Goal: Transaction & Acquisition: Purchase product/service

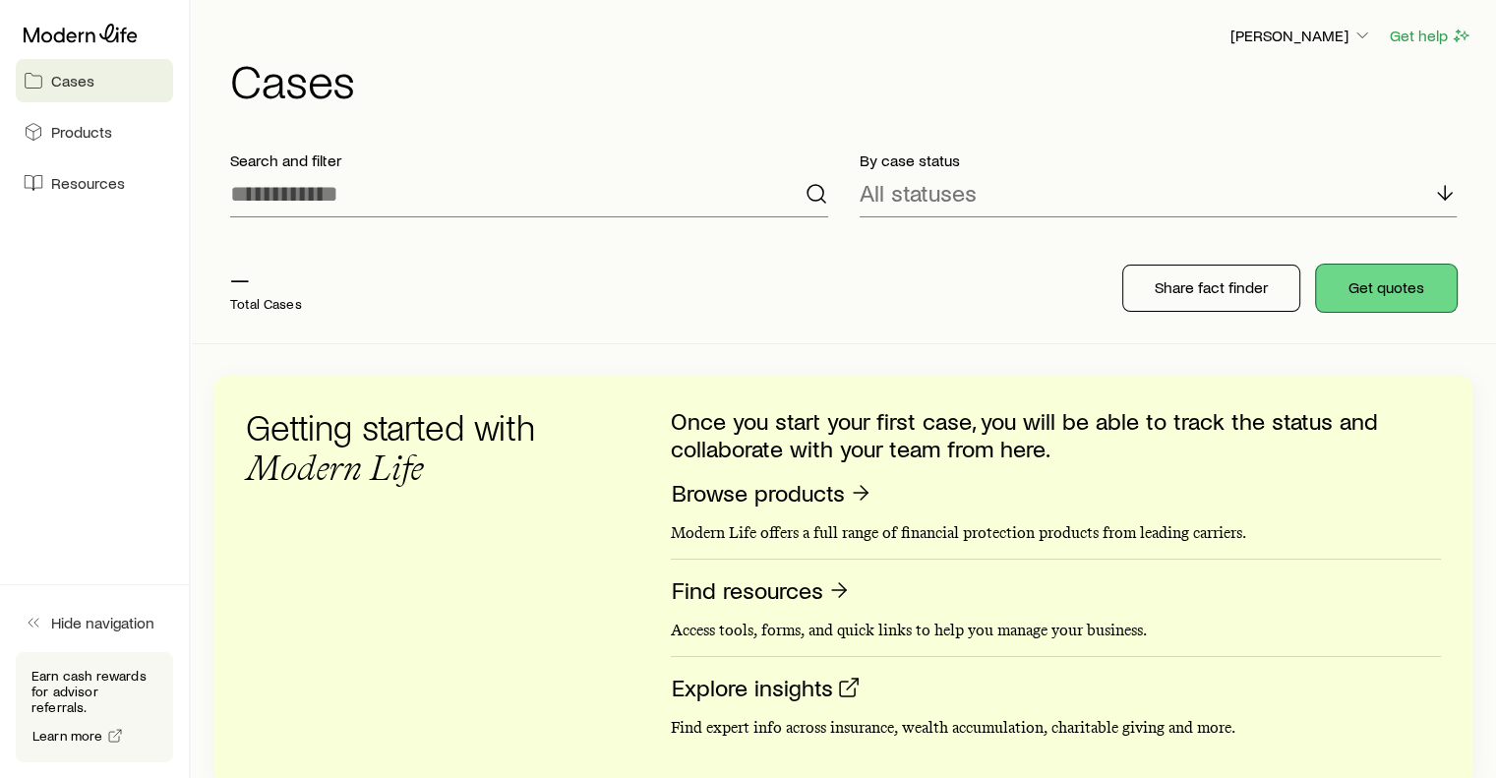
click at [1387, 289] on button "Get quotes" at bounding box center [1386, 288] width 141 height 47
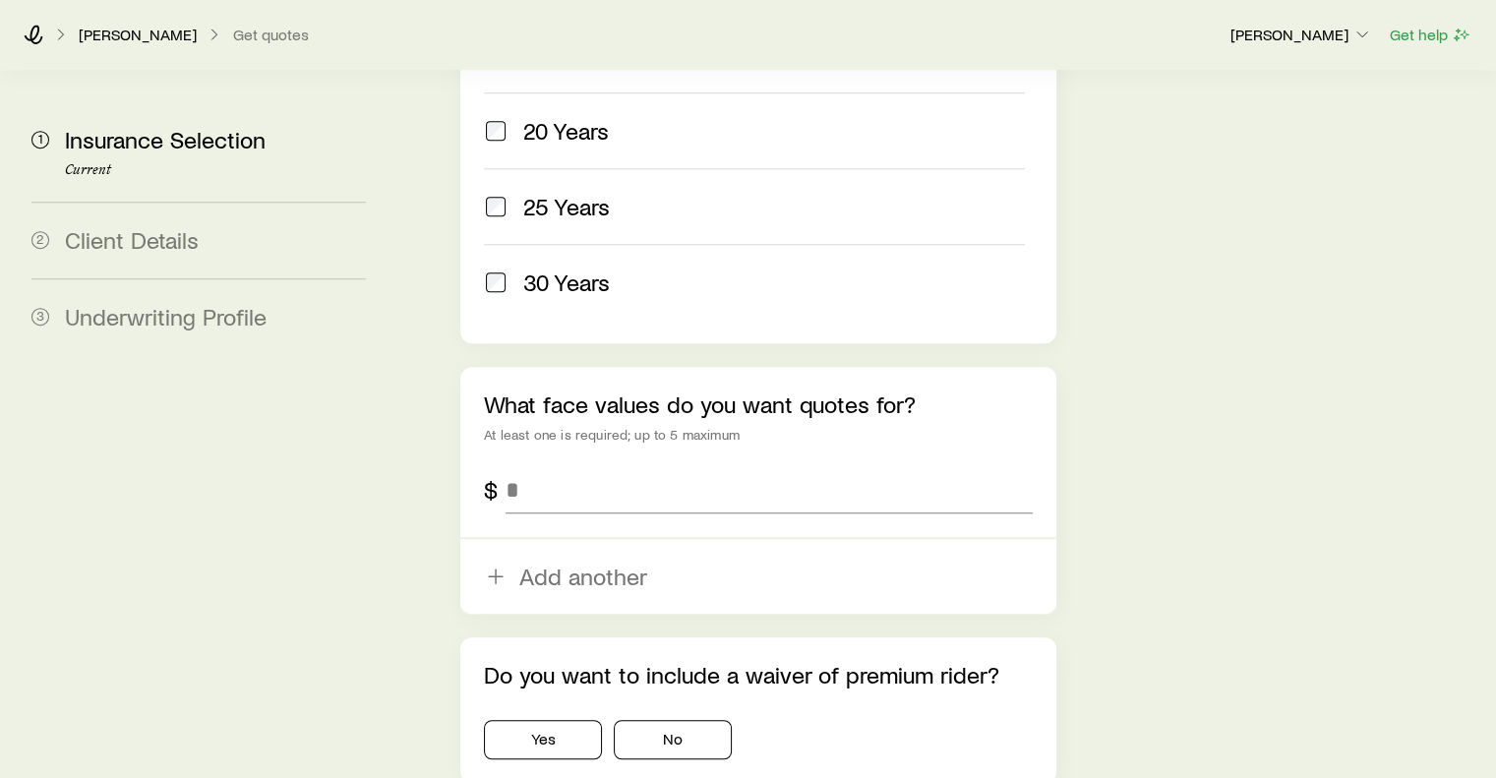
scroll to position [1122, 0]
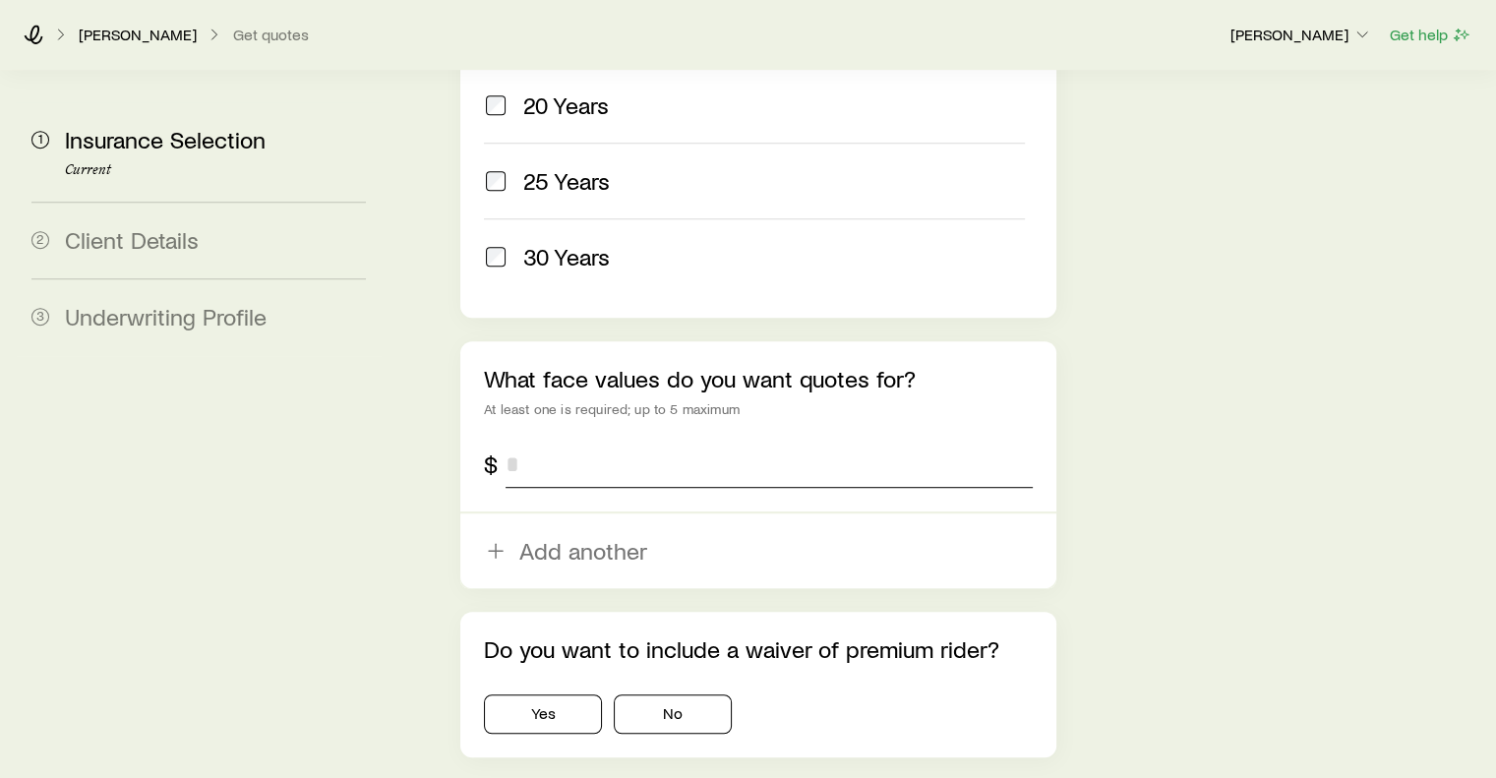
click at [562, 441] on input "tel" at bounding box center [769, 464] width 526 height 47
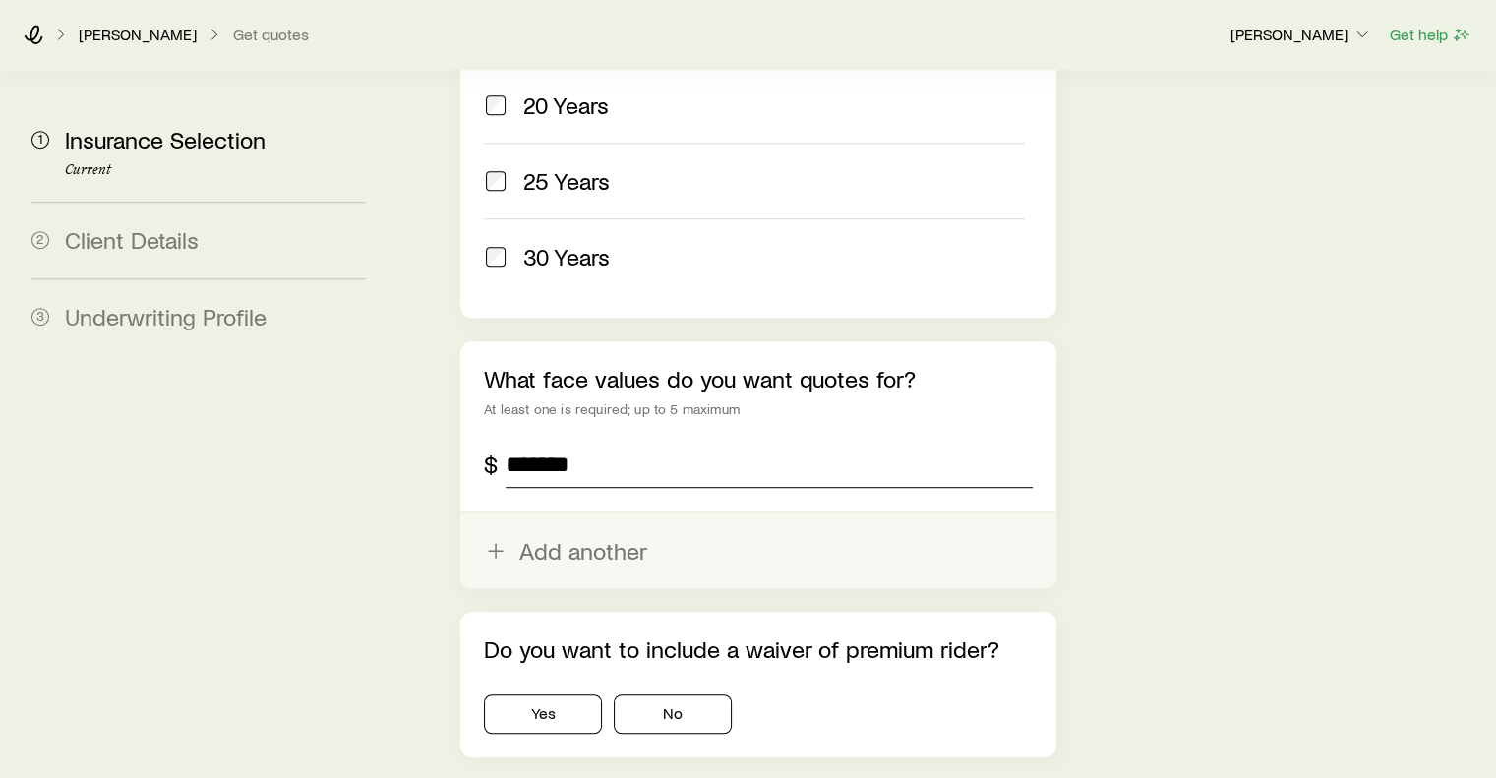
type input "*******"
click at [502, 539] on icon "button" at bounding box center [496, 551] width 24 height 24
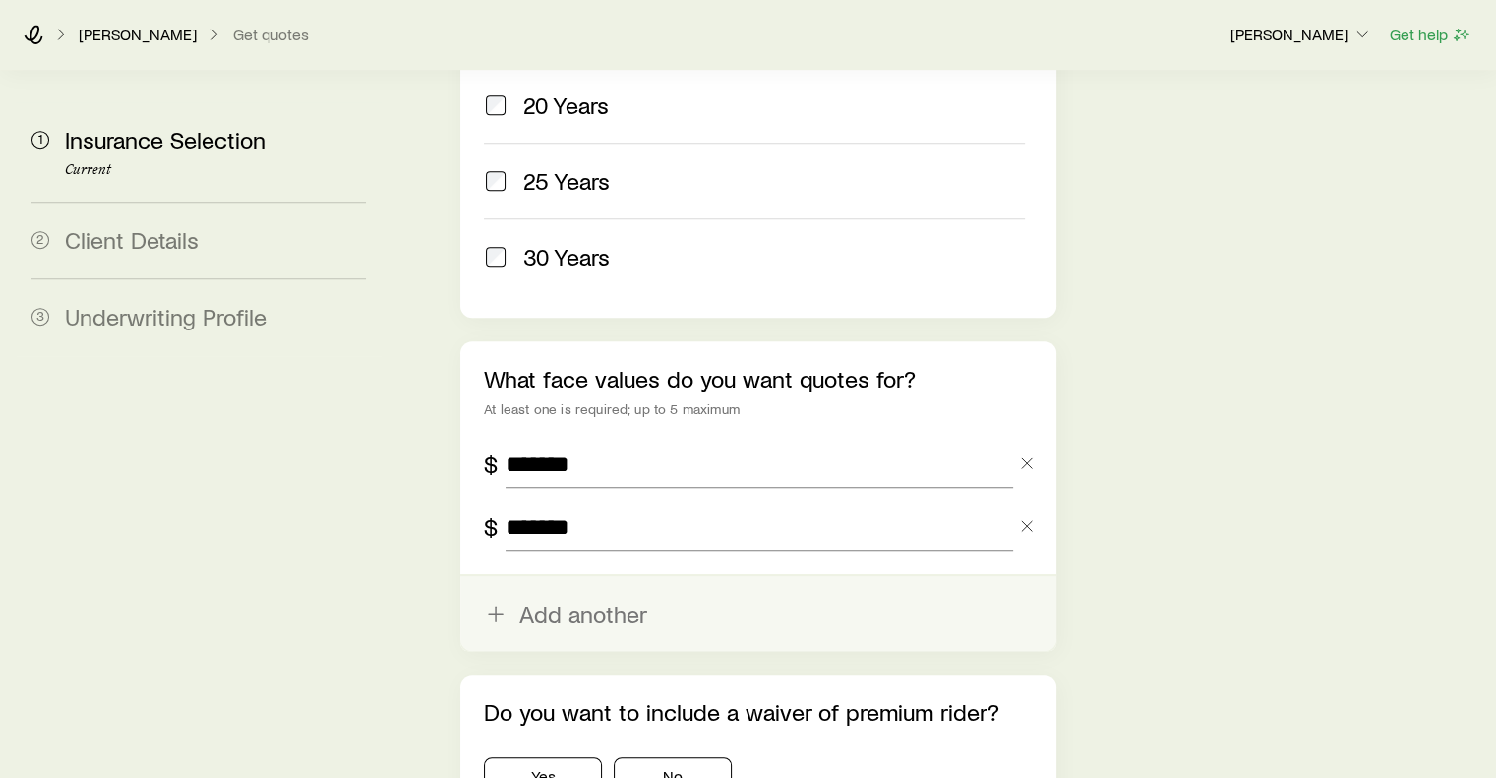
type input "*******"
click at [498, 614] on line "button" at bounding box center [496, 614] width 14 height 0
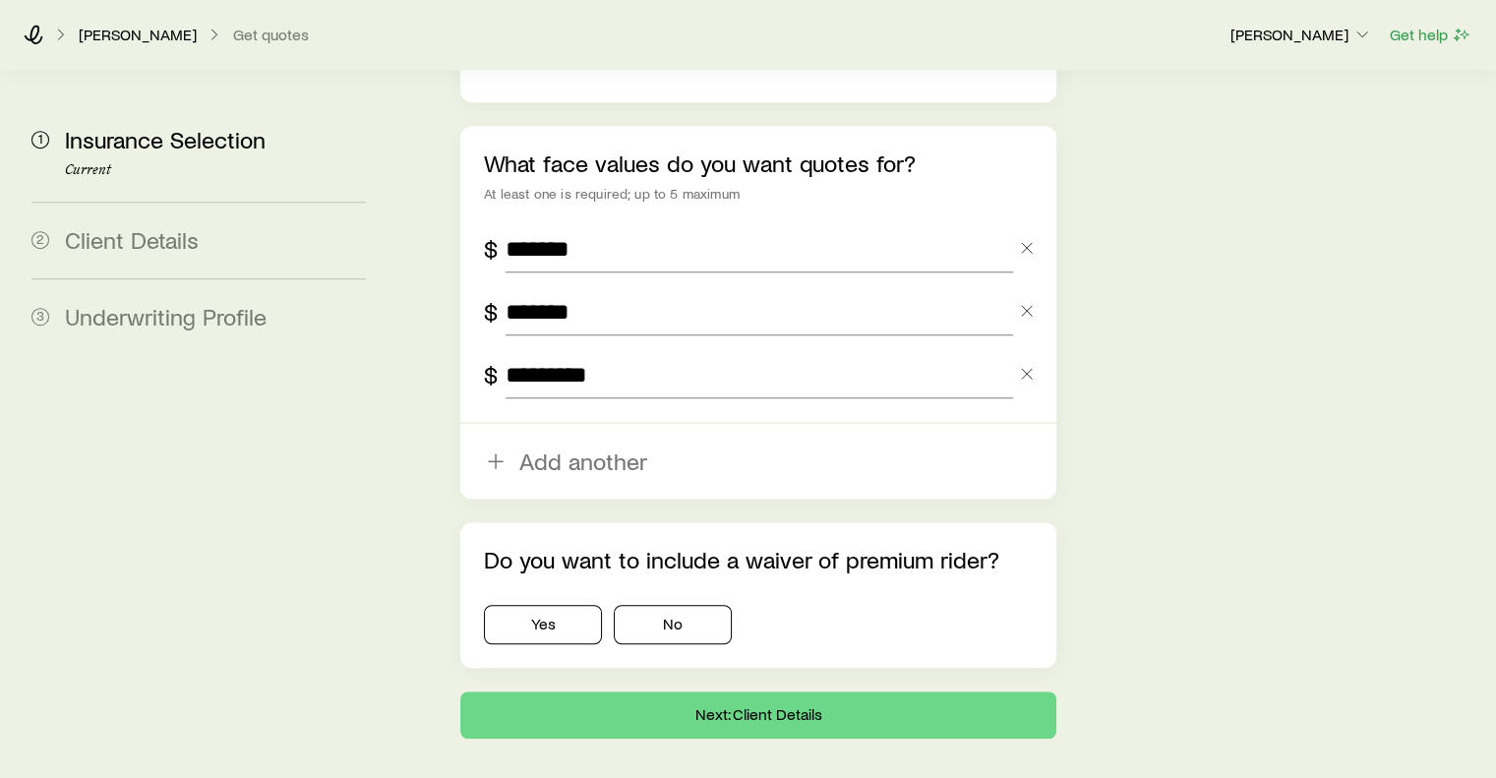
scroll to position [1367, 0]
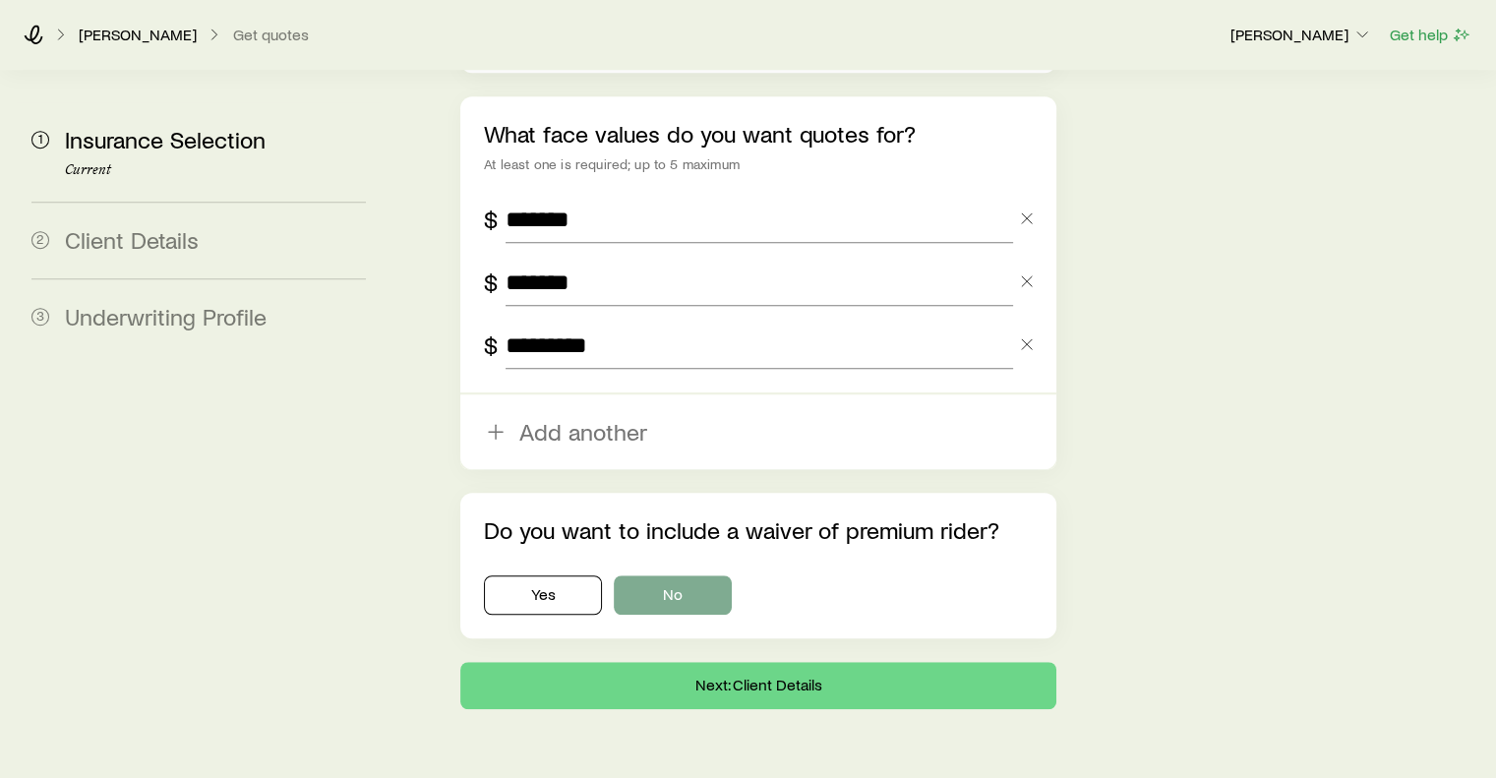
type input "*********"
click at [691, 575] on button "No" at bounding box center [673, 594] width 118 height 39
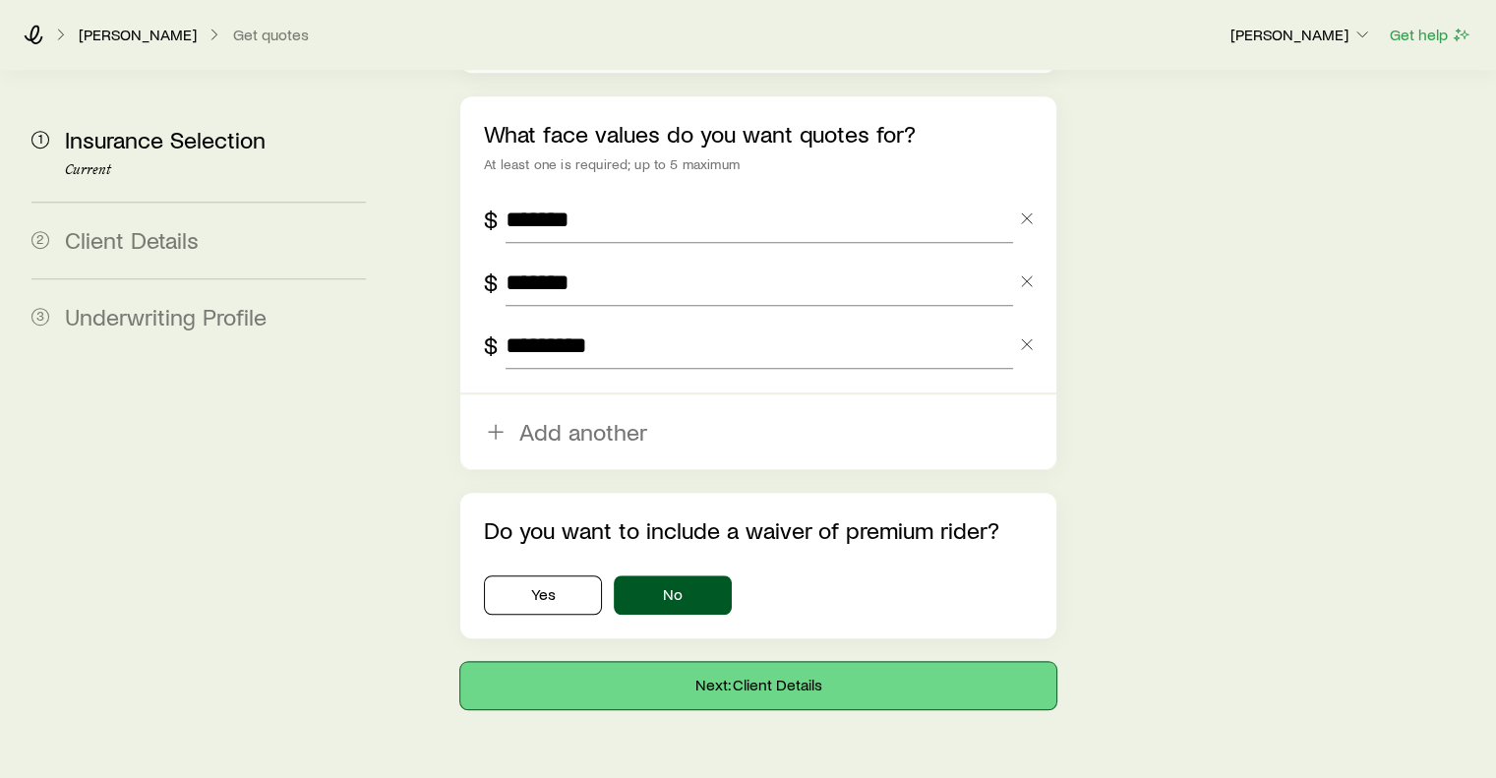
click at [763, 662] on button "Next: Client Details" at bounding box center [757, 685] width 595 height 47
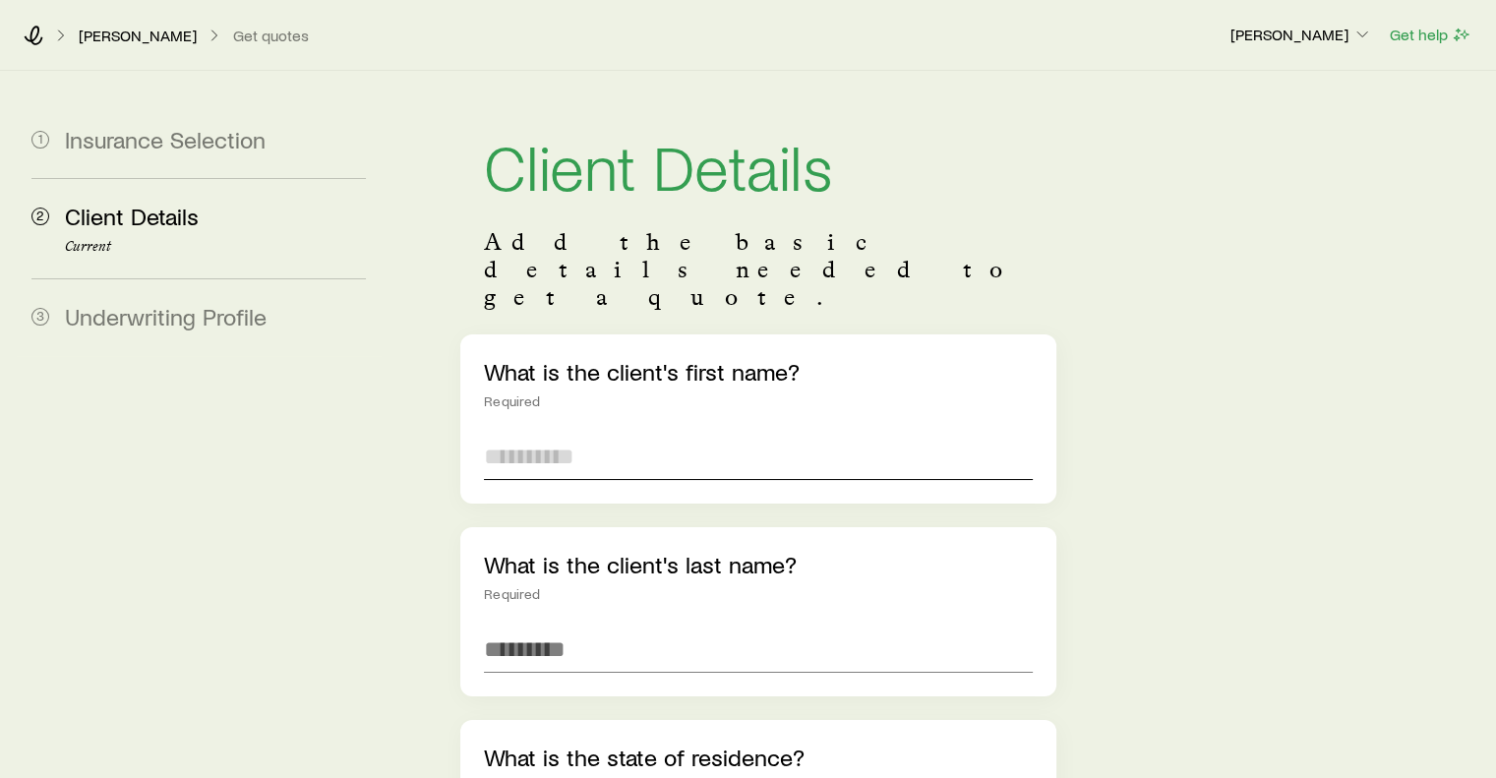
click at [608, 433] on input "text" at bounding box center [758, 456] width 548 height 47
type input "****"
click at [555, 626] on input "text" at bounding box center [758, 649] width 548 height 47
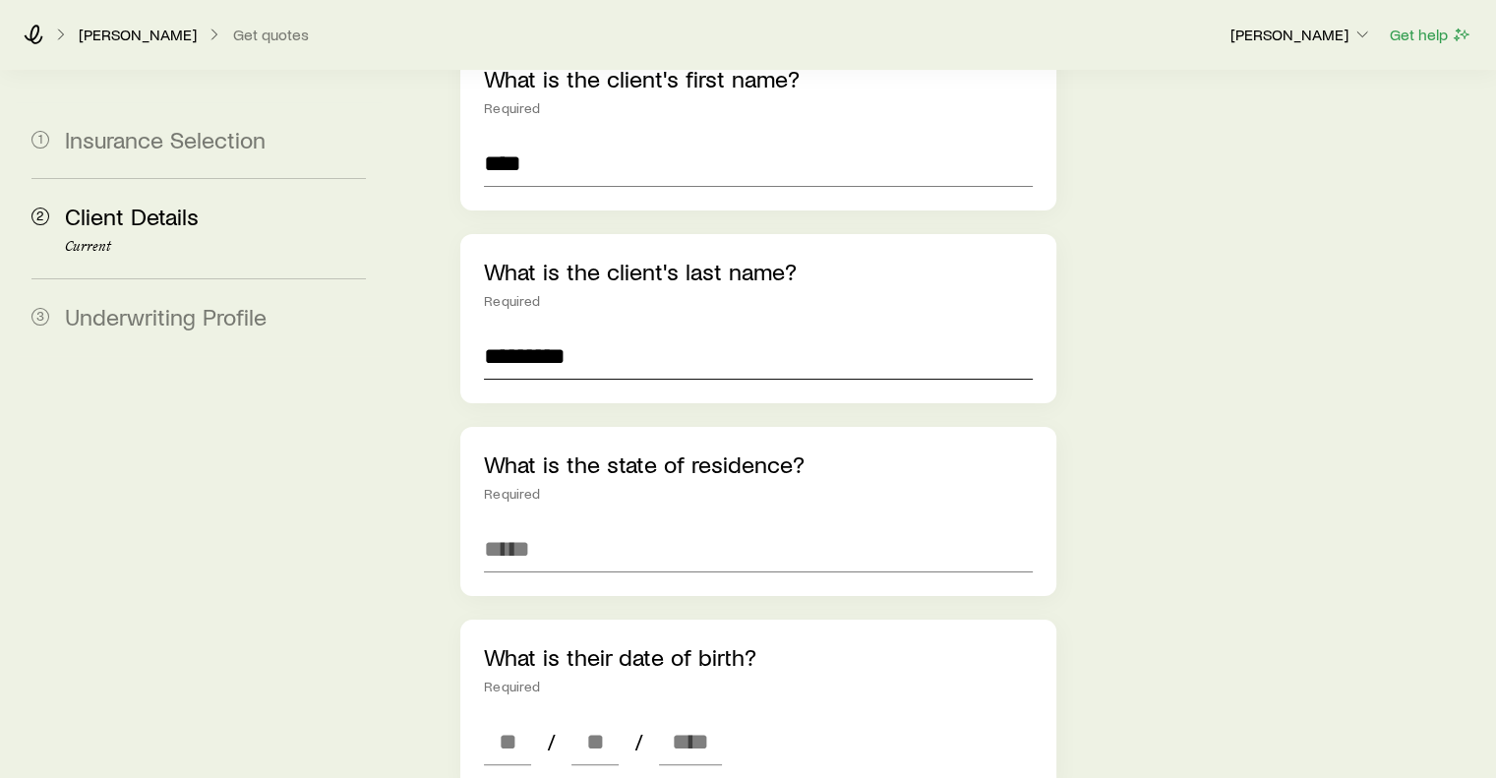
scroll to position [353, 0]
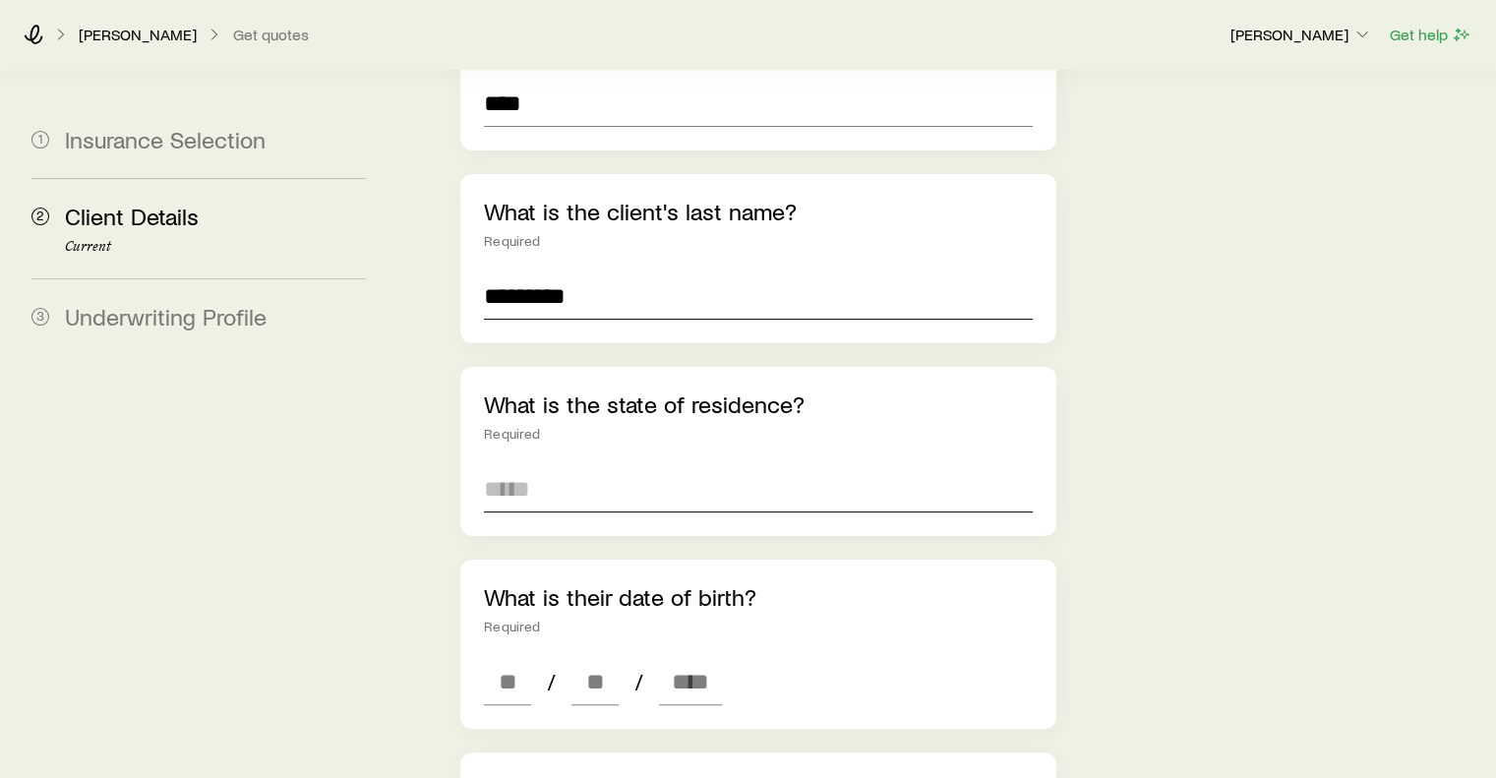
type input "*********"
click at [544, 465] on input at bounding box center [758, 488] width 548 height 47
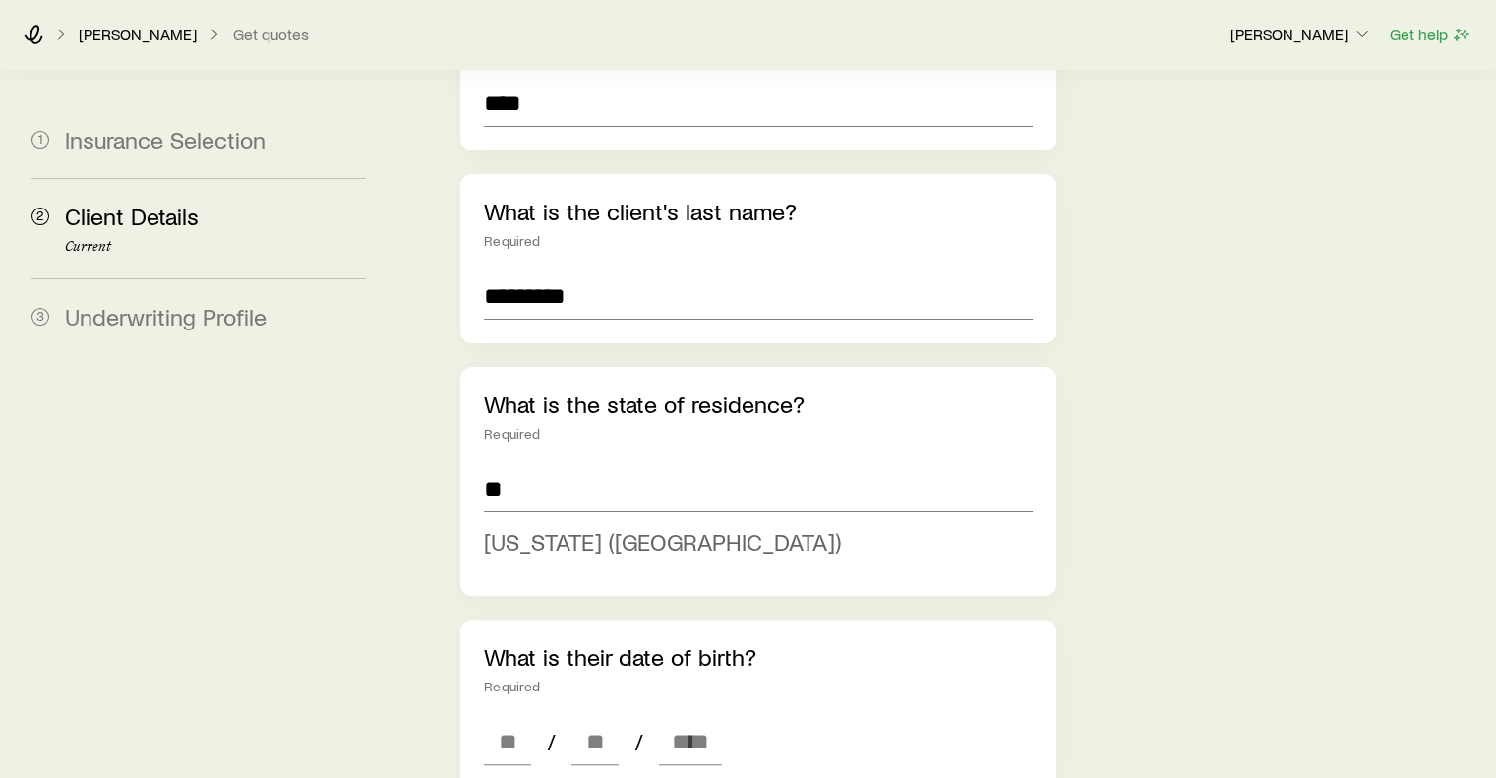
click at [527, 527] on span "[US_STATE] ([GEOGRAPHIC_DATA])" at bounding box center [662, 541] width 357 height 29
type input "**********"
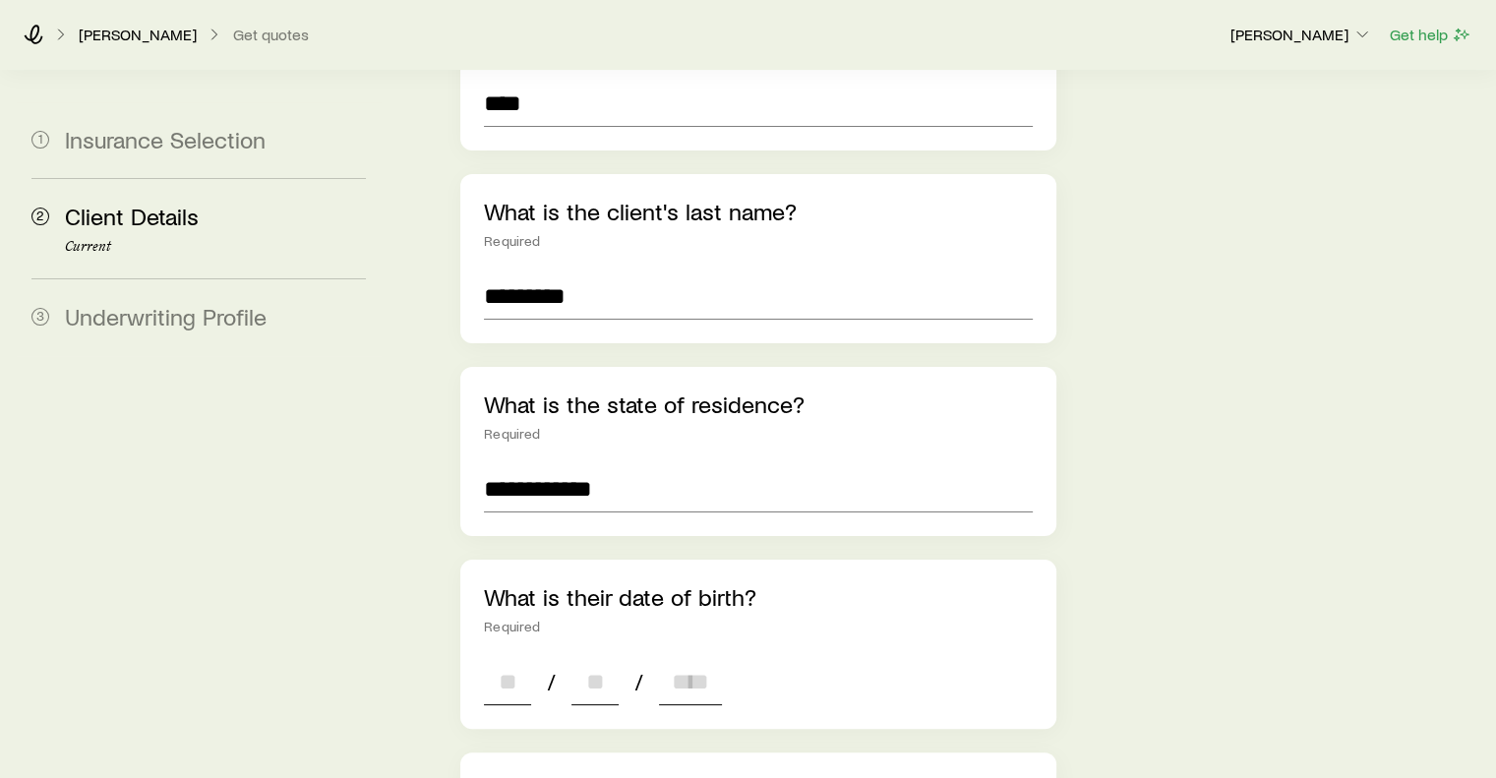
click at [523, 658] on input at bounding box center [507, 681] width 47 height 47
type input "**"
type input "****"
type input "*"
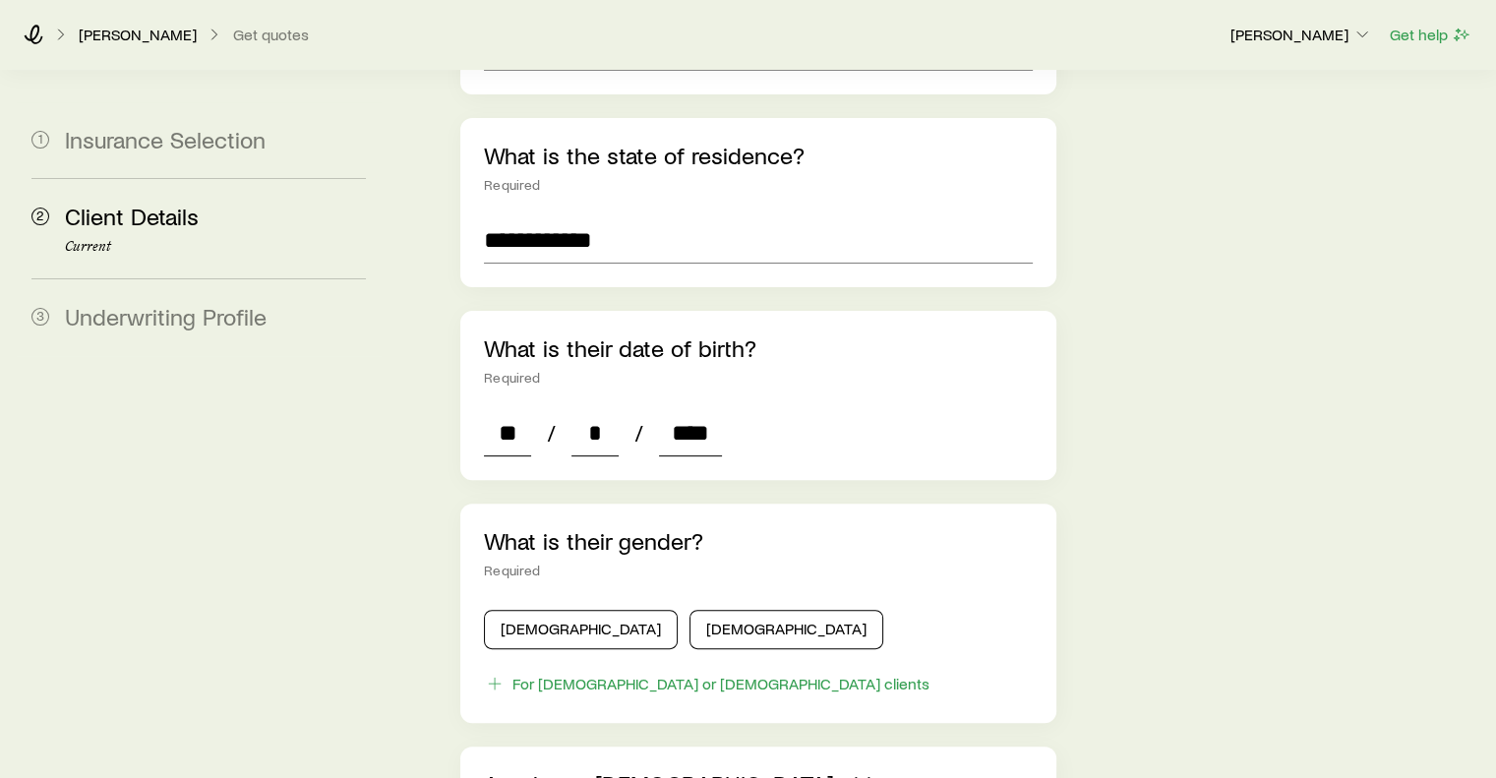
scroll to position [733, 0]
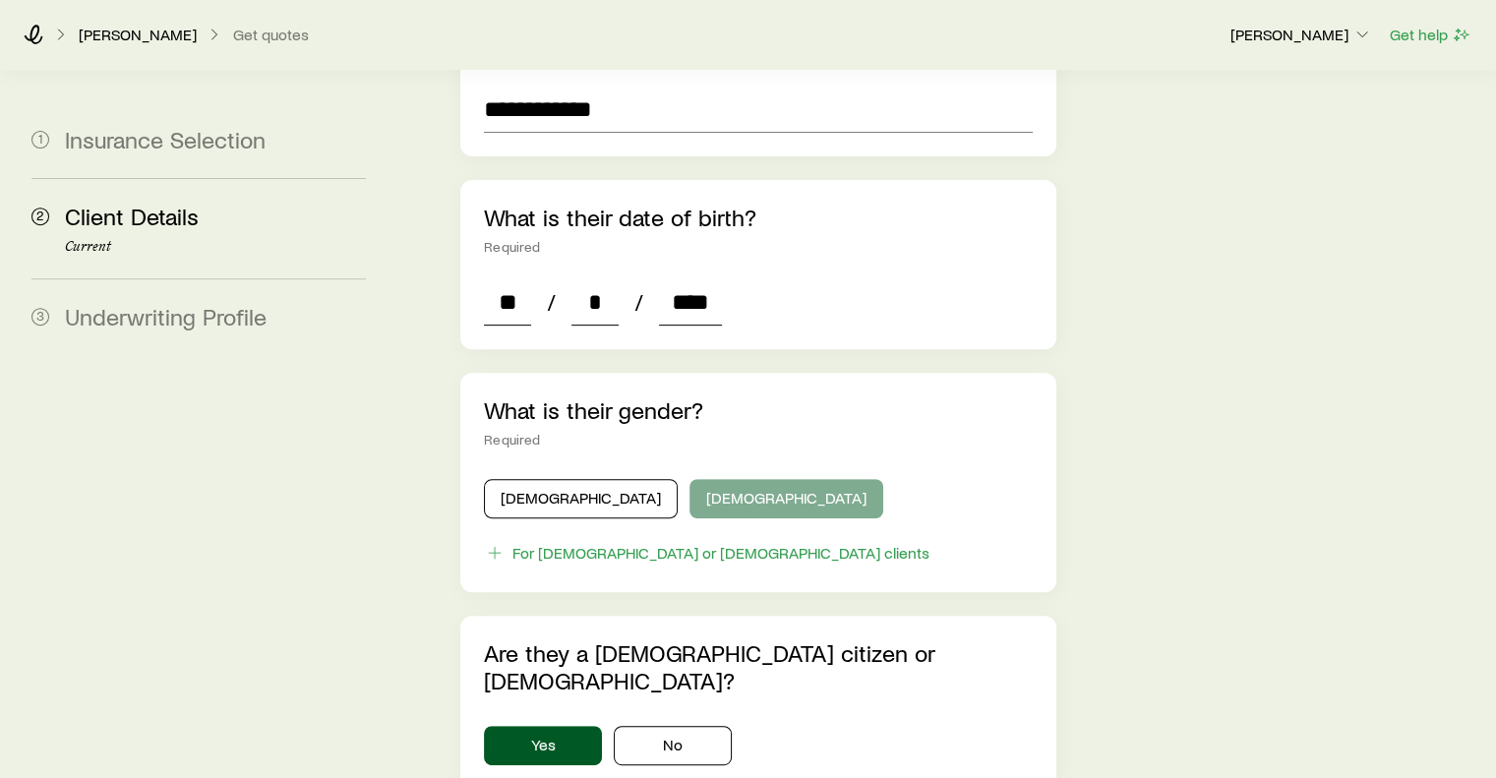
type input "****"
click at [689, 479] on button "[DEMOGRAPHIC_DATA]" at bounding box center [786, 498] width 194 height 39
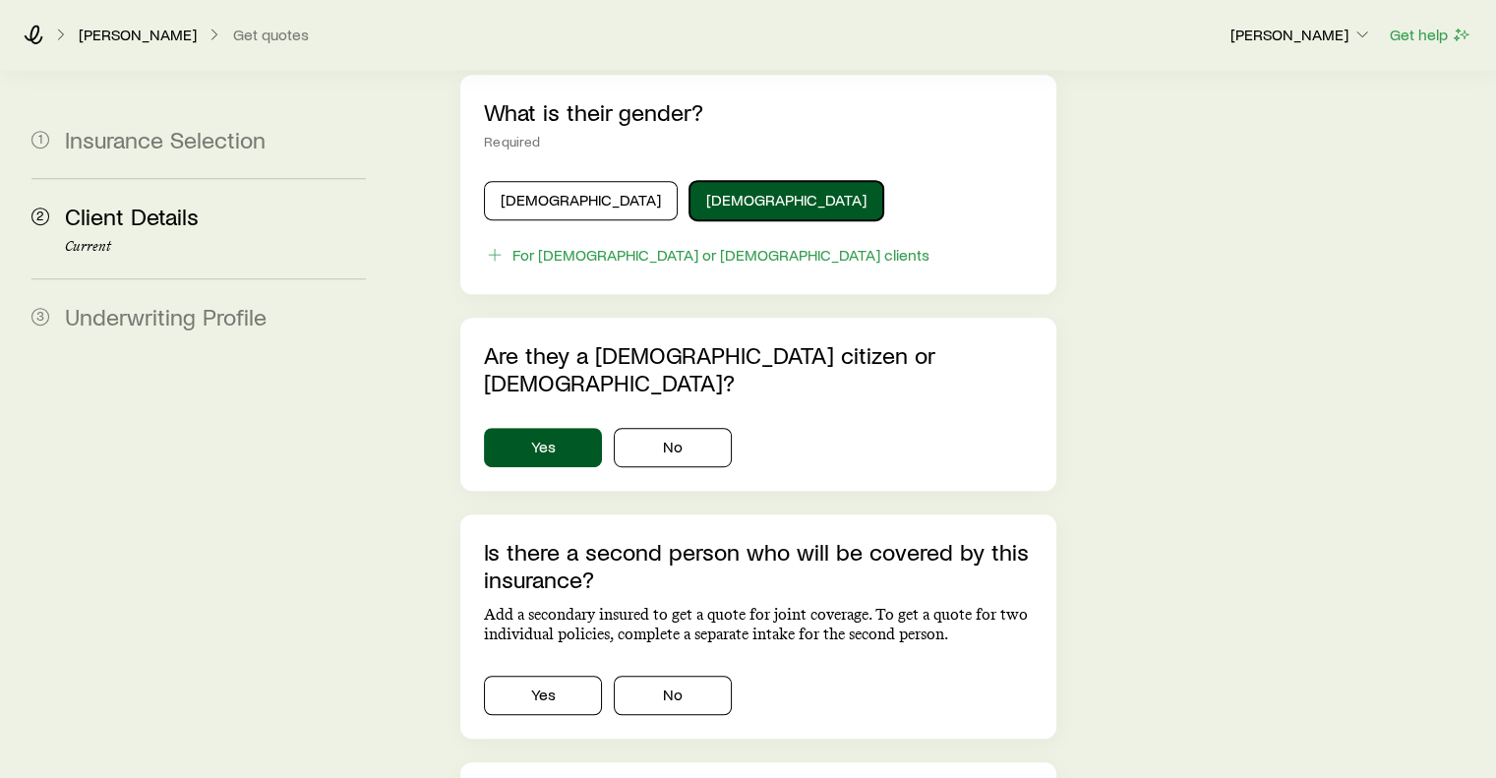
scroll to position [1034, 0]
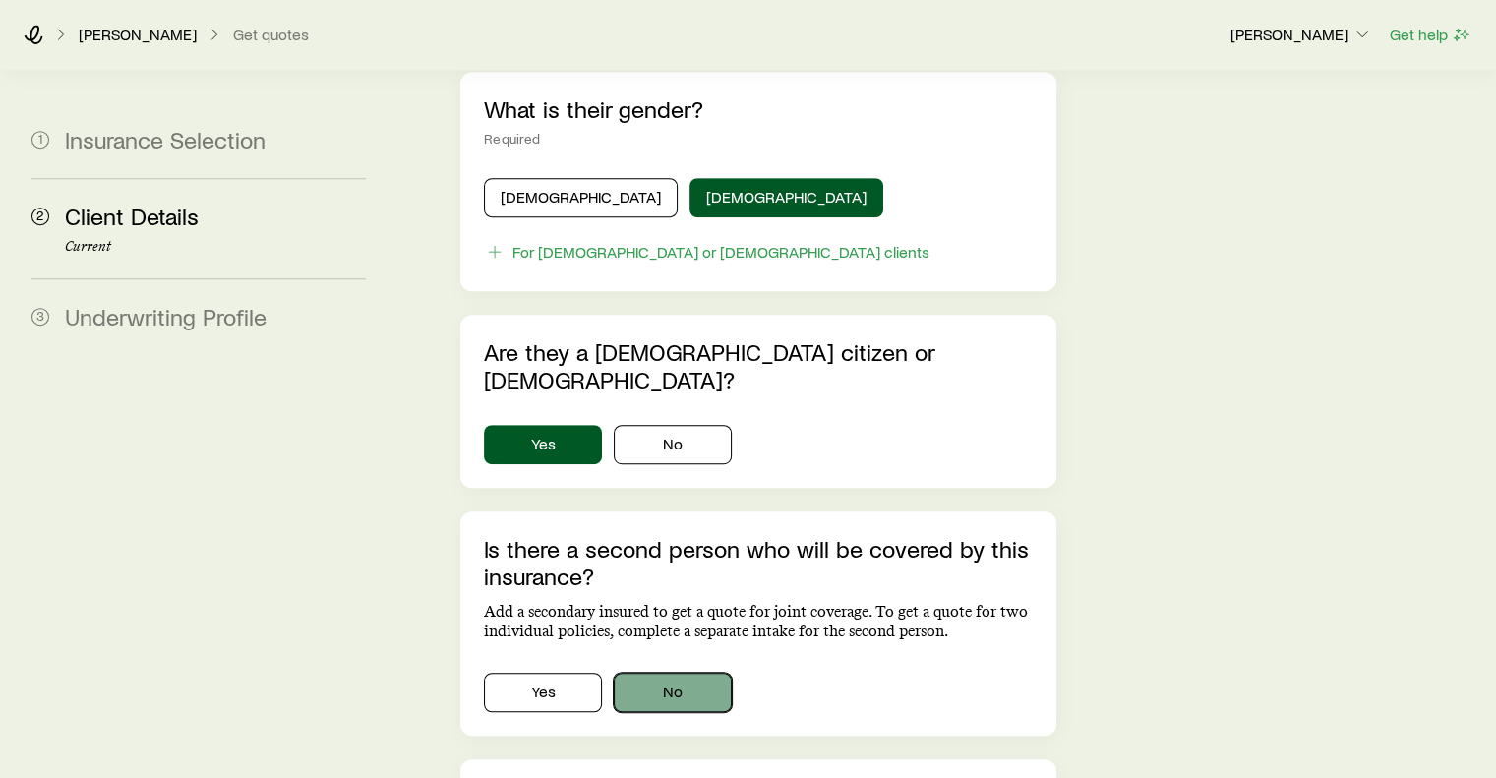
click at [692, 673] on button "No" at bounding box center [673, 692] width 118 height 39
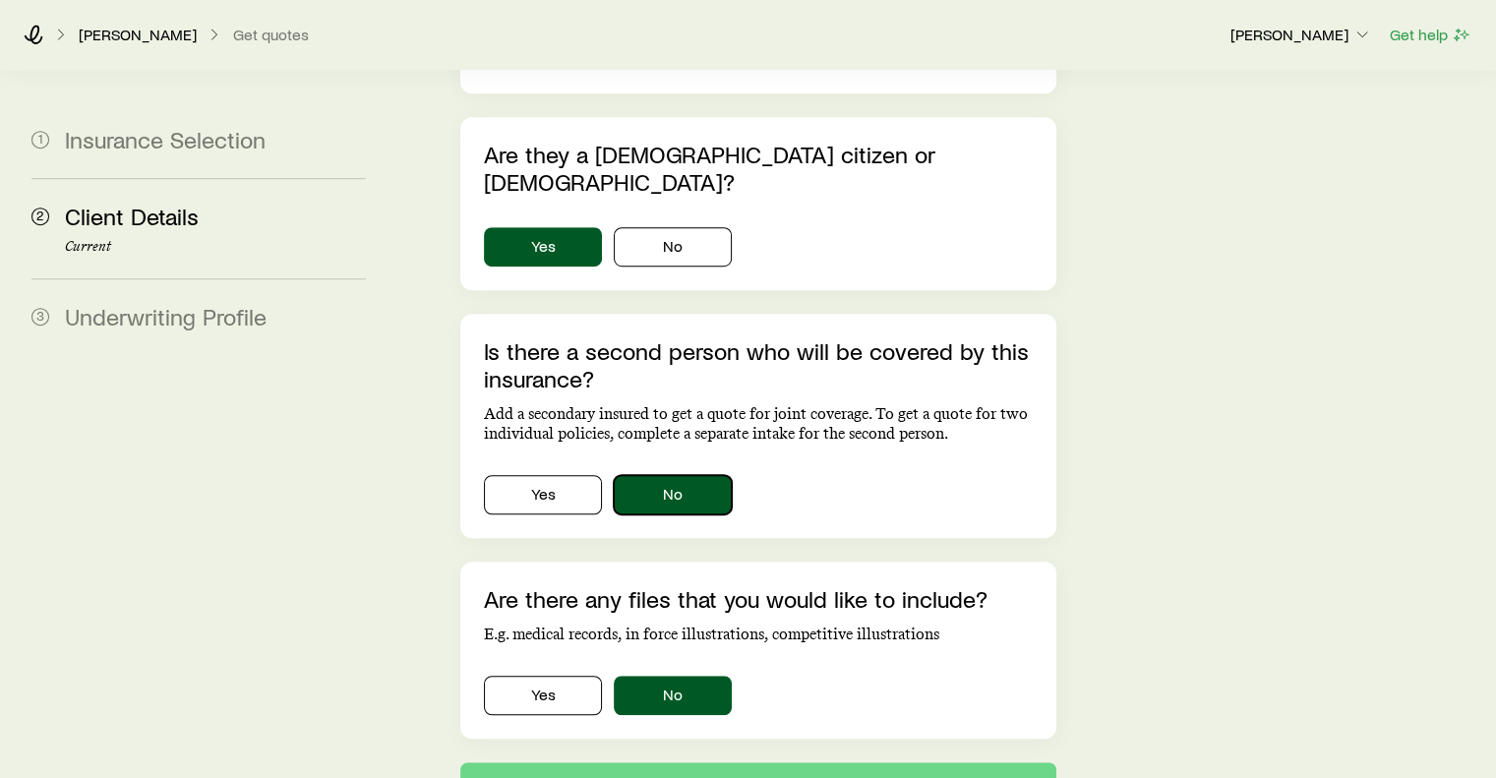
scroll to position [1302, 0]
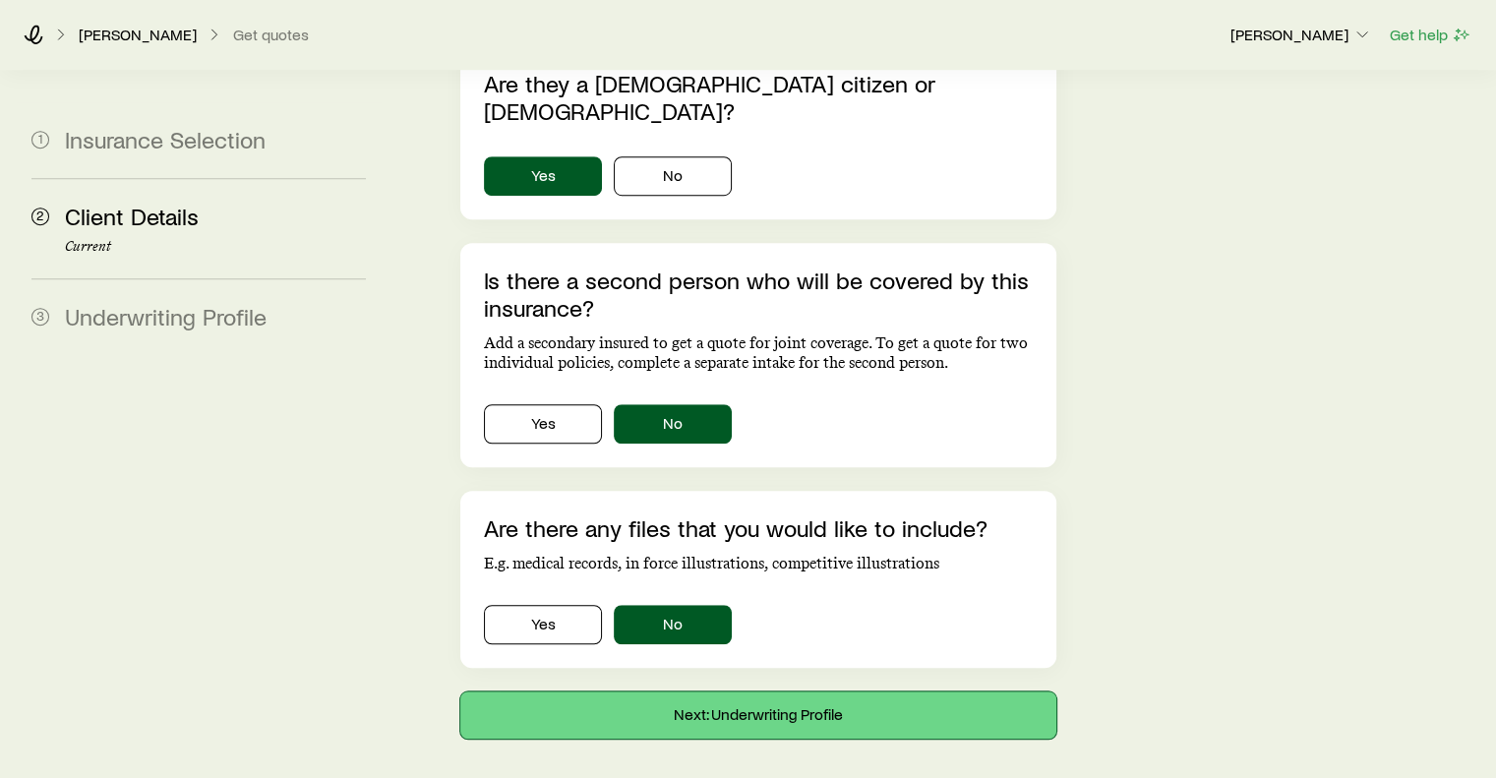
click at [790, 691] on button "Next: Underwriting Profile" at bounding box center [757, 714] width 595 height 47
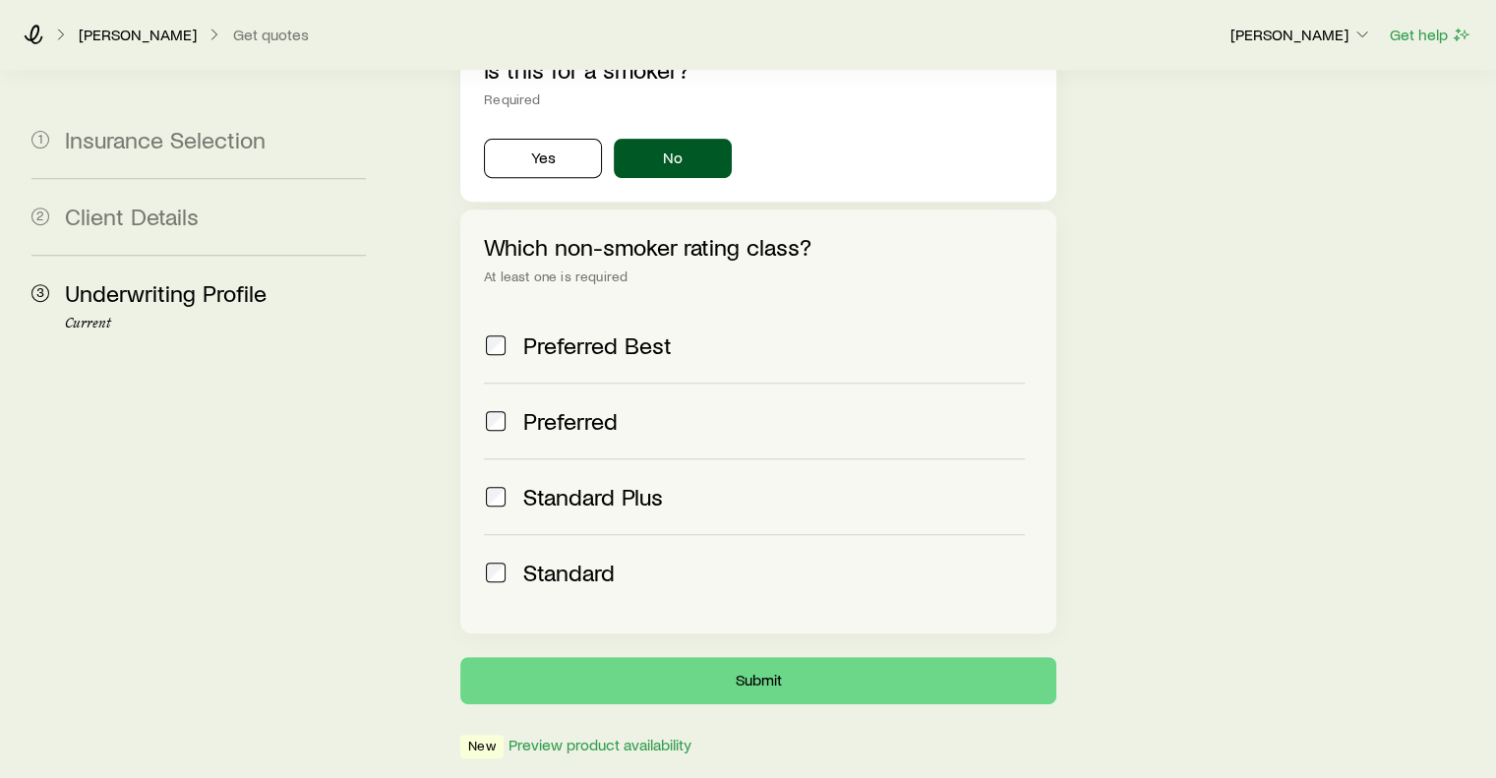
scroll to position [789, 0]
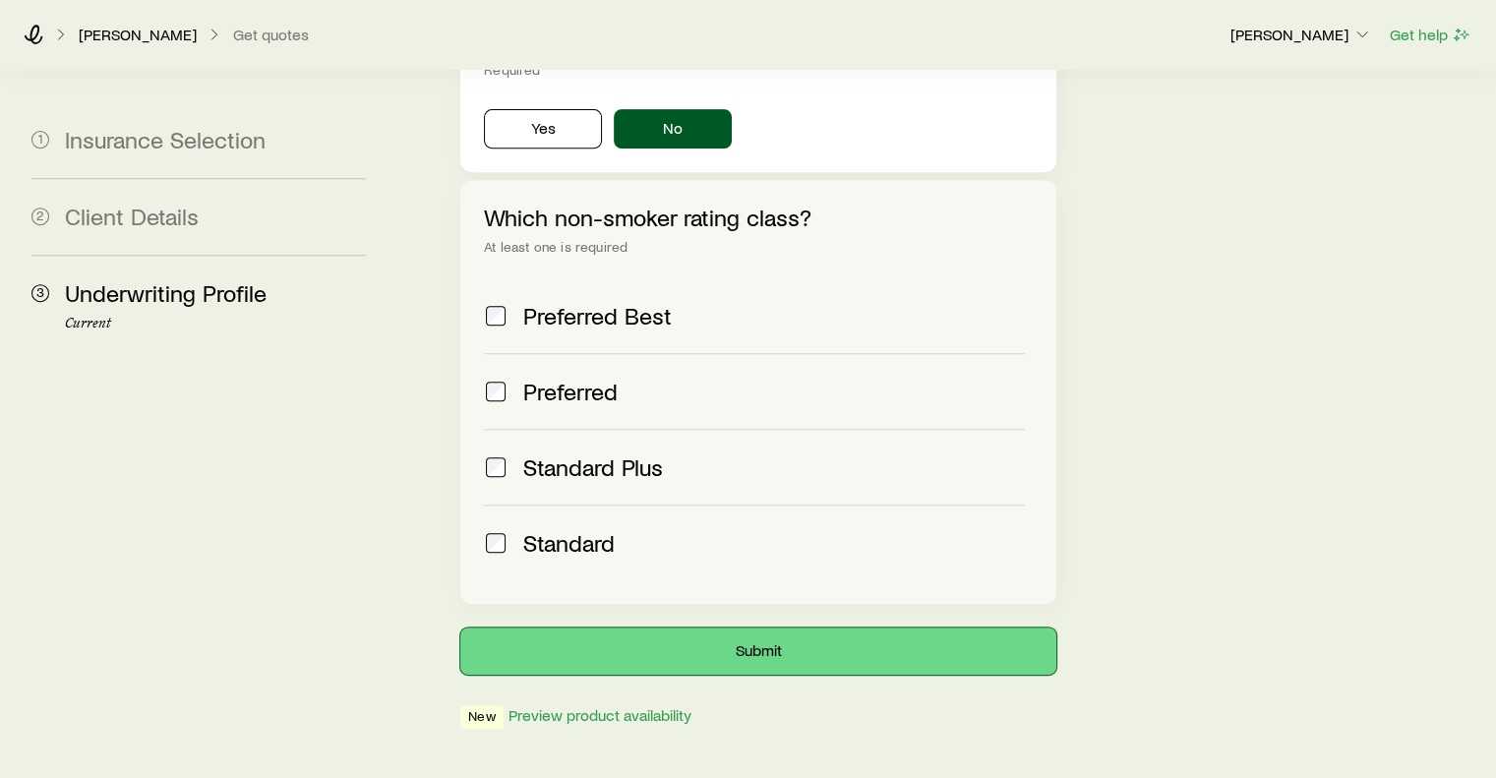
click at [787, 628] on button "Submit" at bounding box center [757, 651] width 595 height 47
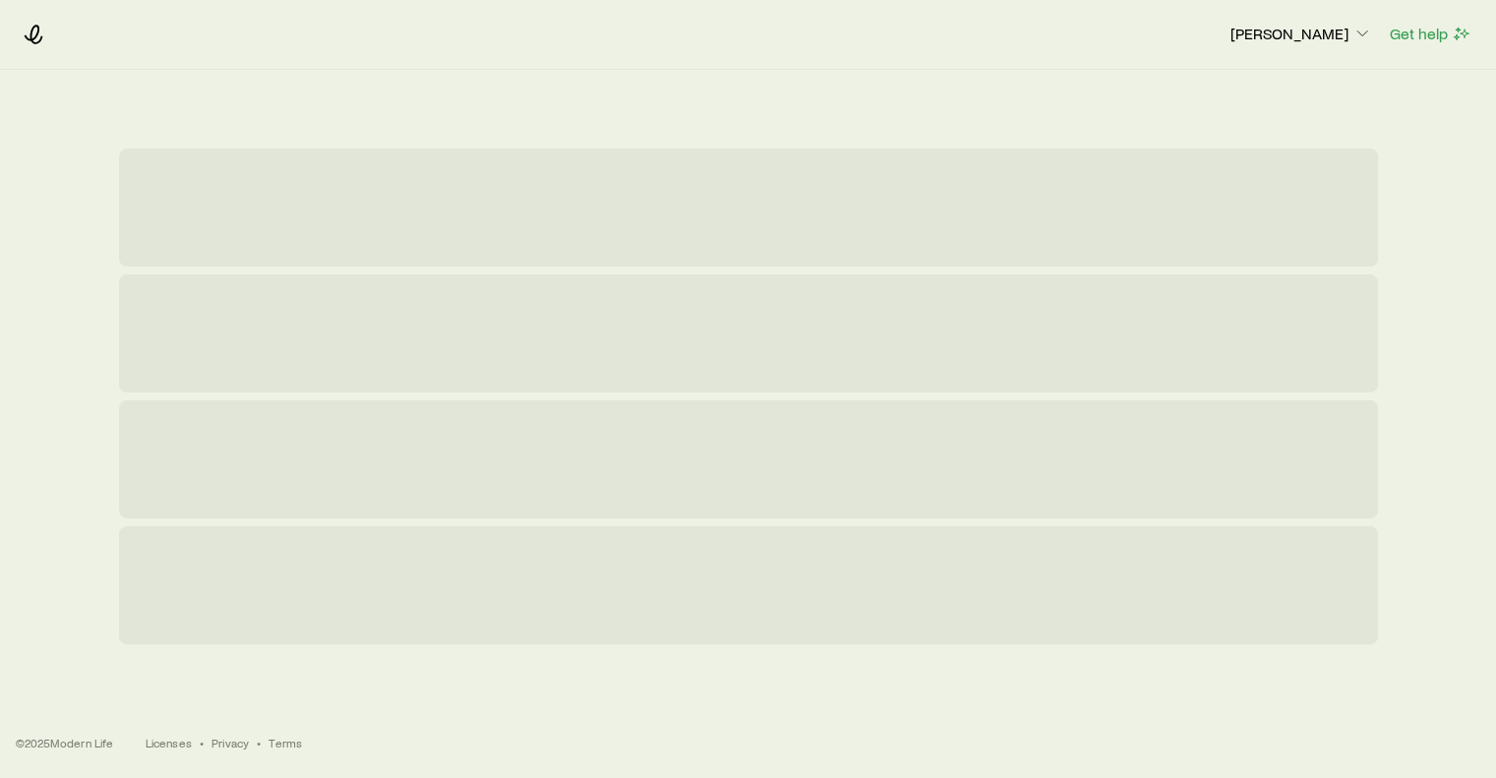
scroll to position [0, 0]
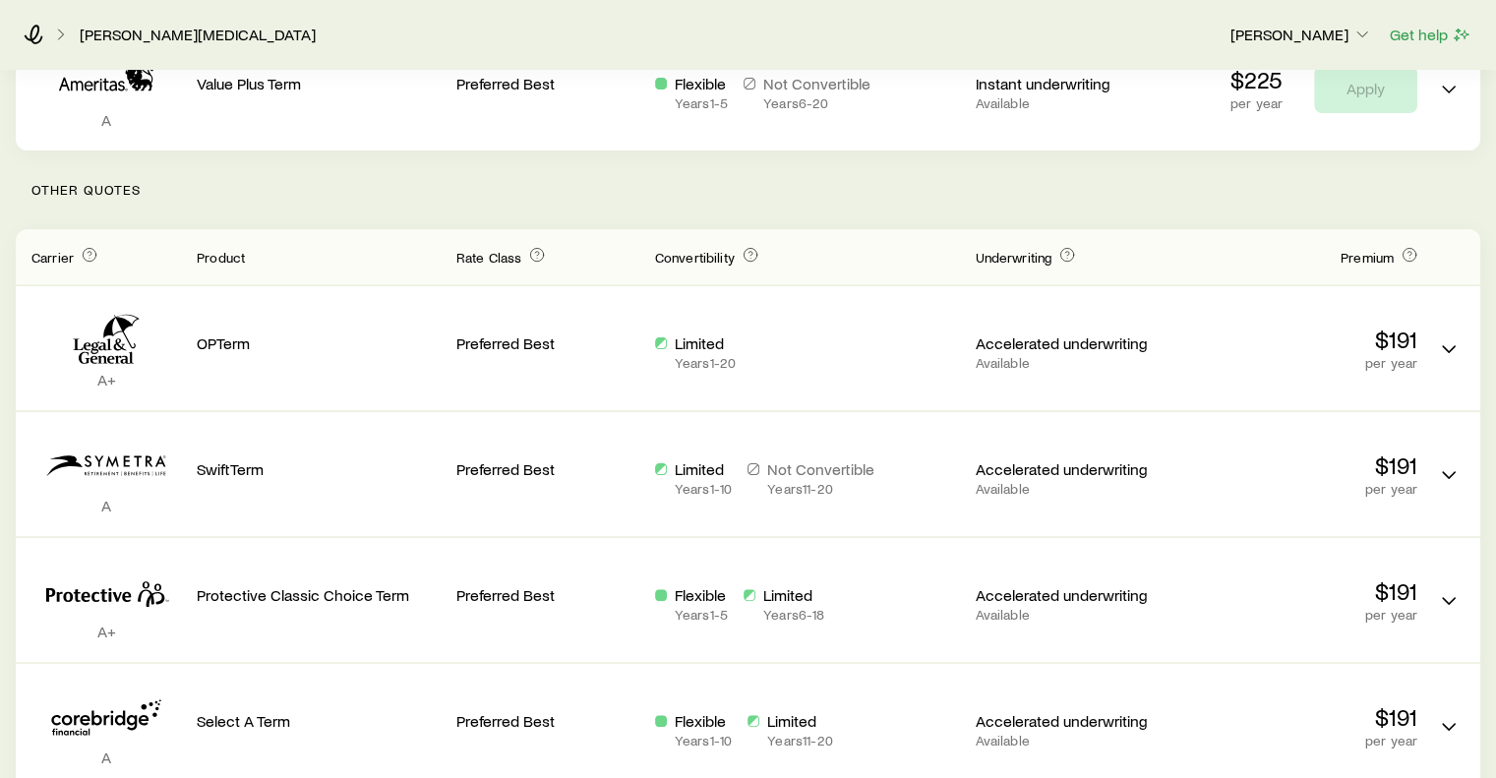
scroll to position [437, 0]
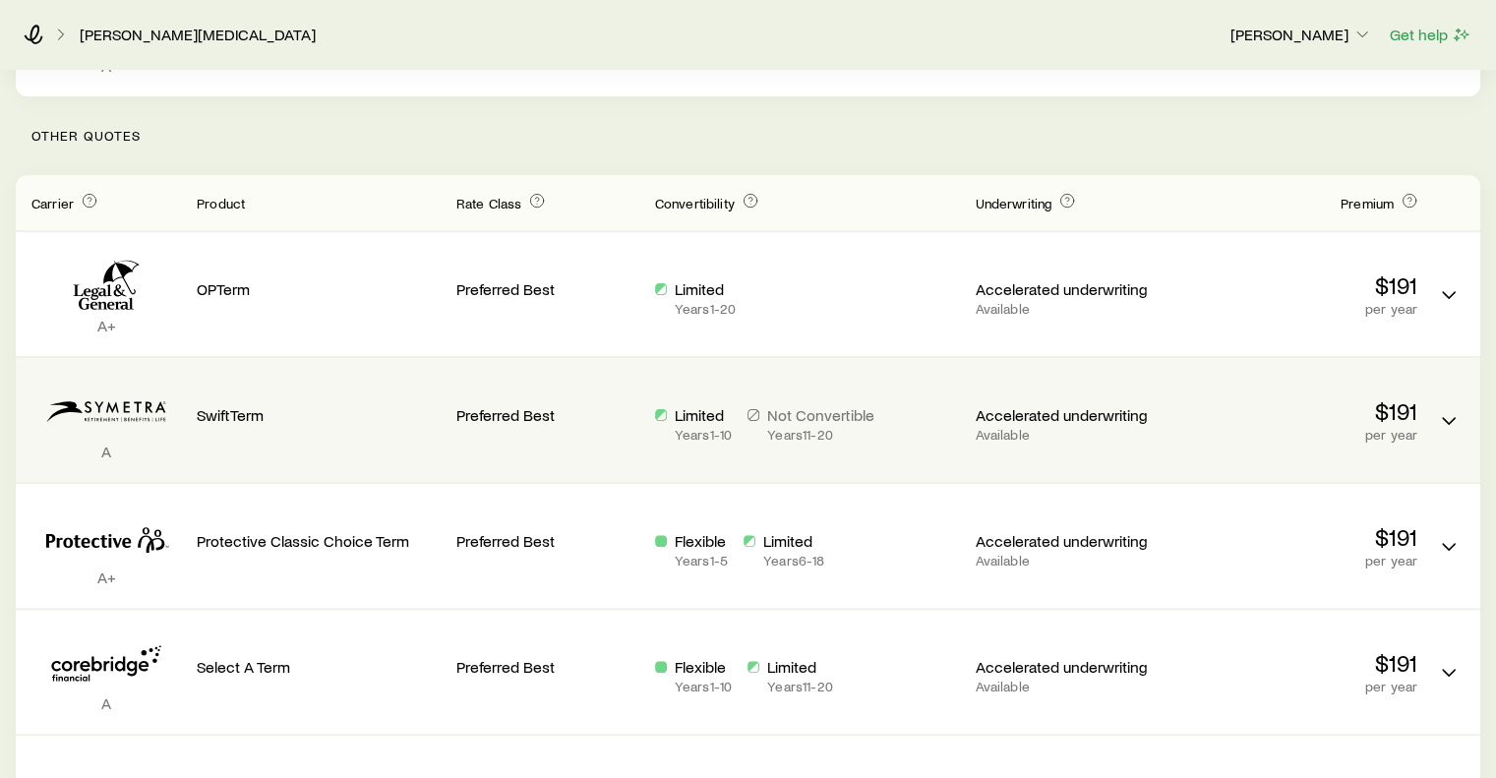
click at [1261, 406] on p "$191" at bounding box center [1295, 411] width 244 height 28
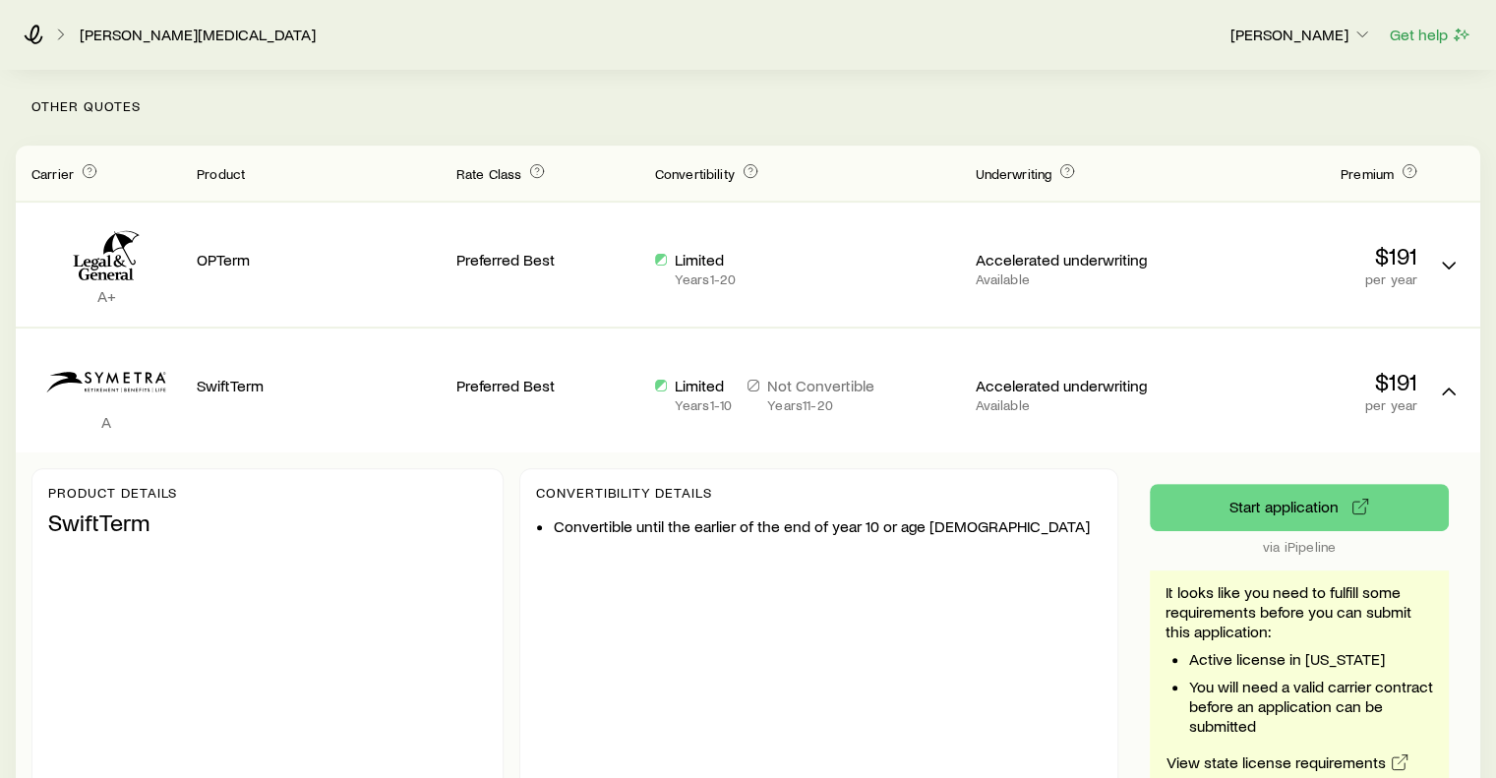
scroll to position [702, 0]
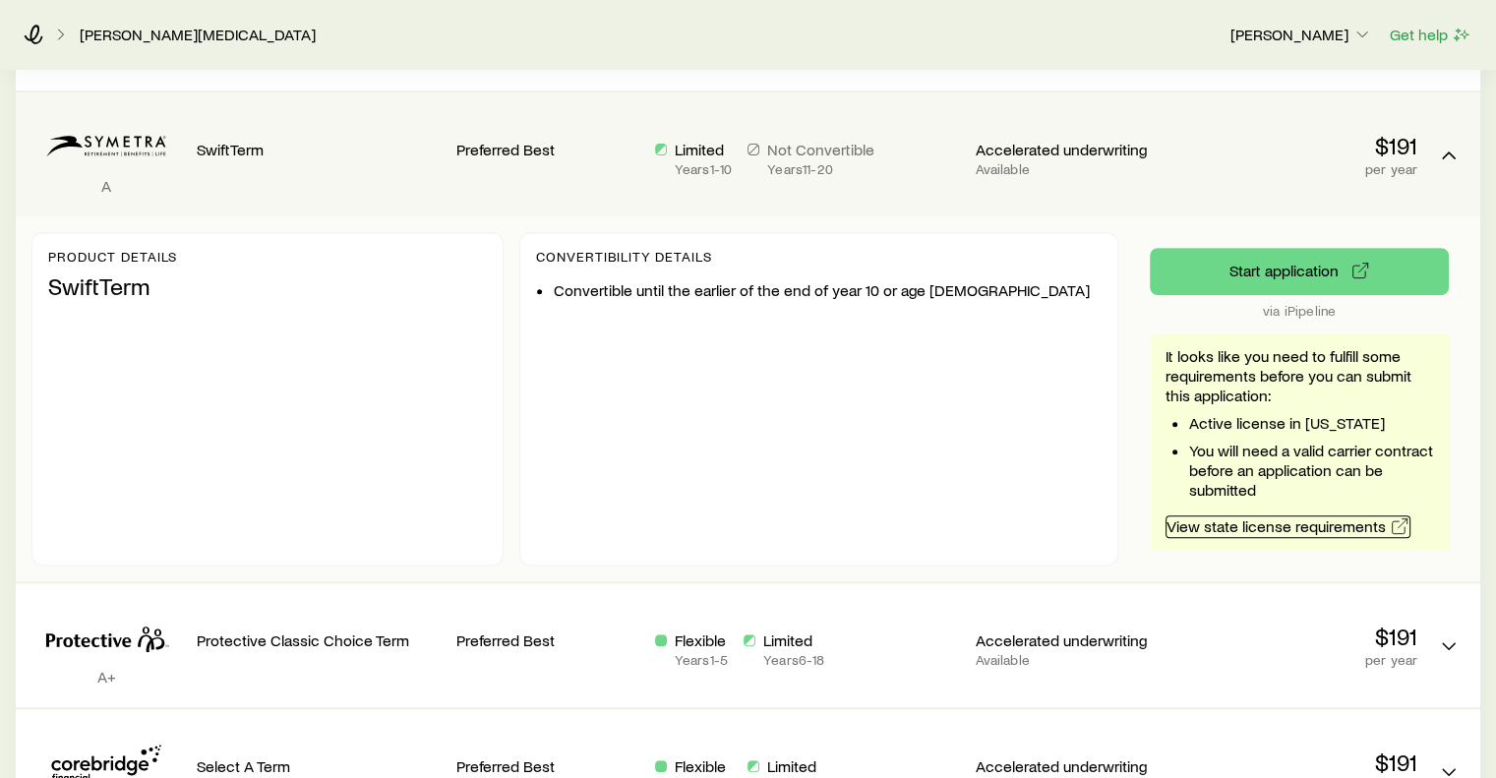
click at [1339, 521] on link "View state license requirements" at bounding box center [1288, 526] width 245 height 23
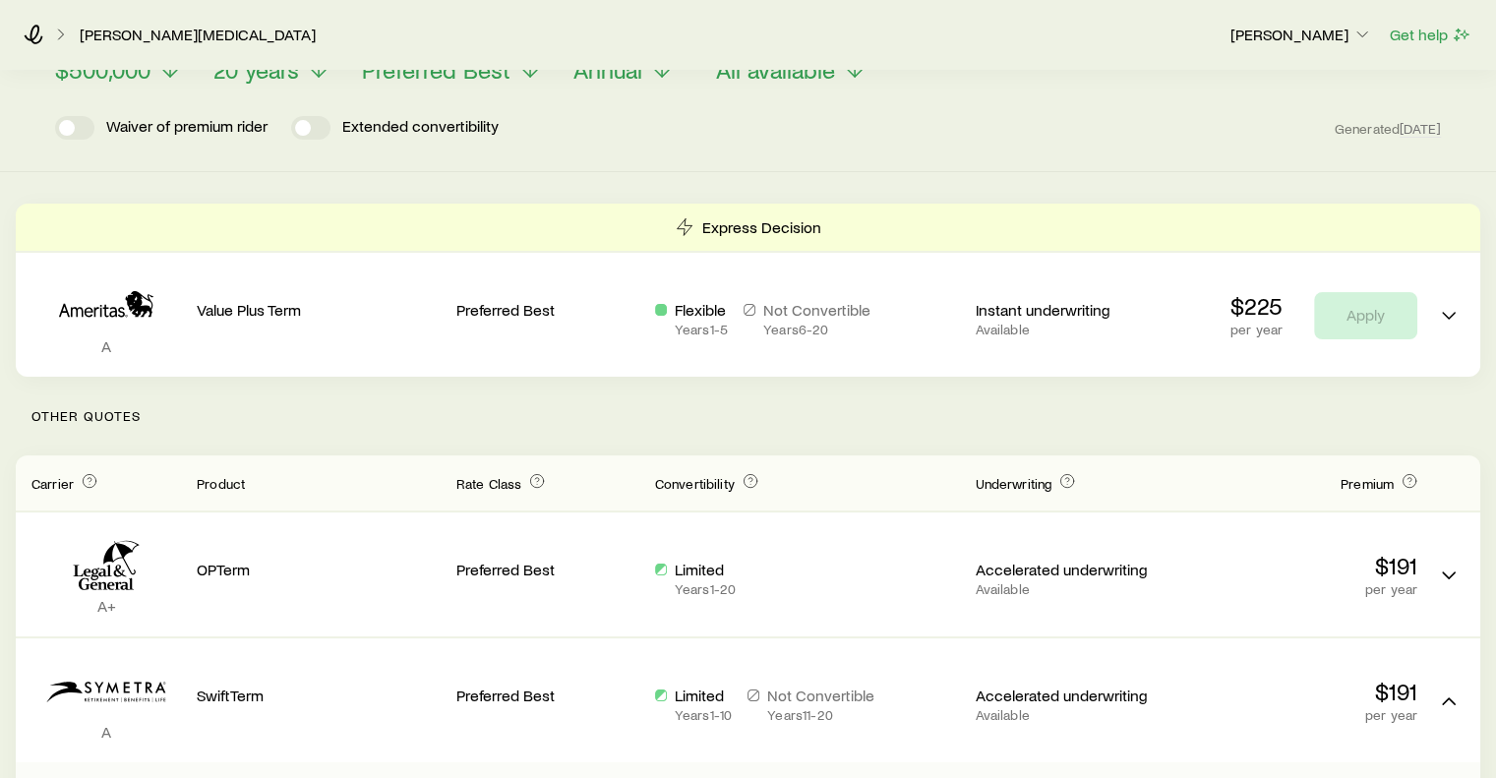
scroll to position [0, 0]
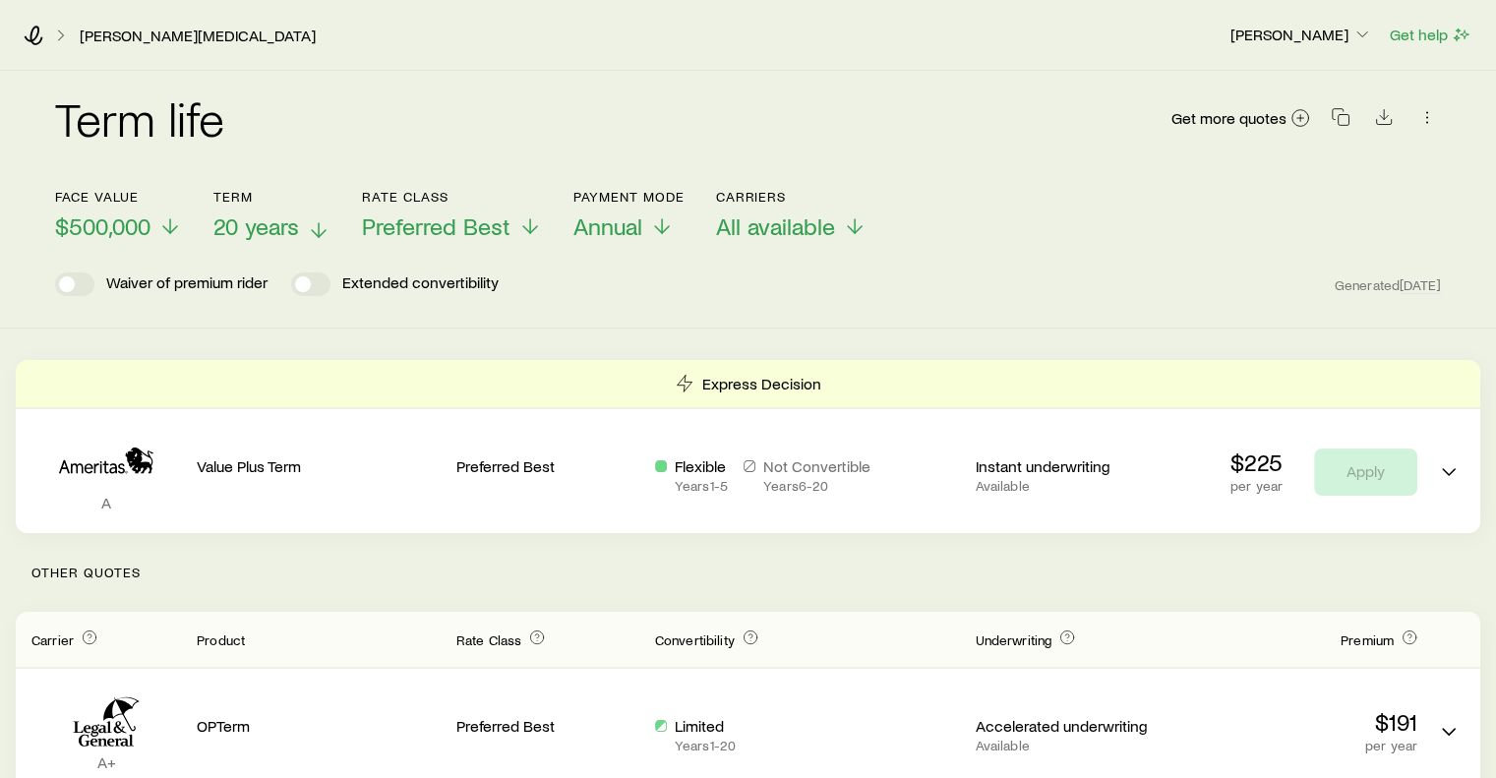
click at [319, 233] on line at bounding box center [319, 230] width 0 height 14
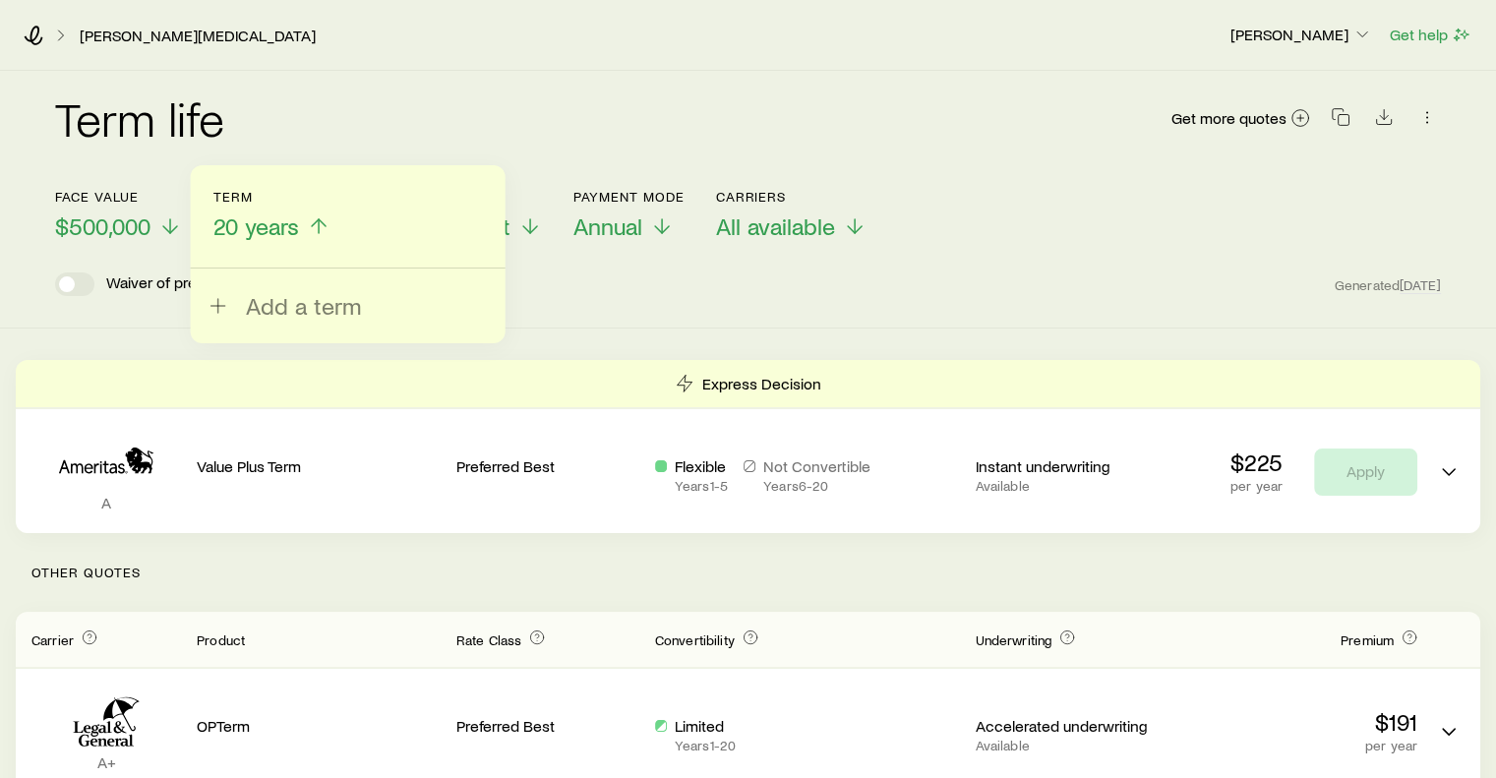
click at [338, 115] on div "Term life Get more quotes" at bounding box center [748, 129] width 1386 height 71
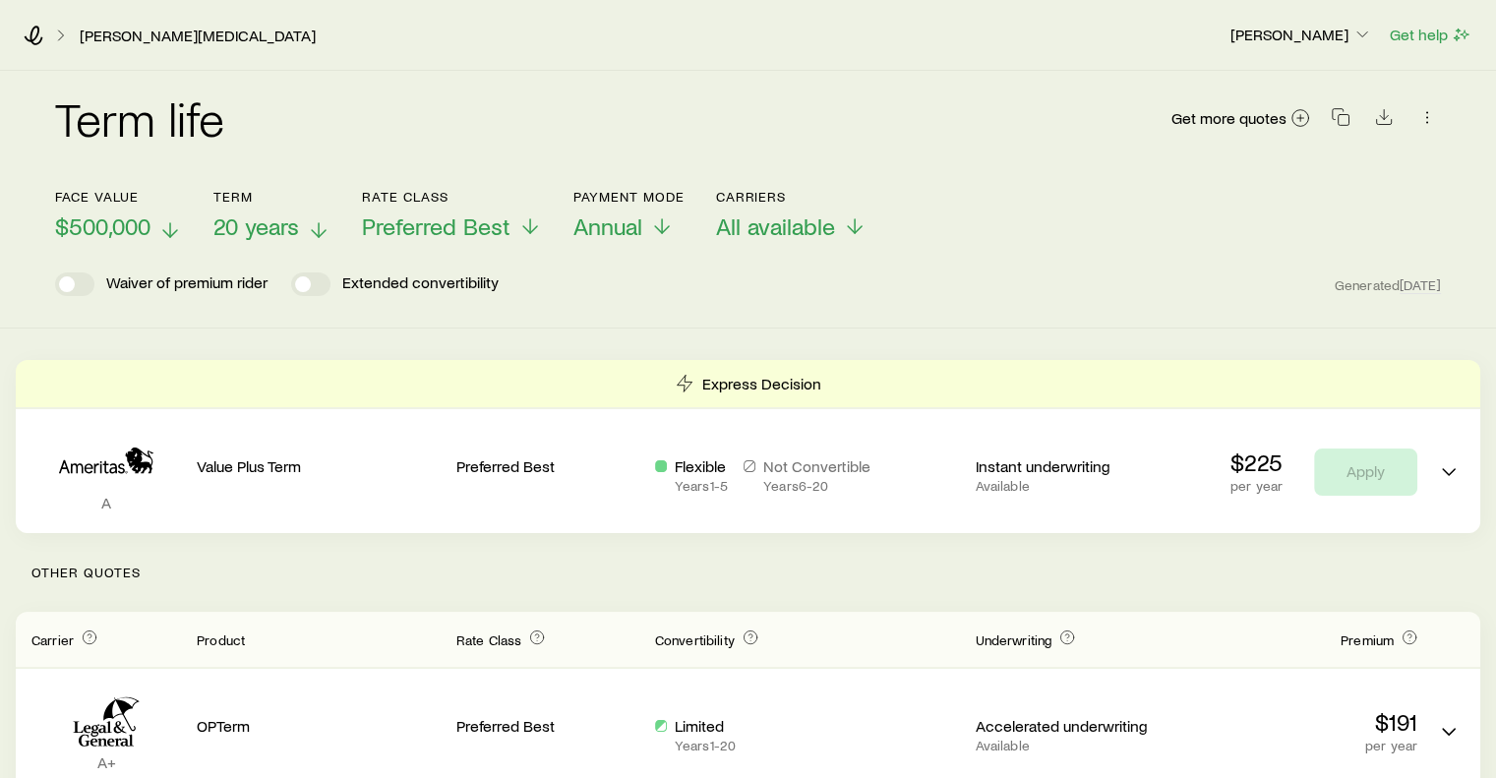
click at [170, 230] on line at bounding box center [170, 230] width 0 height 14
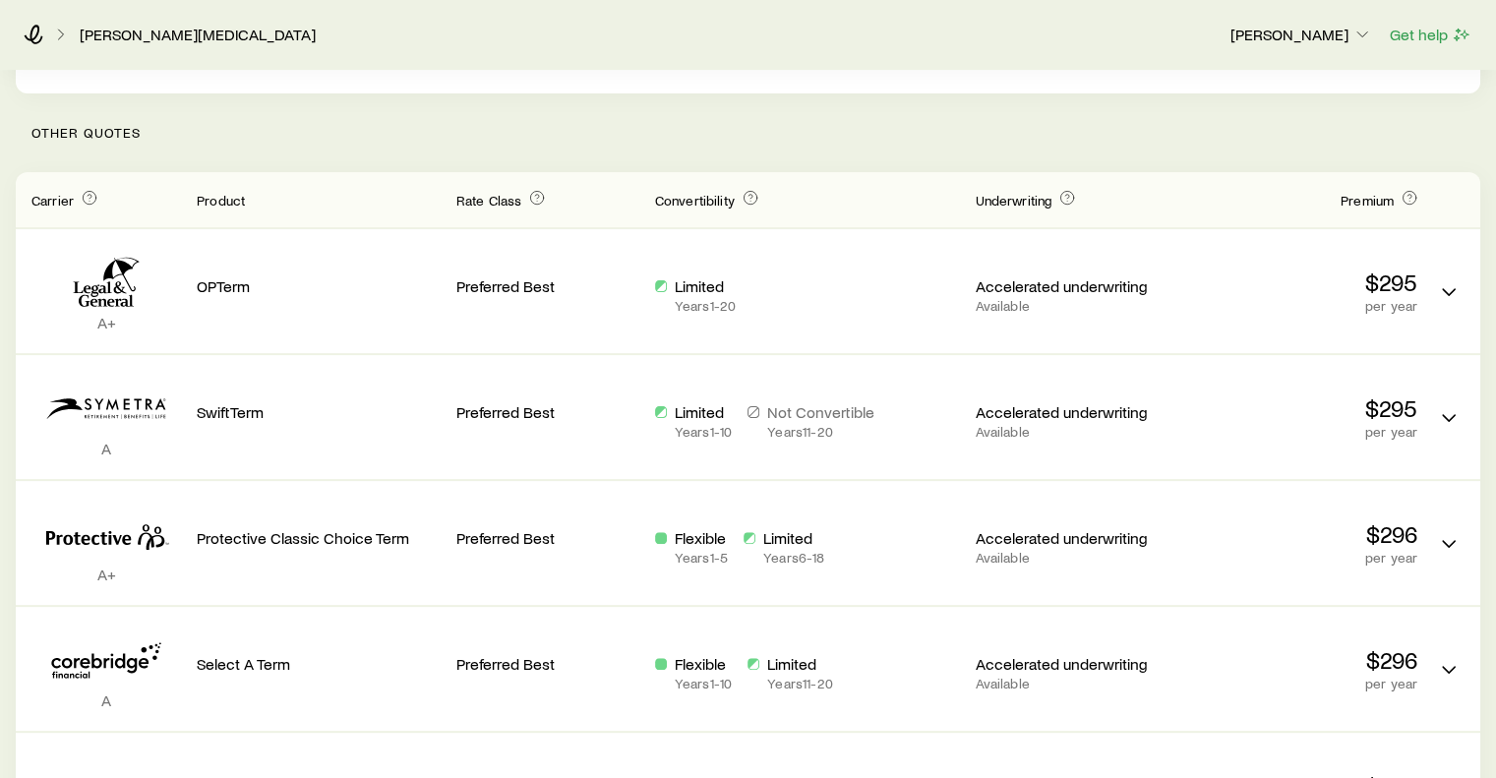
scroll to position [443, 0]
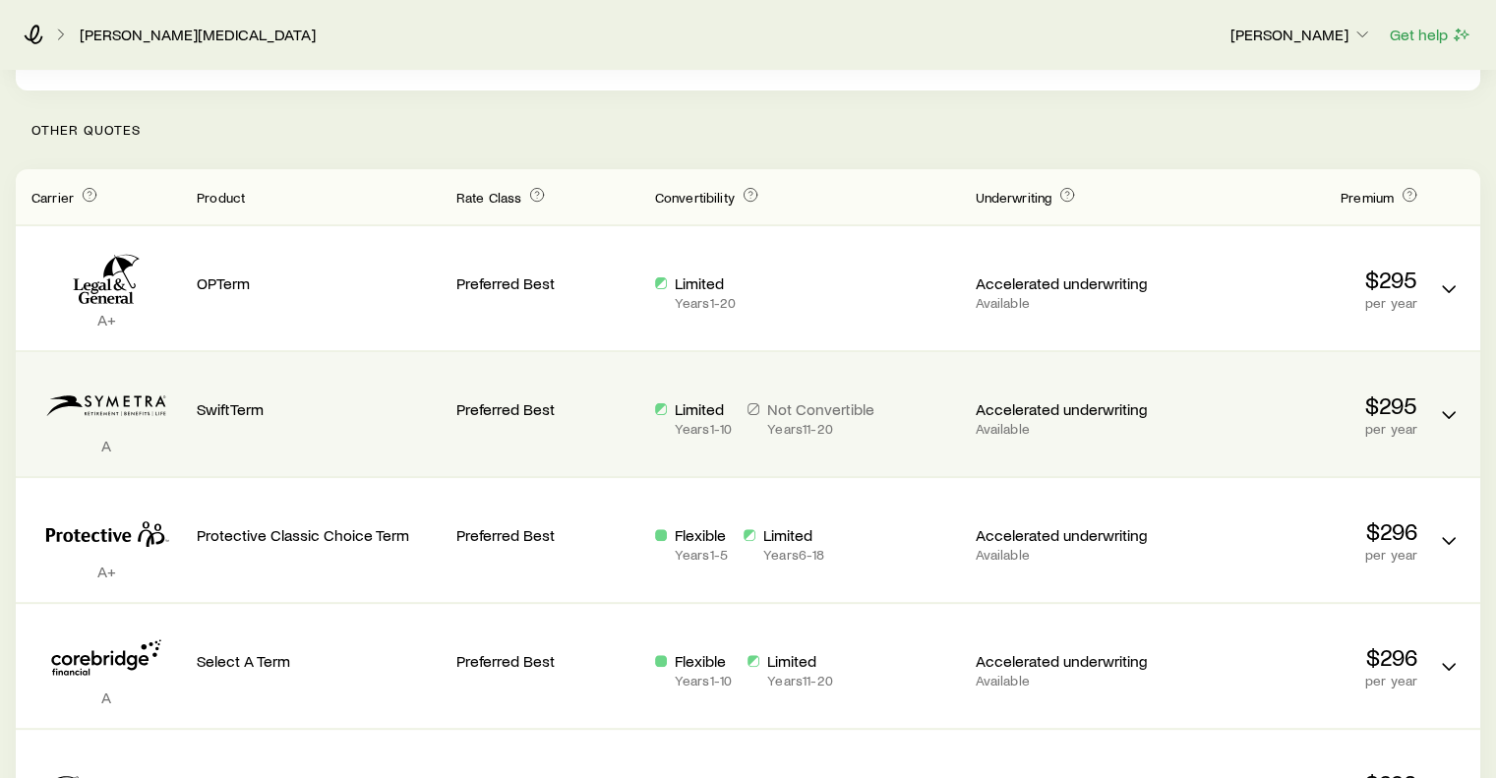
click at [637, 412] on p "Preferred Best" at bounding box center [547, 409] width 183 height 20
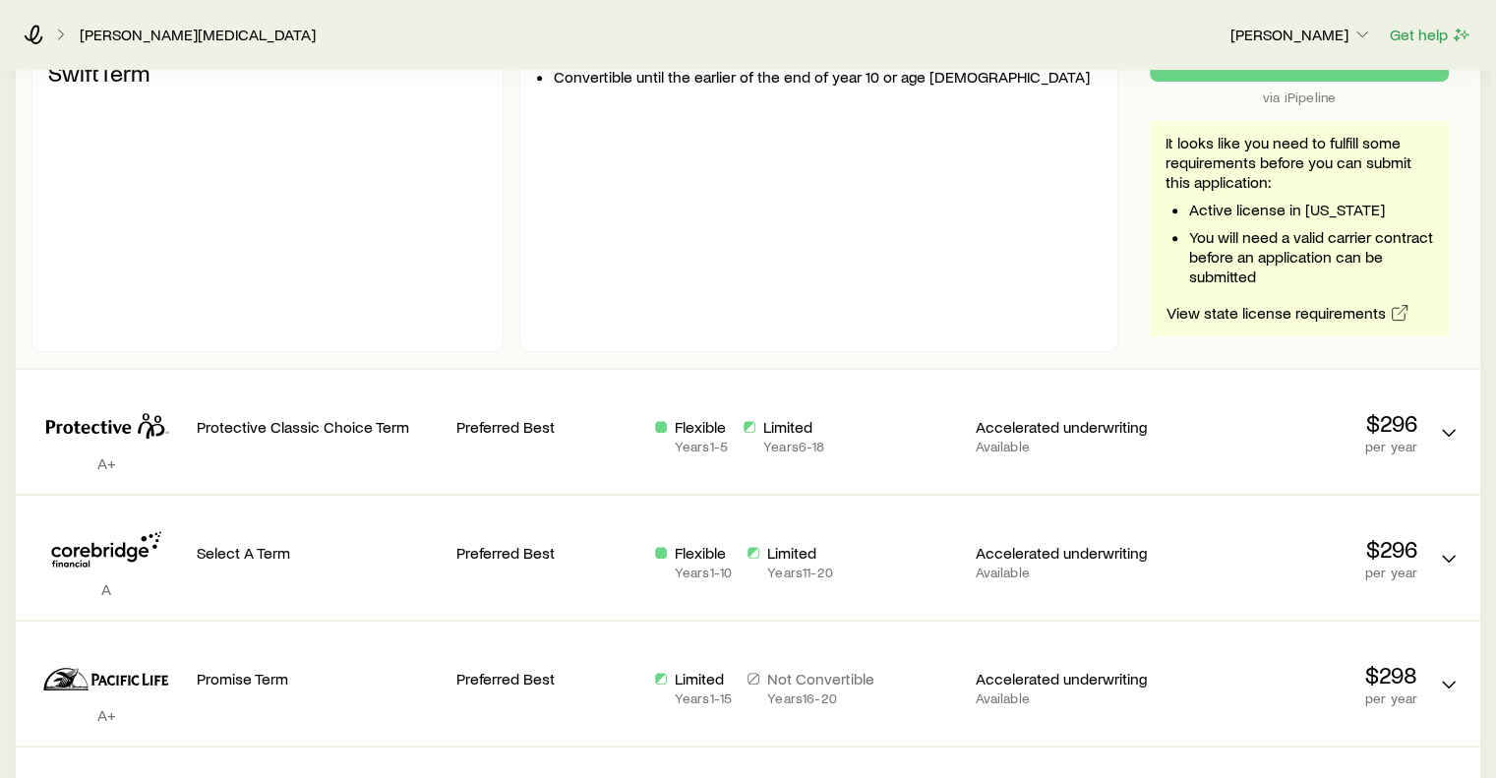
scroll to position [996, 0]
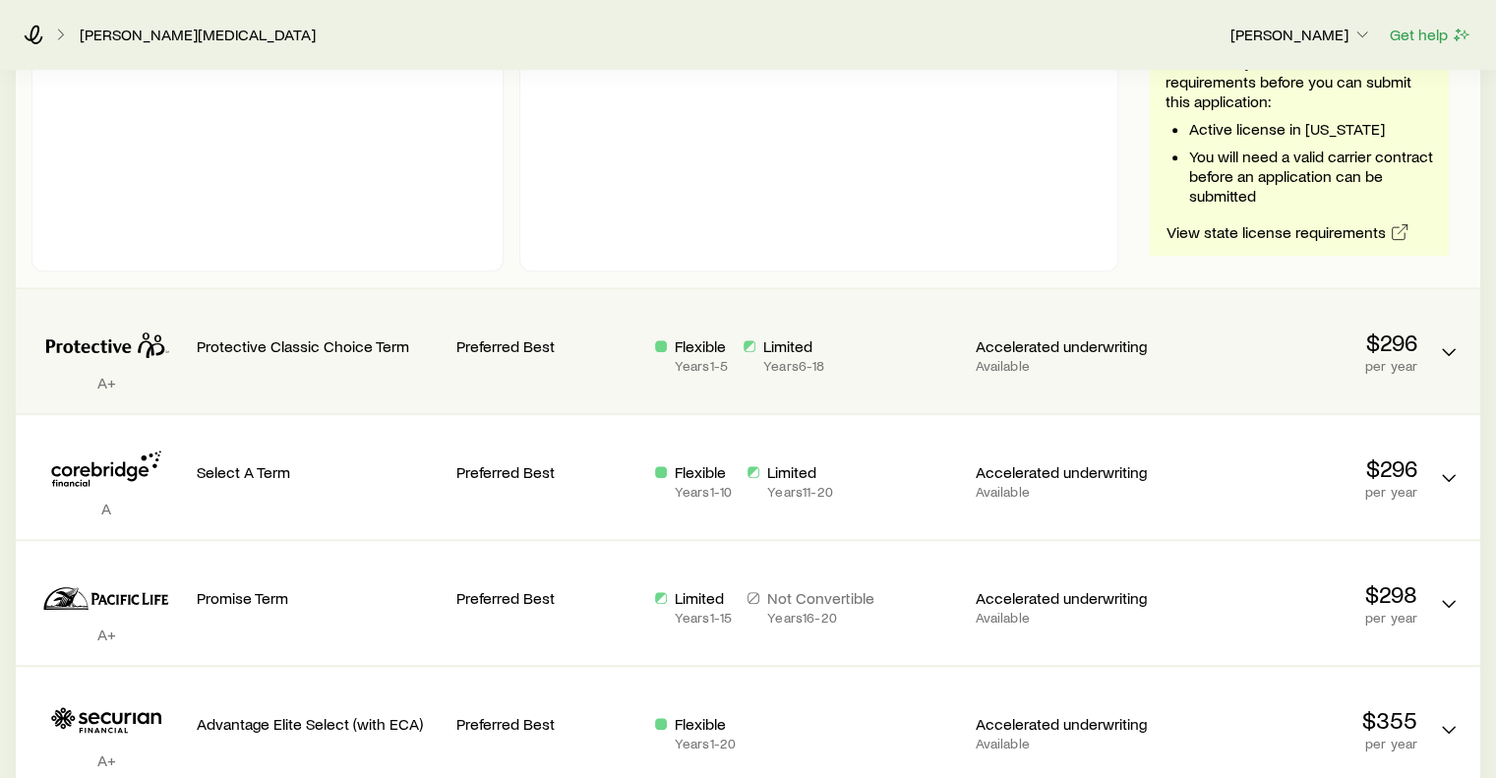
click at [744, 317] on div "Flexible Years 1 - 5 Limited Years 6 - 18" at bounding box center [807, 351] width 305 height 92
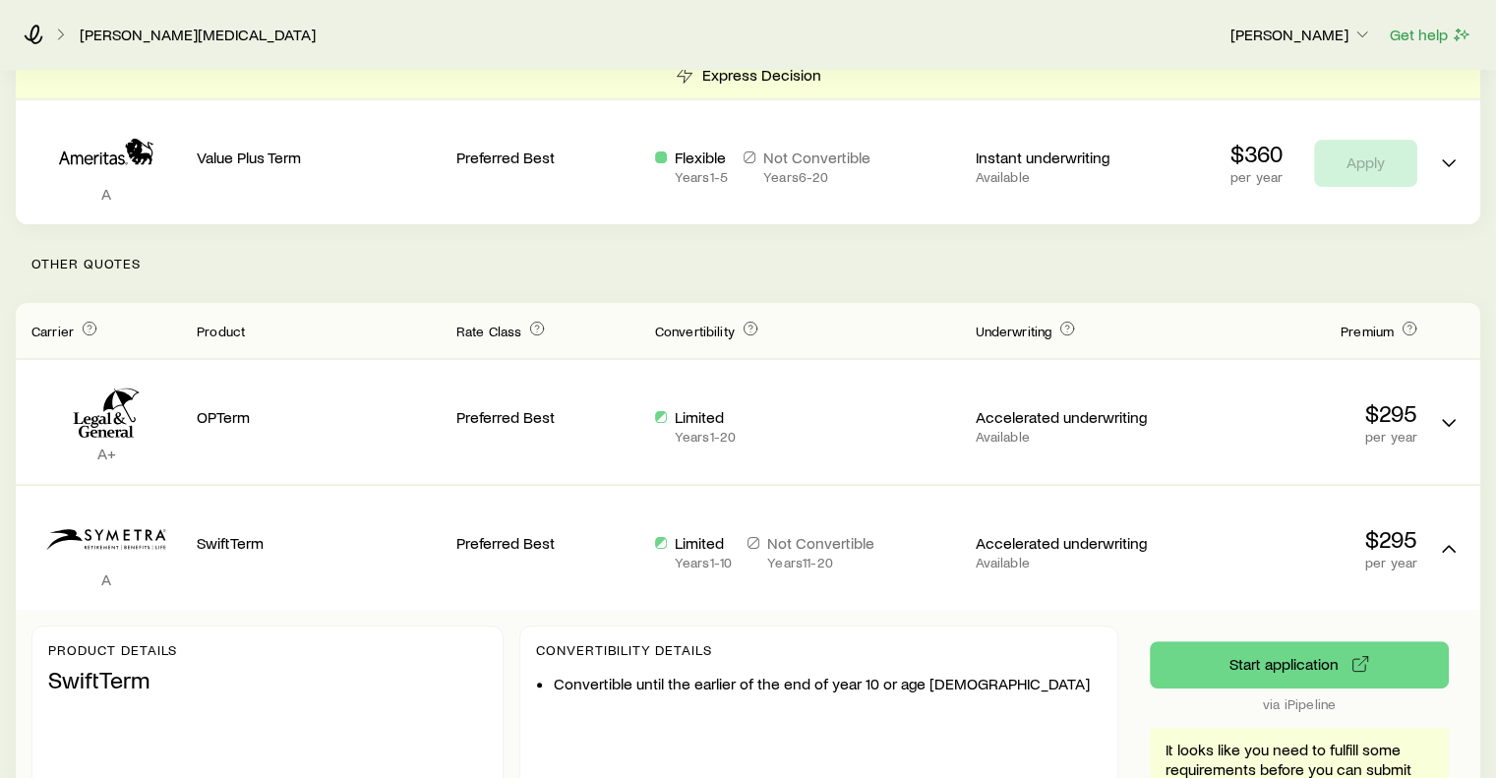
scroll to position [302, 0]
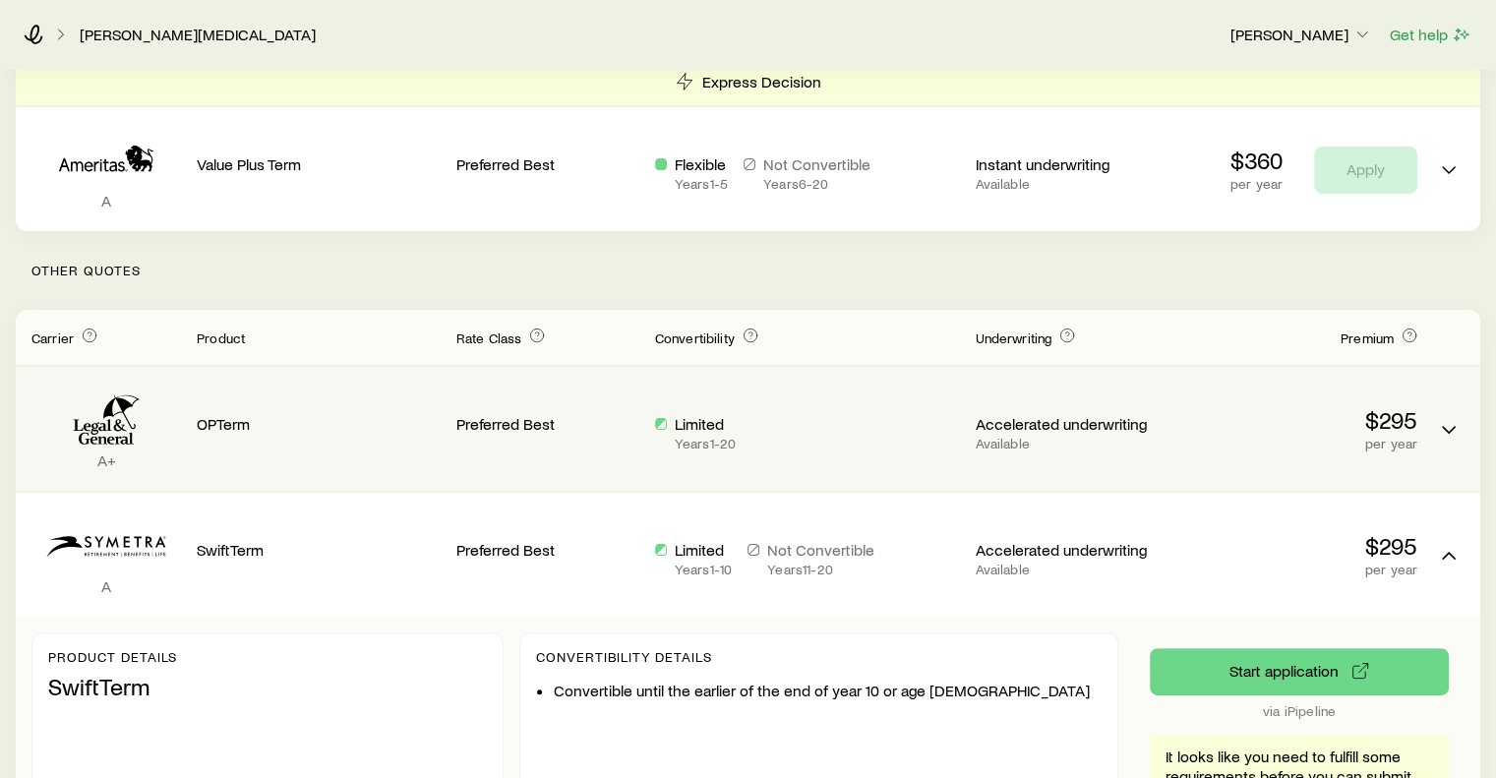
click at [841, 385] on div "Limited Years 1 - 20" at bounding box center [807, 429] width 305 height 92
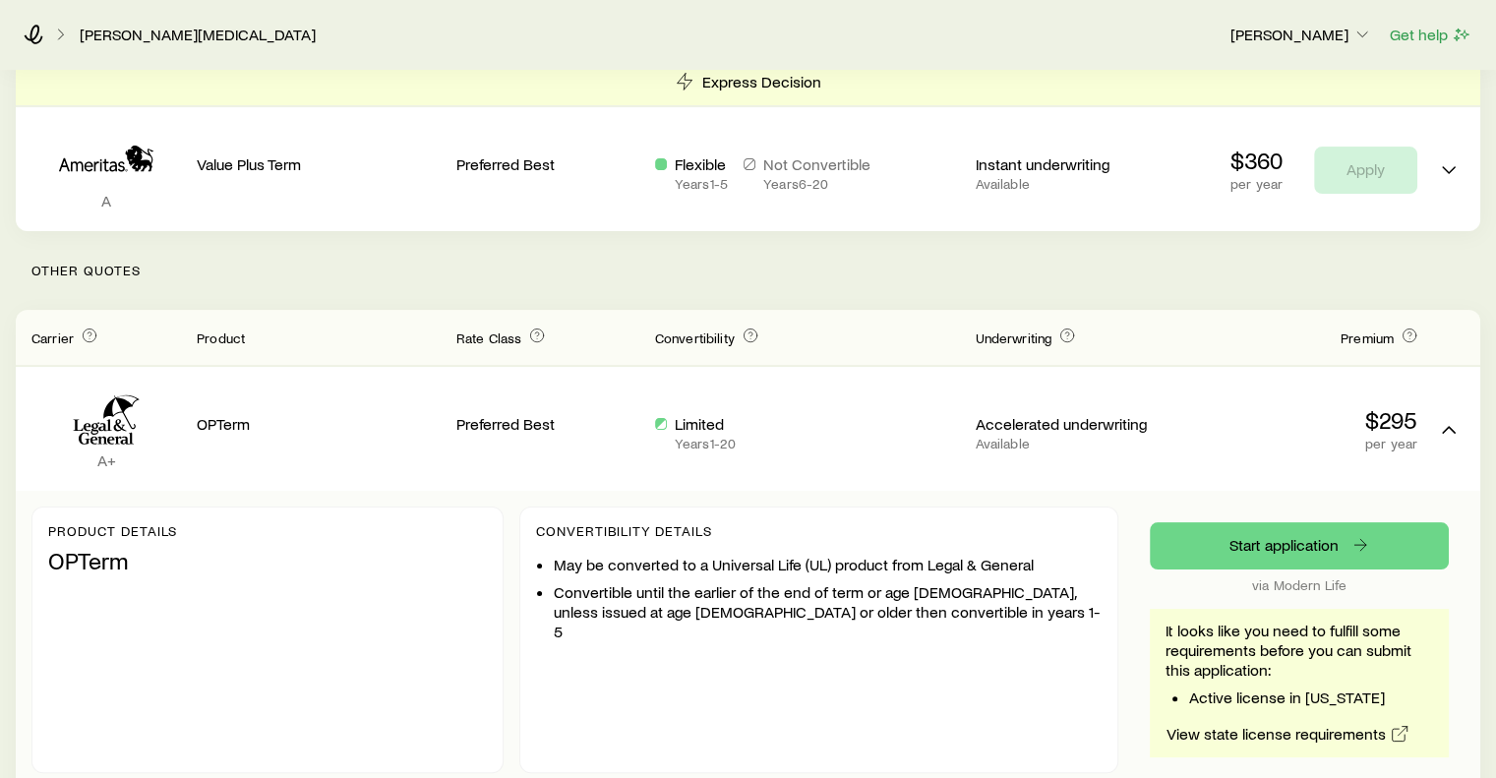
scroll to position [0, 0]
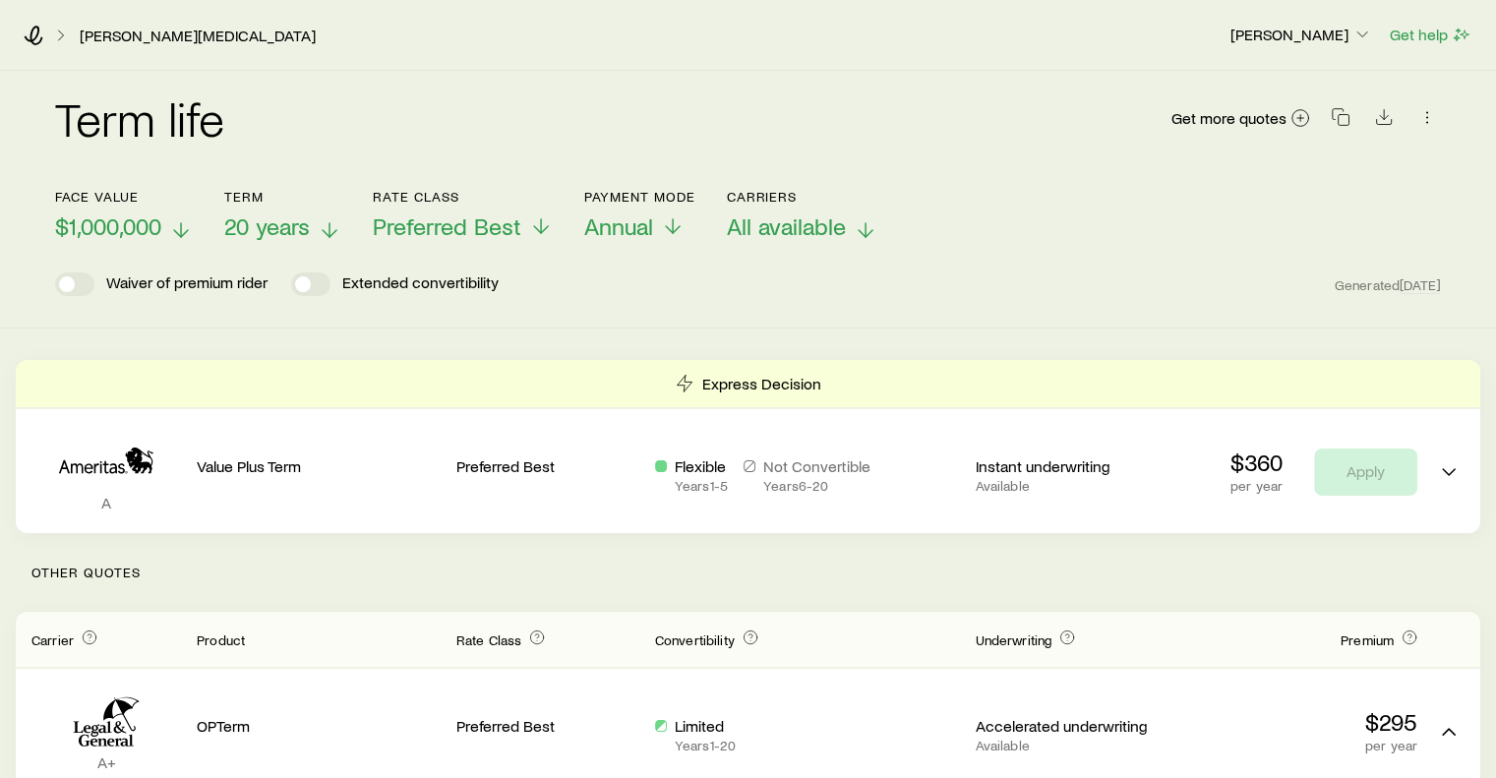
click at [772, 226] on span "All available" at bounding box center [786, 226] width 119 height 28
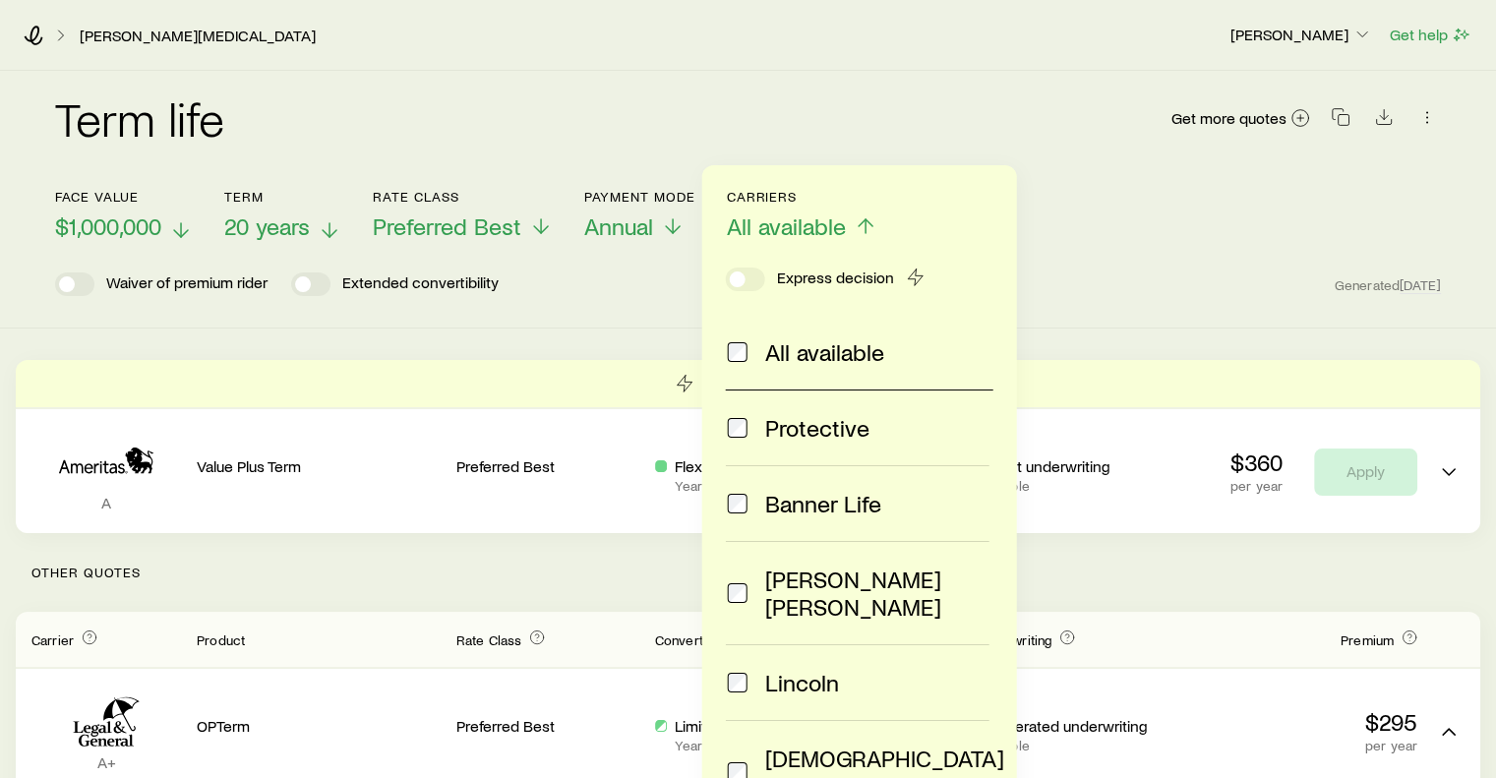
drag, startPoint x: 1001, startPoint y: 523, endPoint x: 954, endPoint y: 125, distance: 401.1
click at [954, 125] on div "Term life Get more quotes" at bounding box center [748, 129] width 1386 height 71
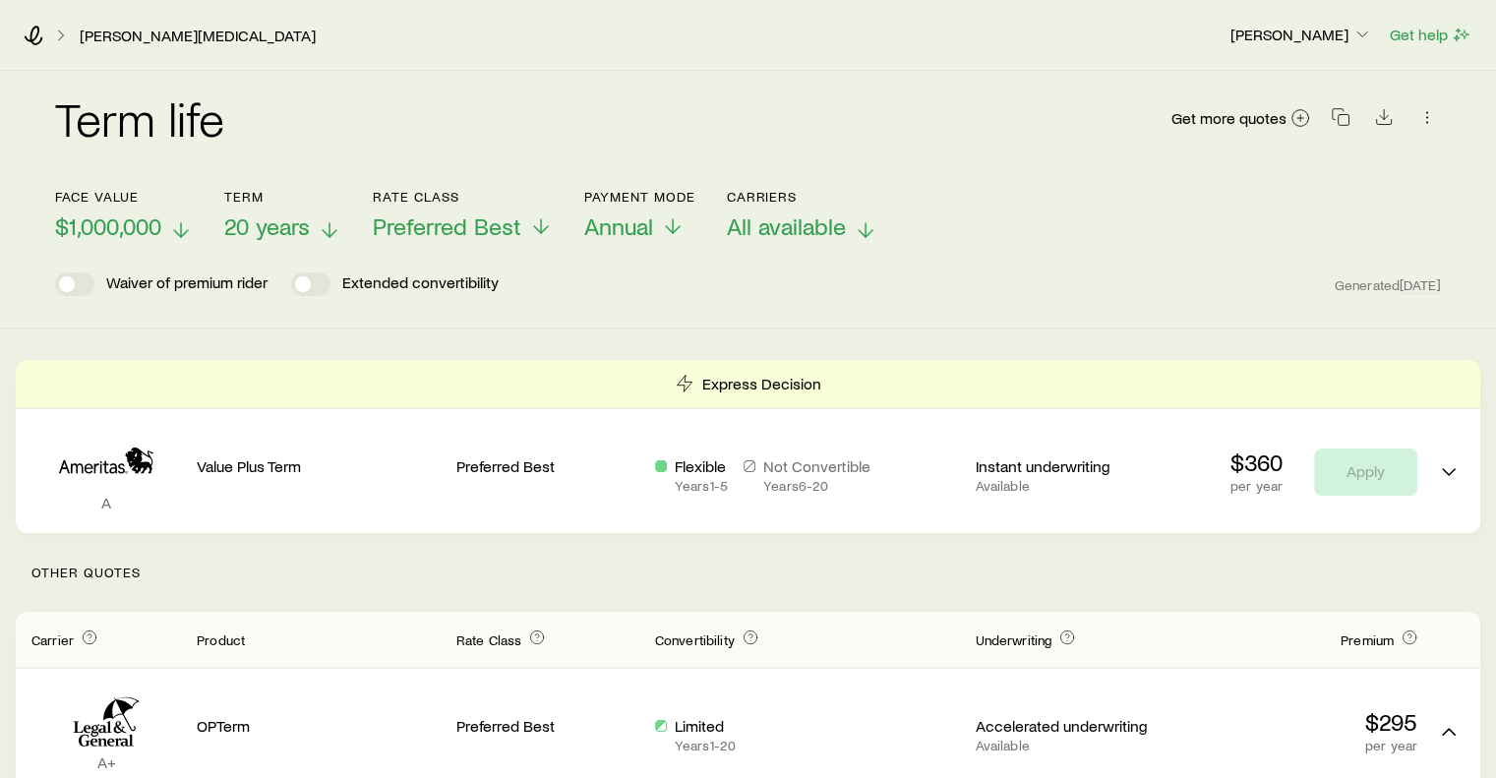
click at [866, 231] on icon at bounding box center [866, 230] width 24 height 24
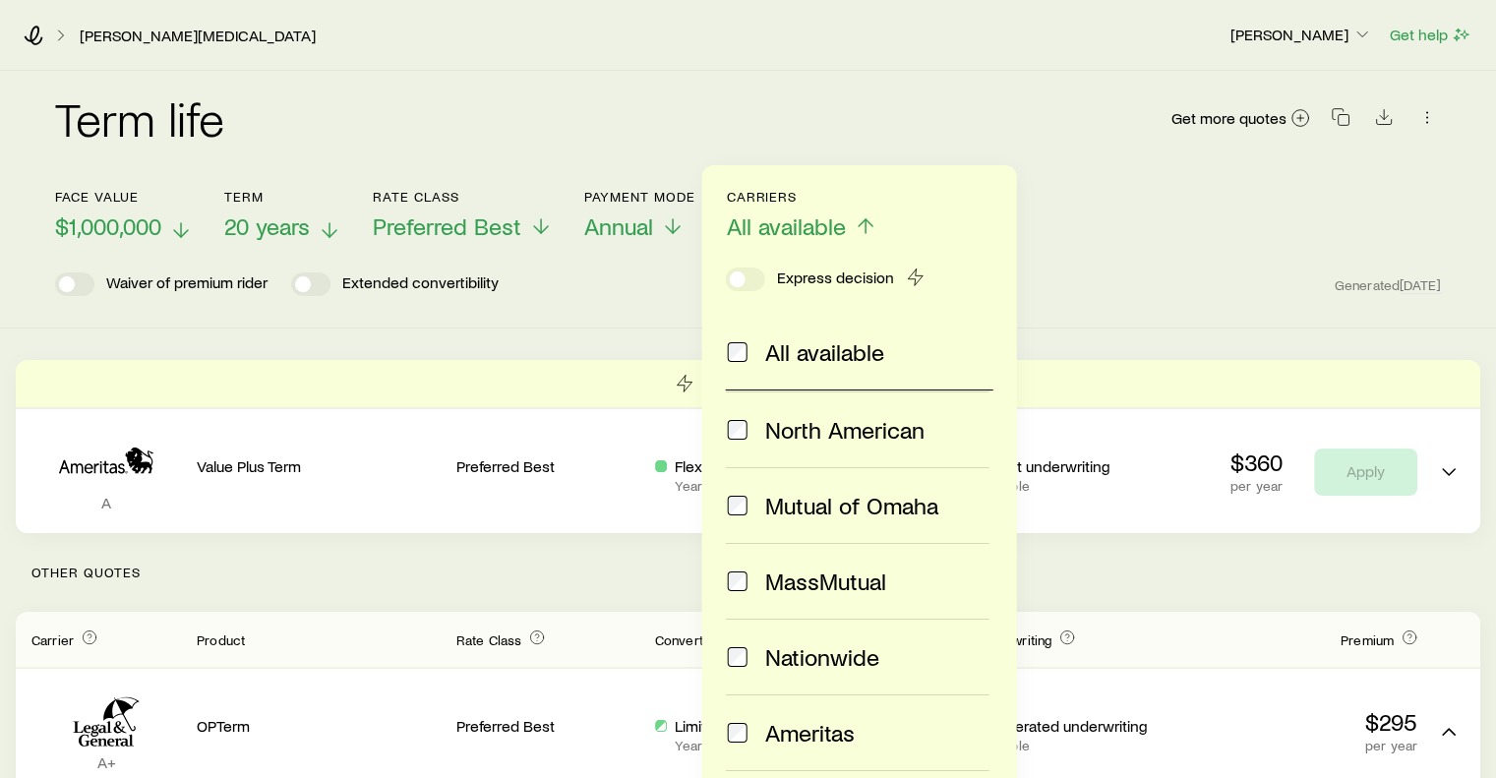
scroll to position [695, 0]
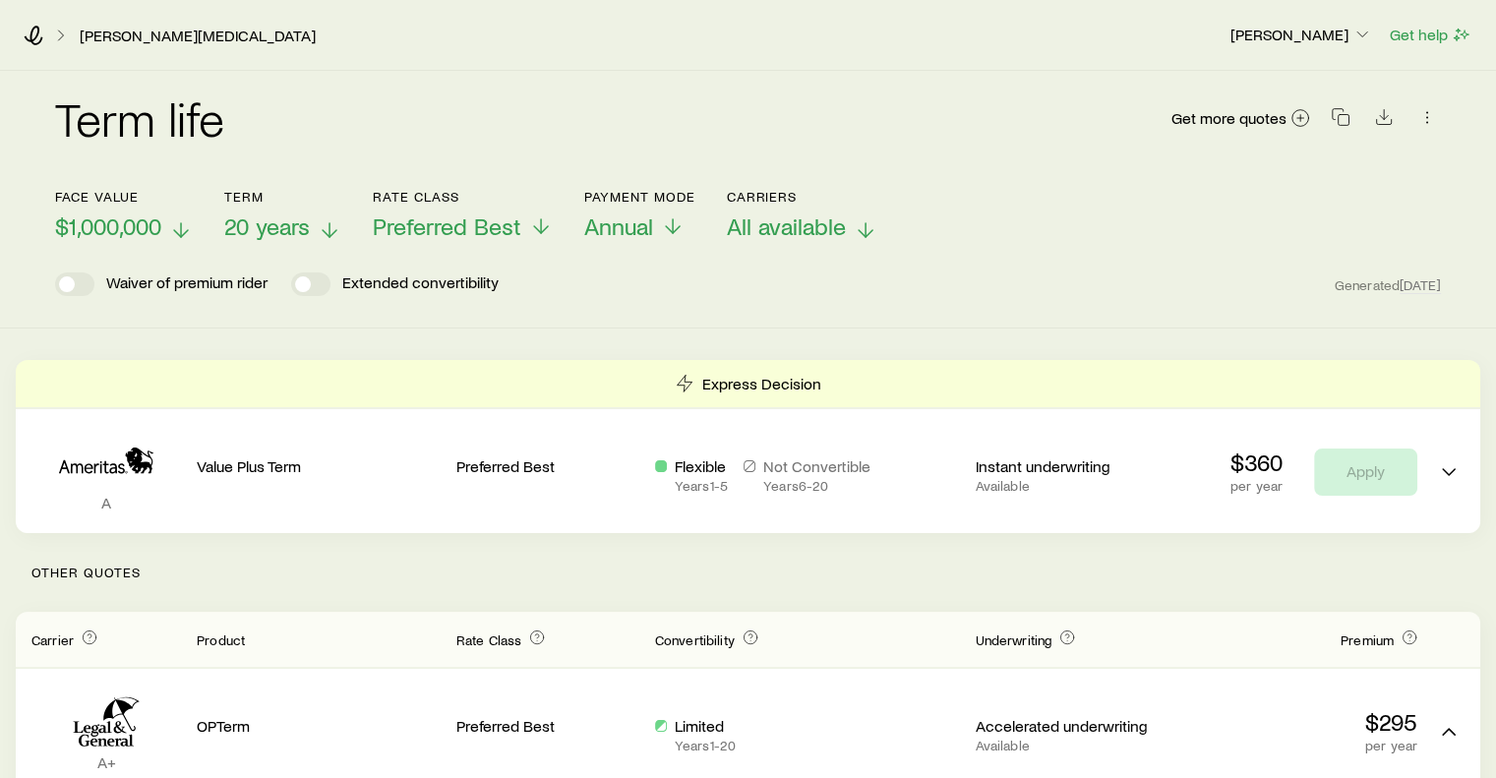
drag, startPoint x: 1043, startPoint y: 253, endPoint x: 1007, endPoint y: 195, distance: 68.0
click at [1007, 195] on div "Face value $1,000,000 Term 20 years Rate Class Preferred Best Payment Mode Annu…" at bounding box center [748, 203] width 1386 height 76
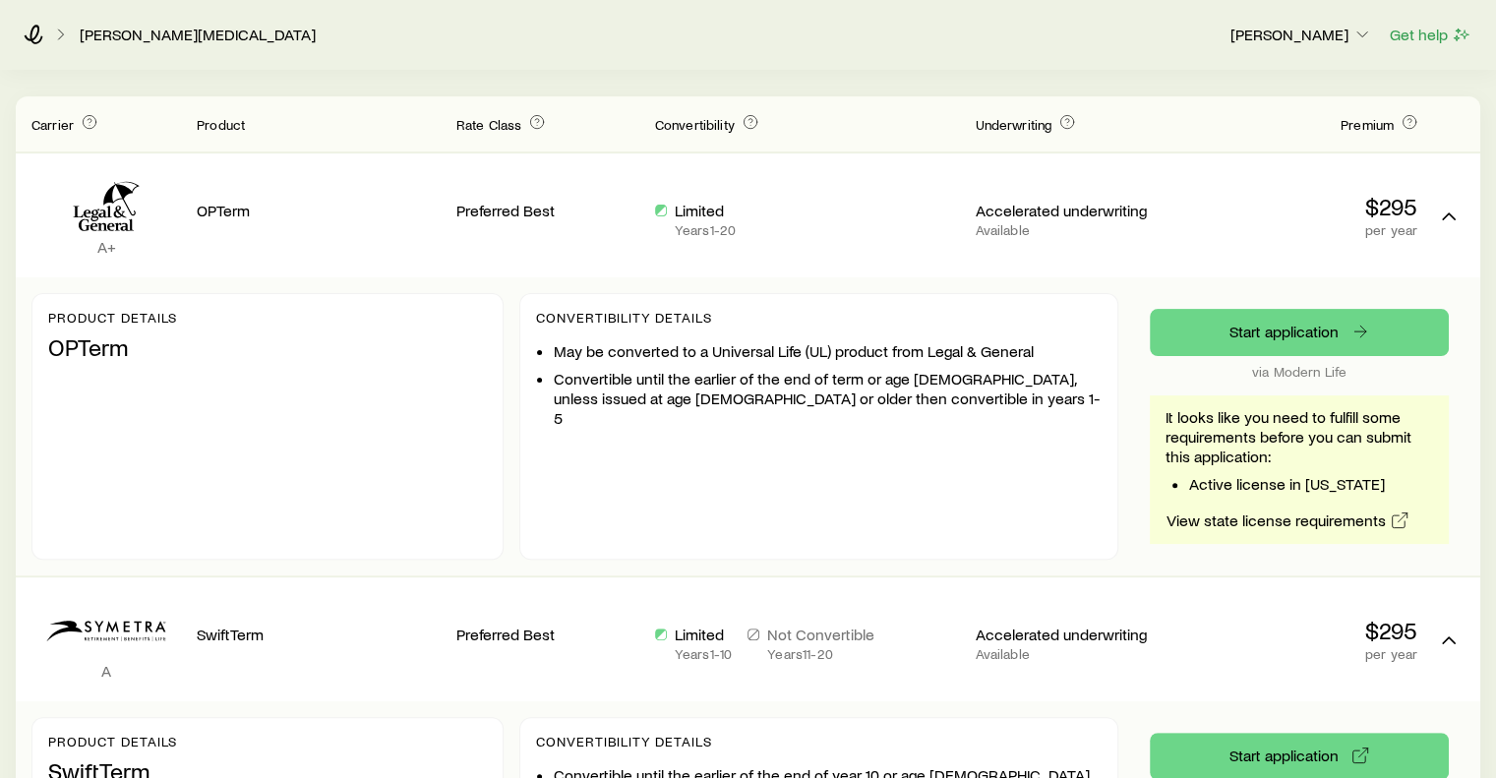
scroll to position [573, 0]
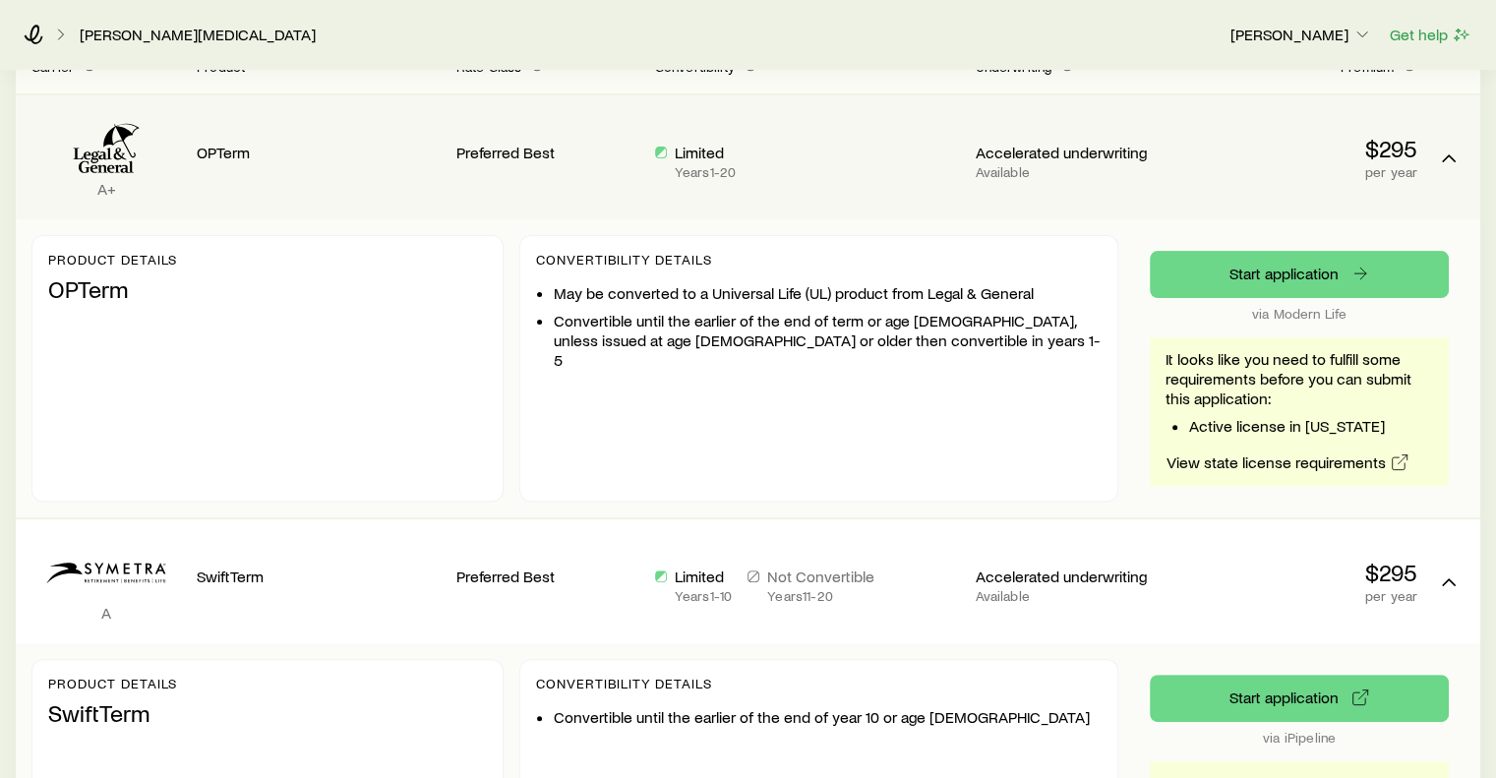
click at [830, 116] on div "Limited Years 1 - 20" at bounding box center [807, 157] width 305 height 92
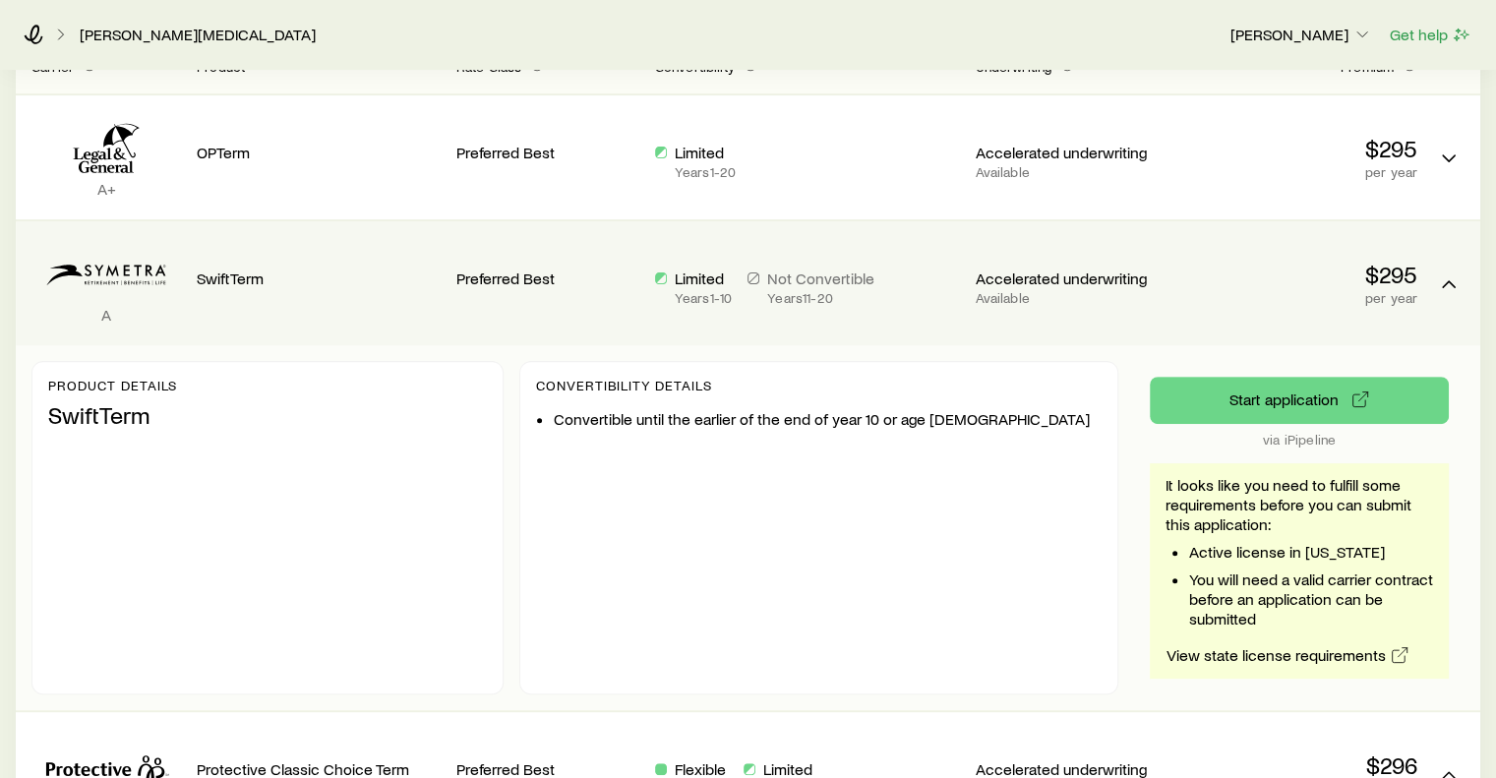
click at [896, 248] on div "Limited Years 1 - 10 Not Convertible Years 11 - 20" at bounding box center [807, 283] width 305 height 92
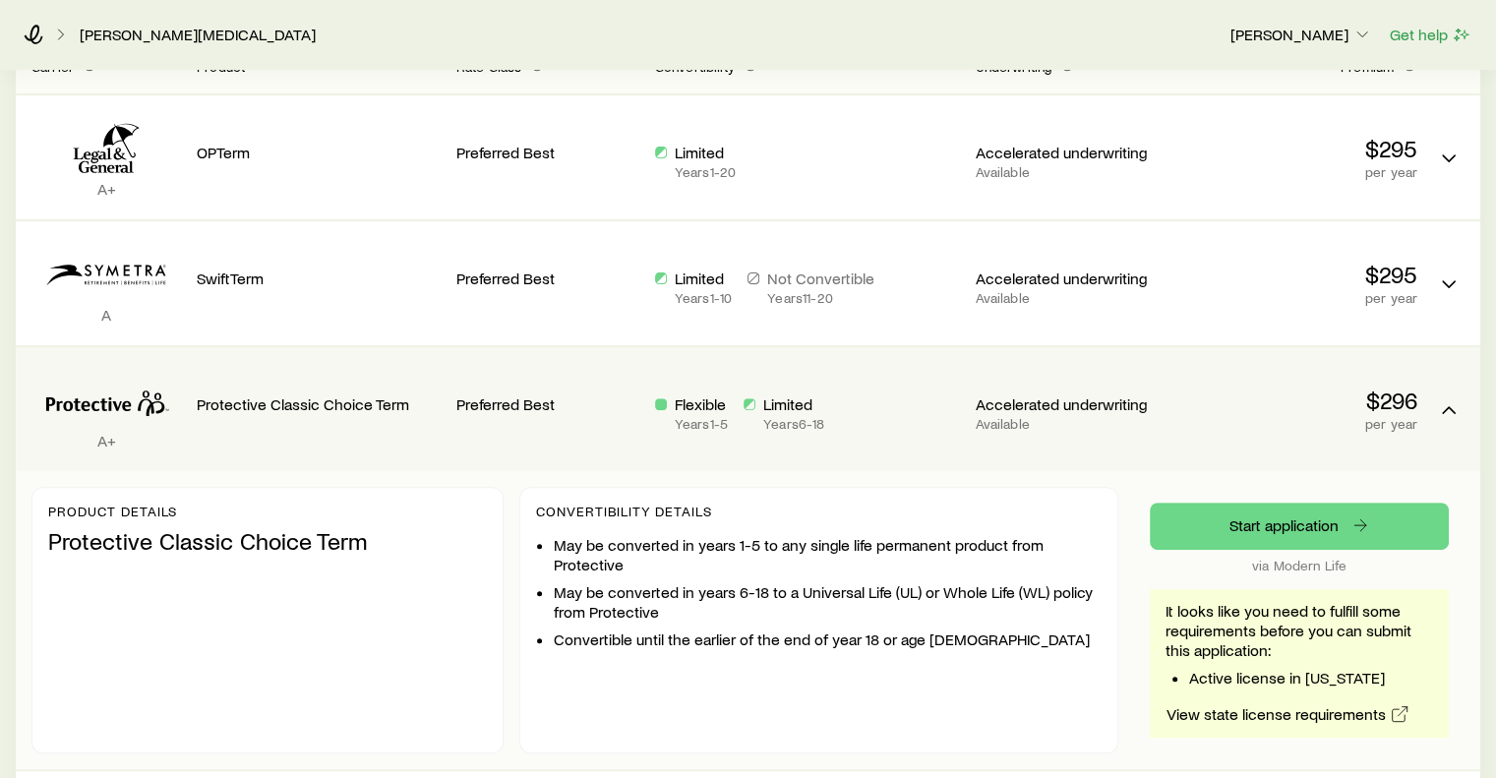
click at [926, 365] on div "Flexible Years 1 - 5 Limited Years 6 - 18" at bounding box center [807, 409] width 305 height 92
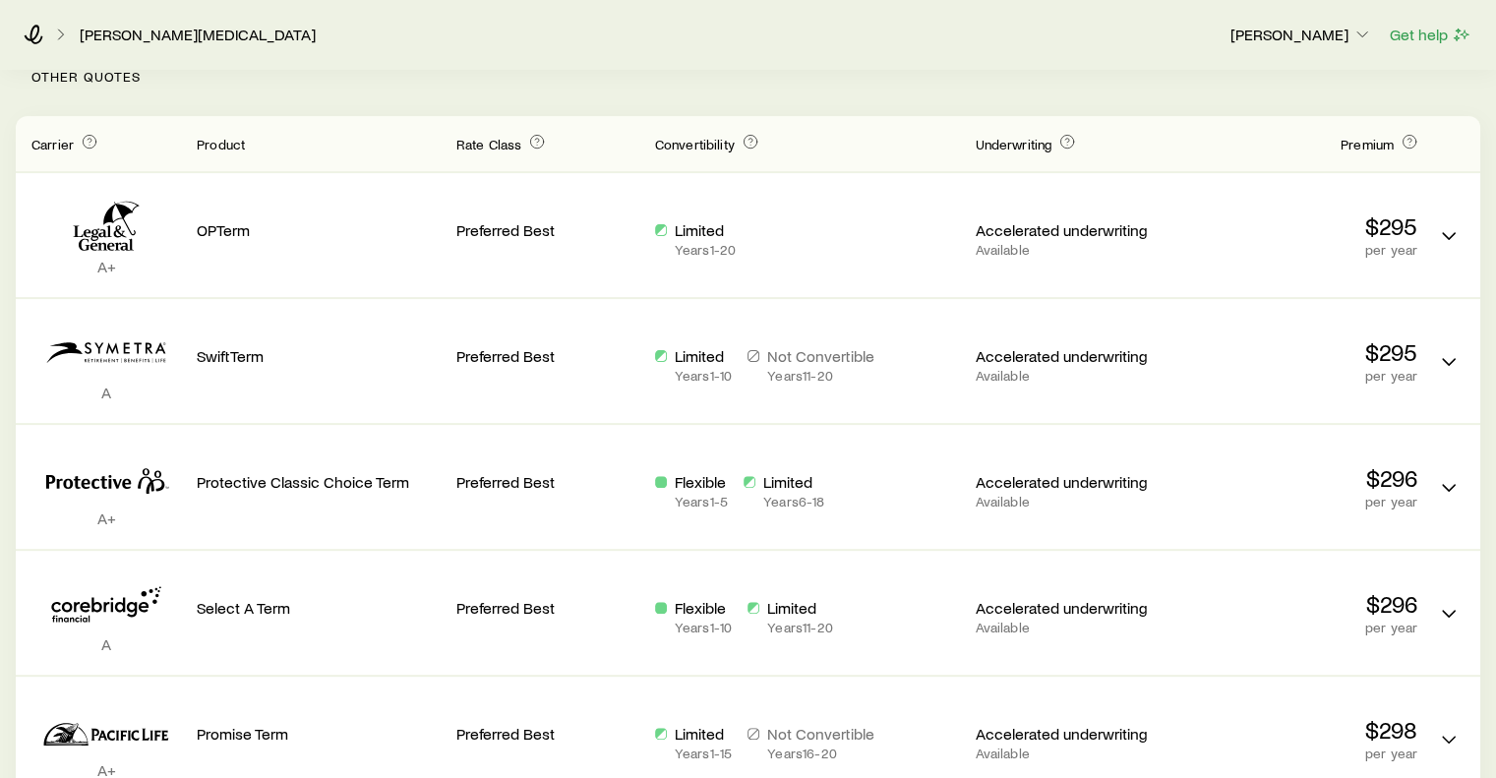
scroll to position [531, 0]
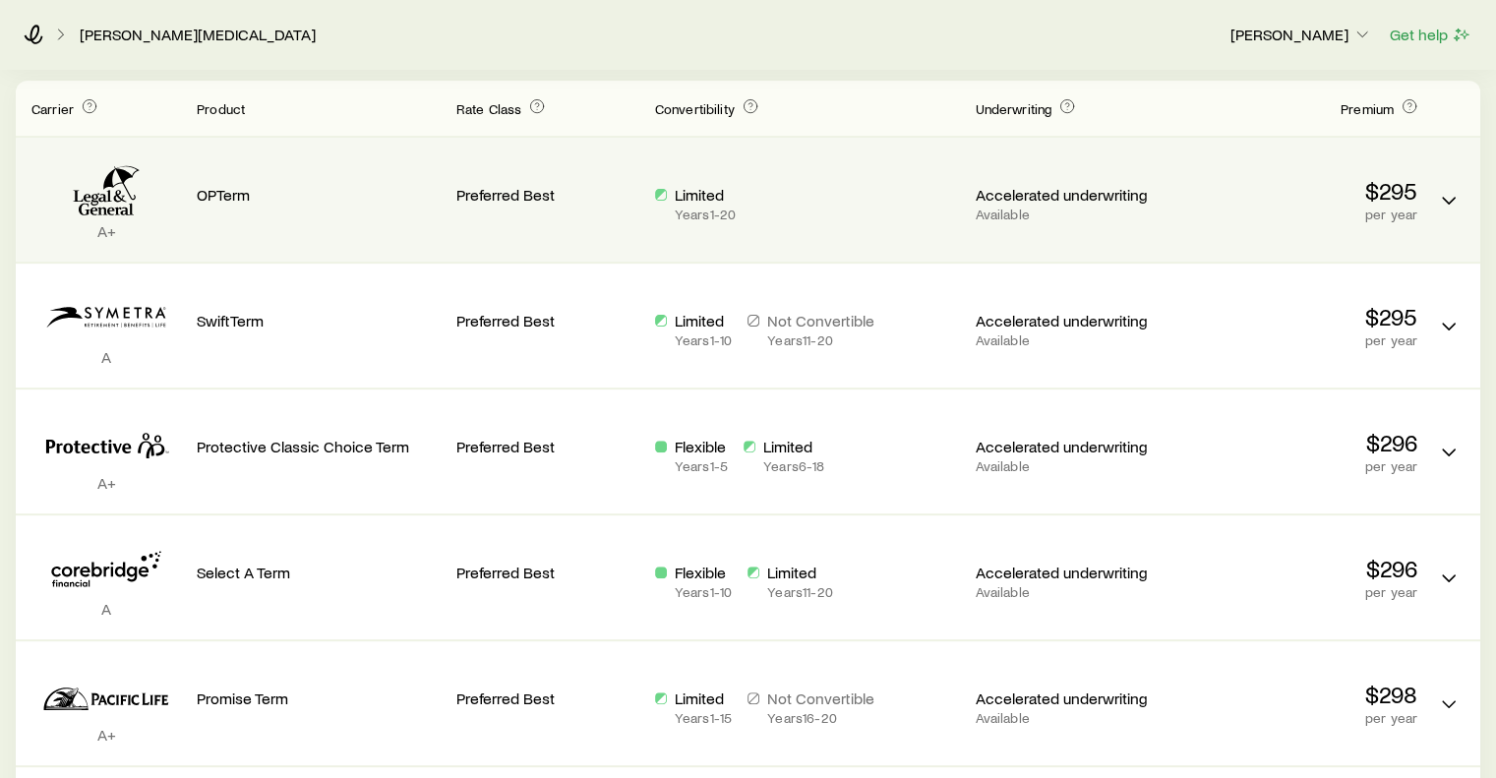
click at [869, 185] on div "Limited Years 1 - 20" at bounding box center [807, 203] width 305 height 37
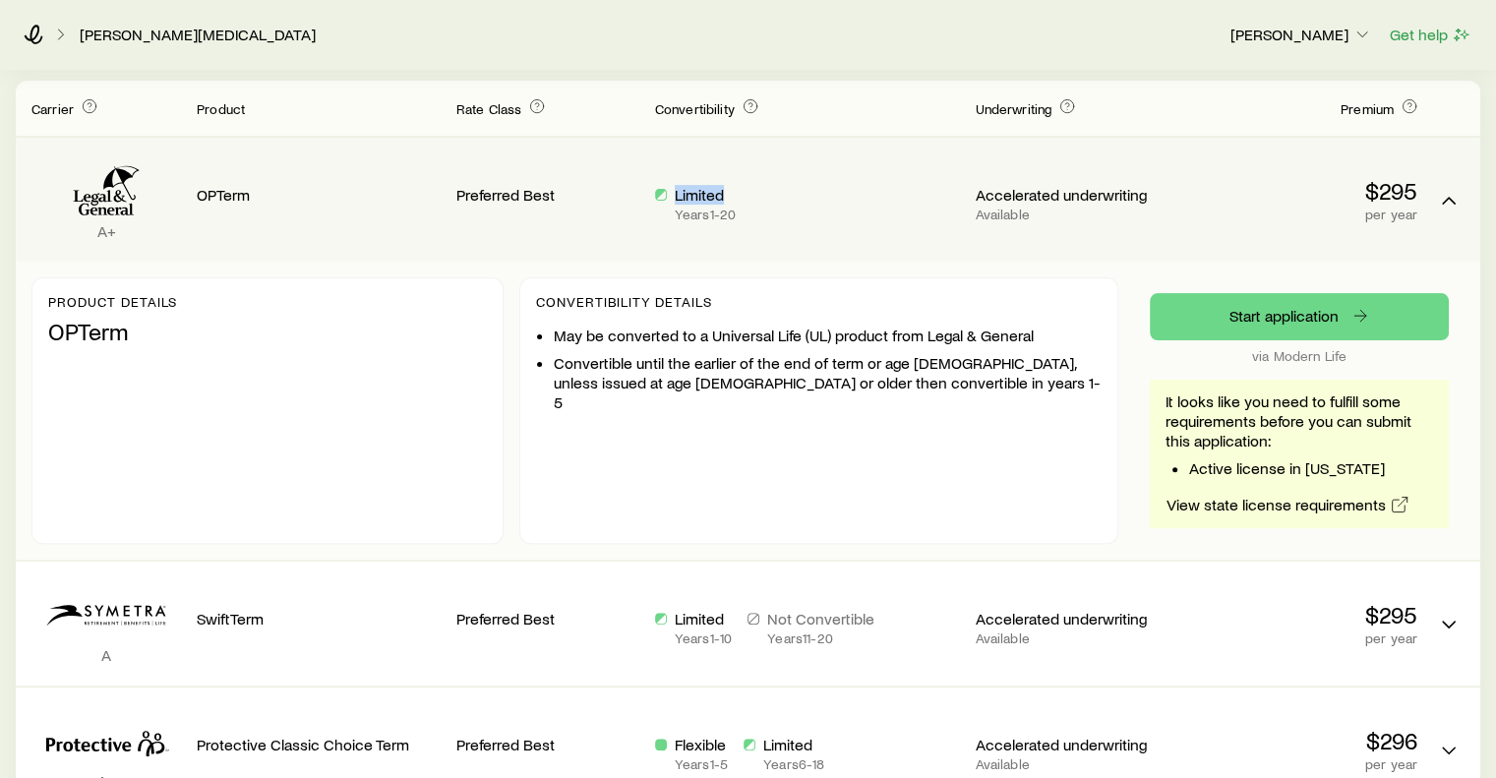
drag, startPoint x: 869, startPoint y: 184, endPoint x: 607, endPoint y: 226, distance: 266.0
click at [607, 226] on div "A+ OPTerm Preferred Best Limited Years 1 - 20 Accelerated underwriting Availabl…" at bounding box center [748, 200] width 1465 height 124
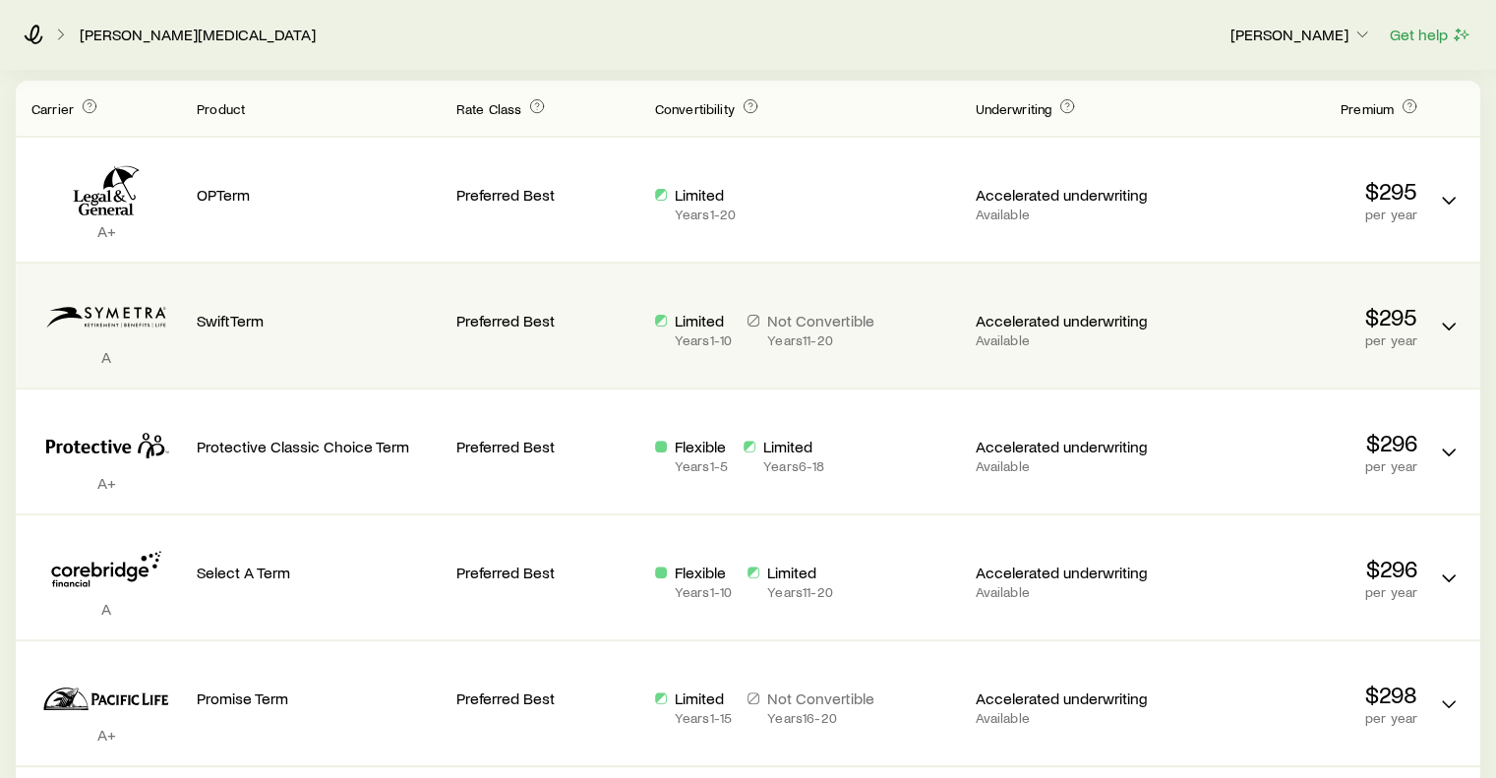
click at [442, 353] on div "A SwiftTerm Preferred Best Limited Years 1 - 10 Not Convertible Years 11 - 20 A…" at bounding box center [748, 326] width 1465 height 124
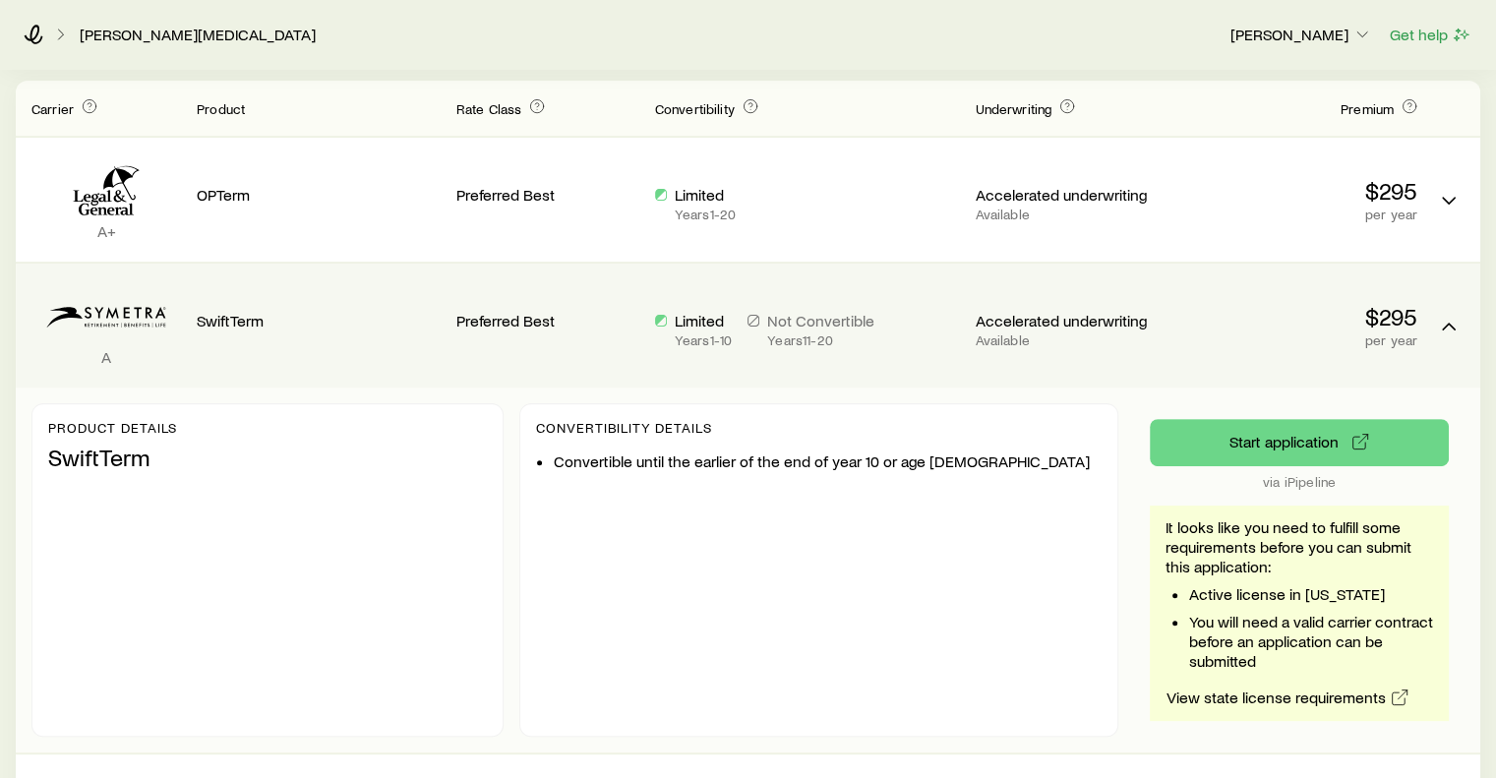
click at [442, 274] on div "A SwiftTerm Preferred Best Limited Years 1 - 10 Not Convertible Years 11 - 20 A…" at bounding box center [748, 326] width 1465 height 124
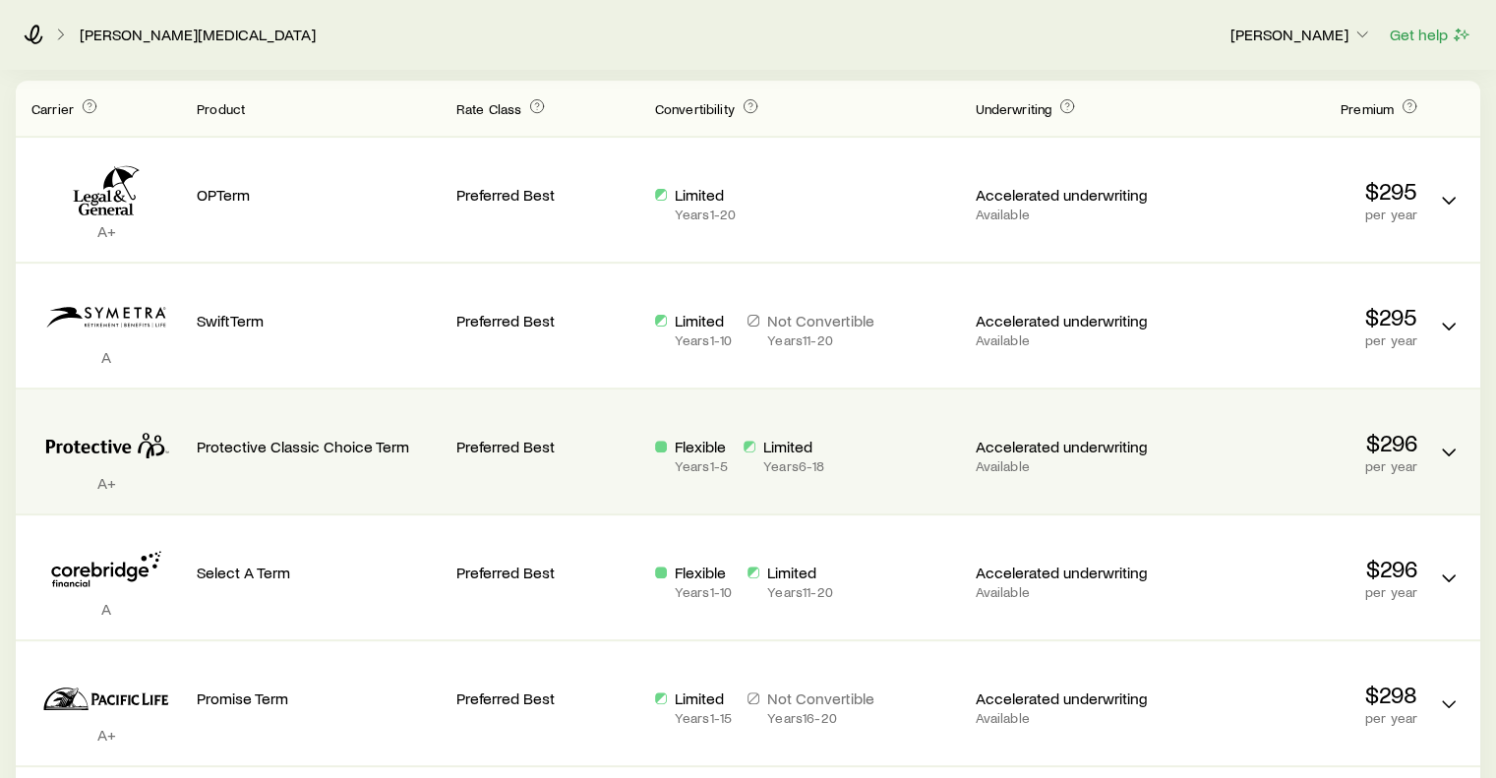
click at [397, 419] on div "Protective Classic Choice Term" at bounding box center [319, 430] width 244 height 51
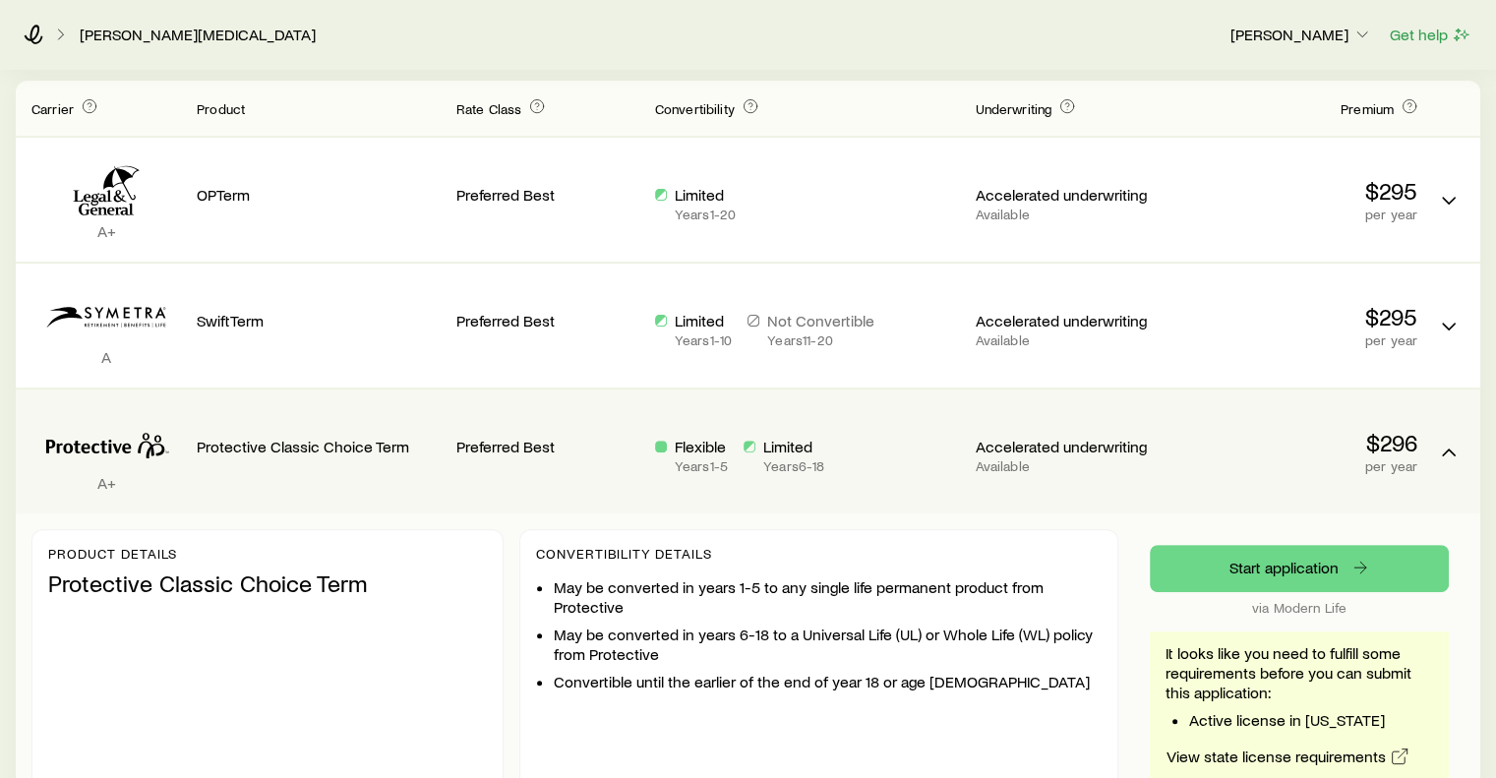
click at [609, 468] on div "Preferred Best" at bounding box center [547, 443] width 183 height 77
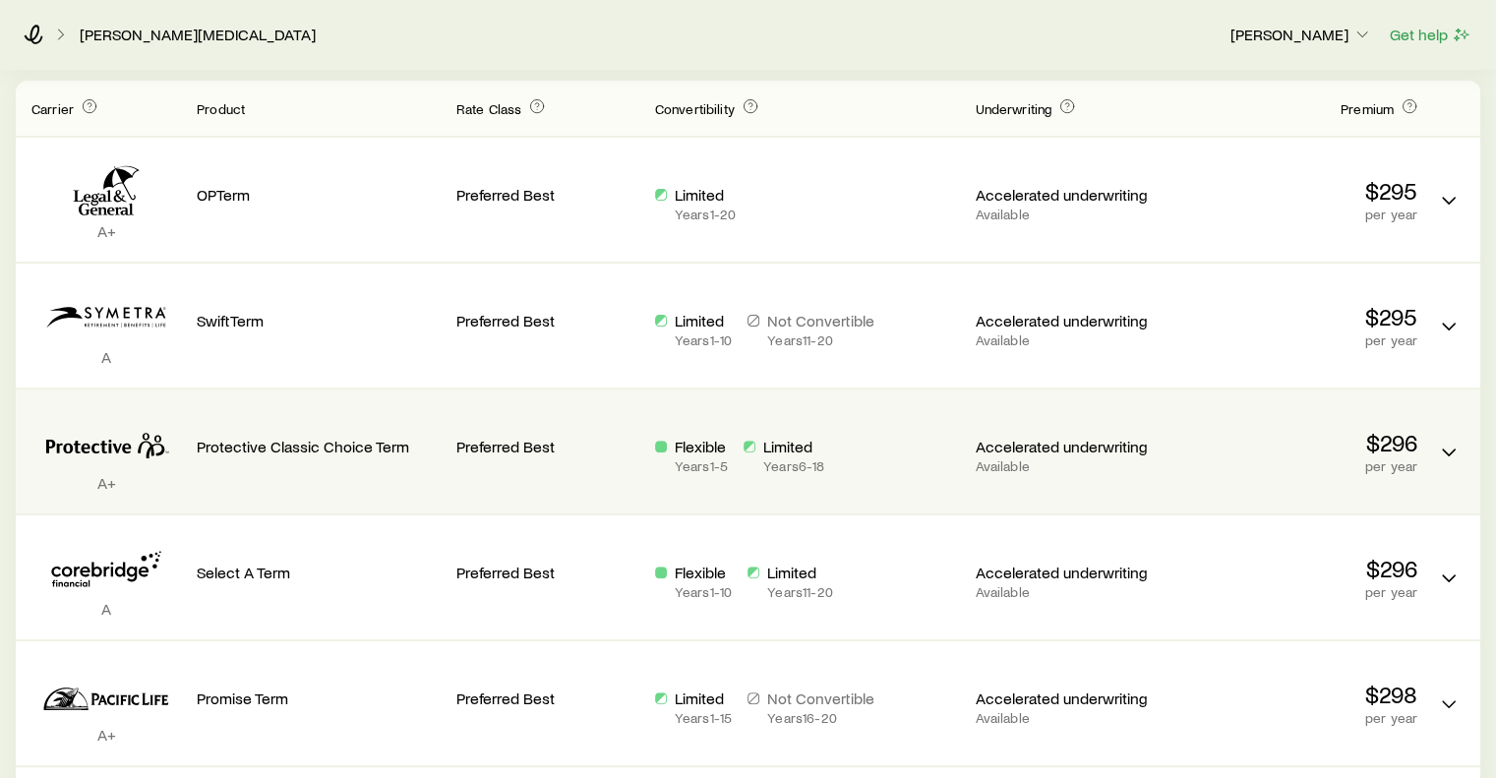
click at [609, 468] on div "Preferred Best" at bounding box center [547, 443] width 183 height 77
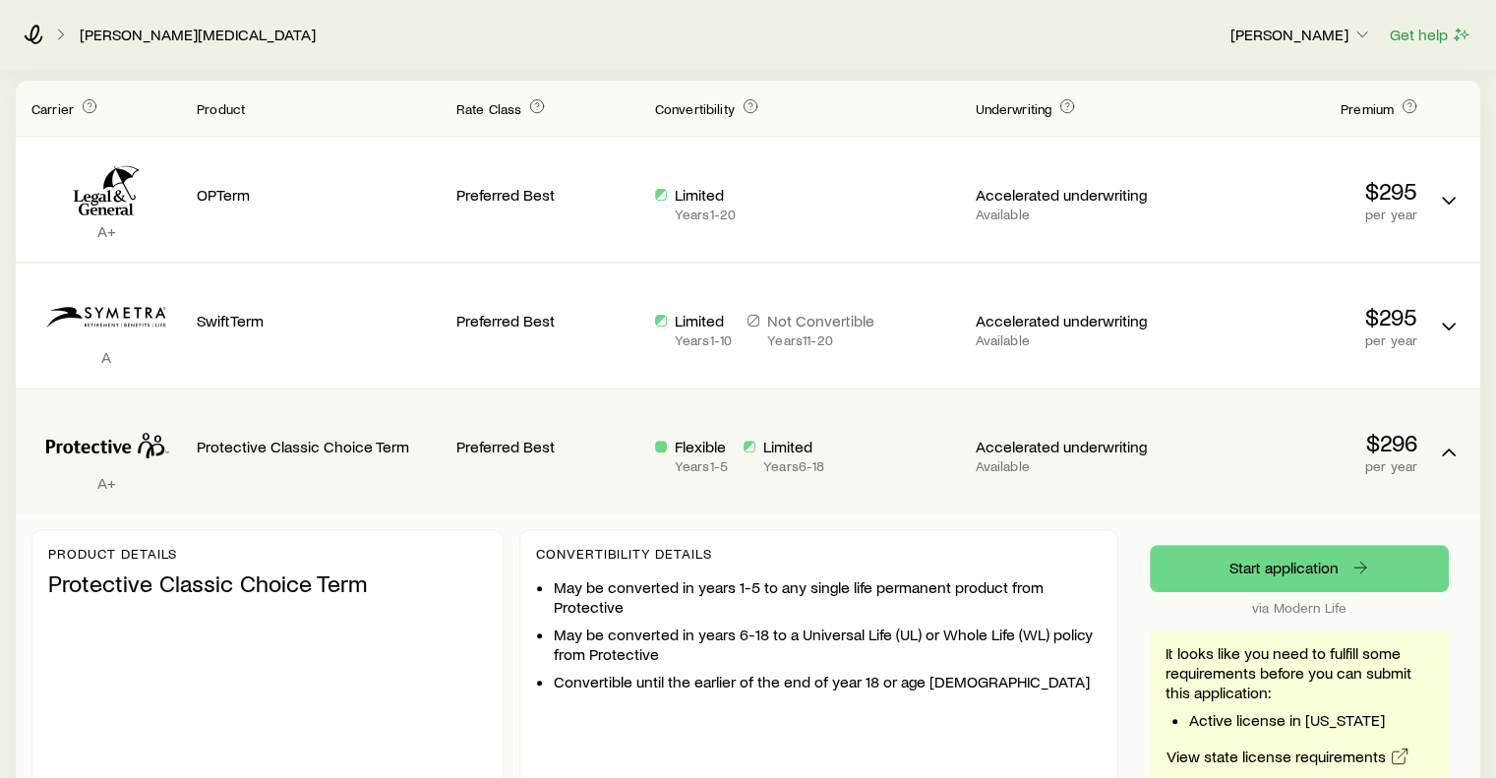
click at [589, 450] on p "Preferred Best" at bounding box center [547, 447] width 183 height 20
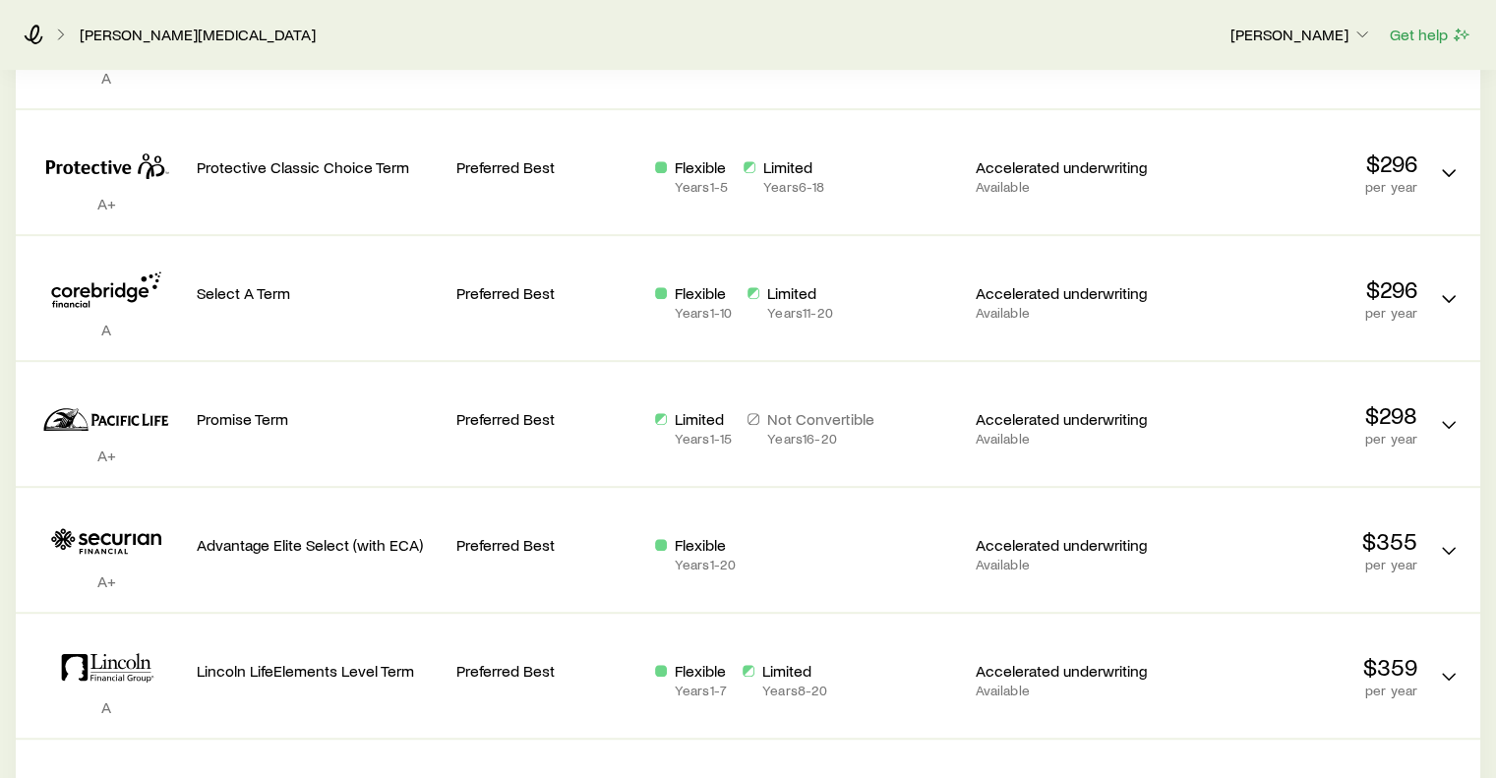
scroll to position [816, 0]
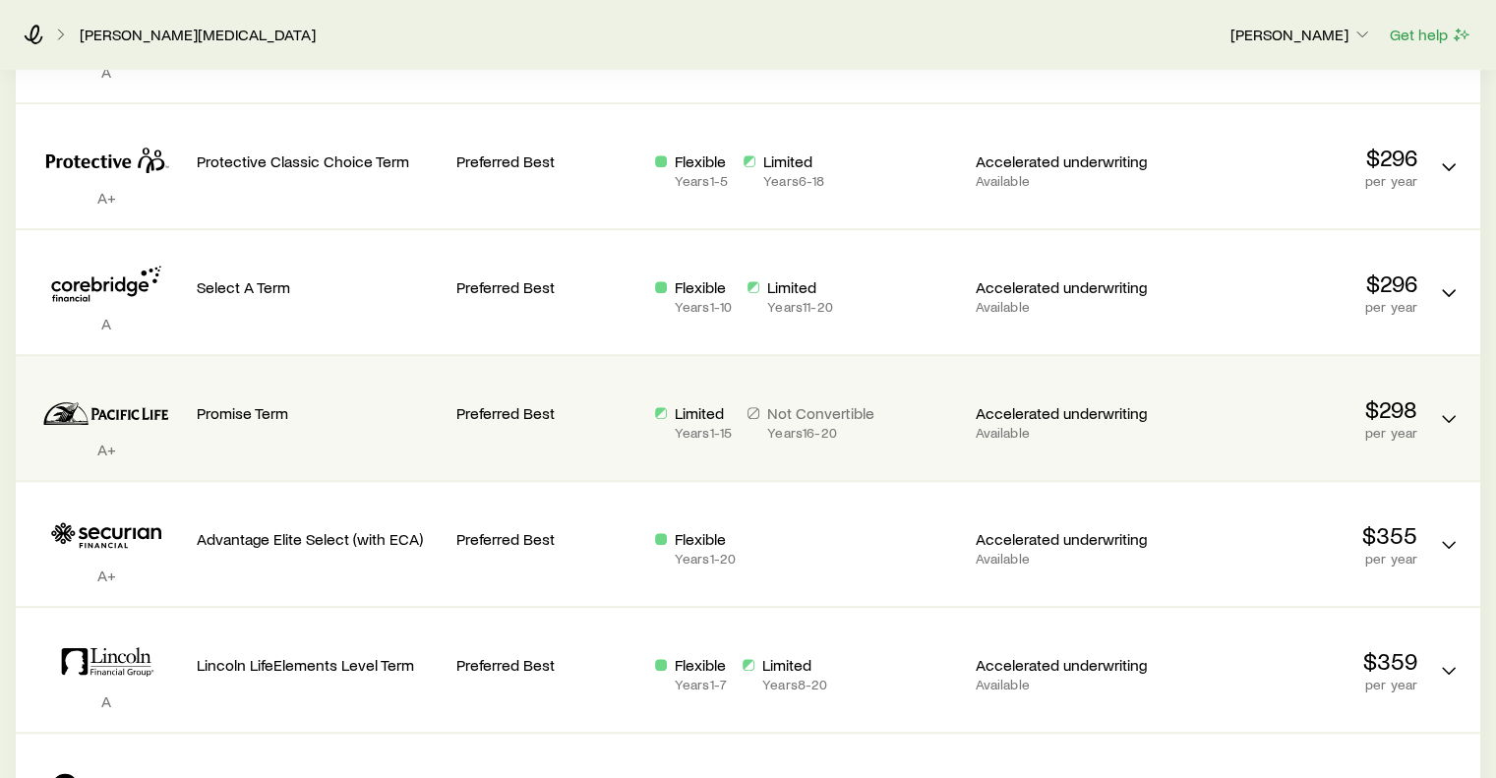
click at [606, 422] on div "Preferred Best" at bounding box center [547, 410] width 183 height 77
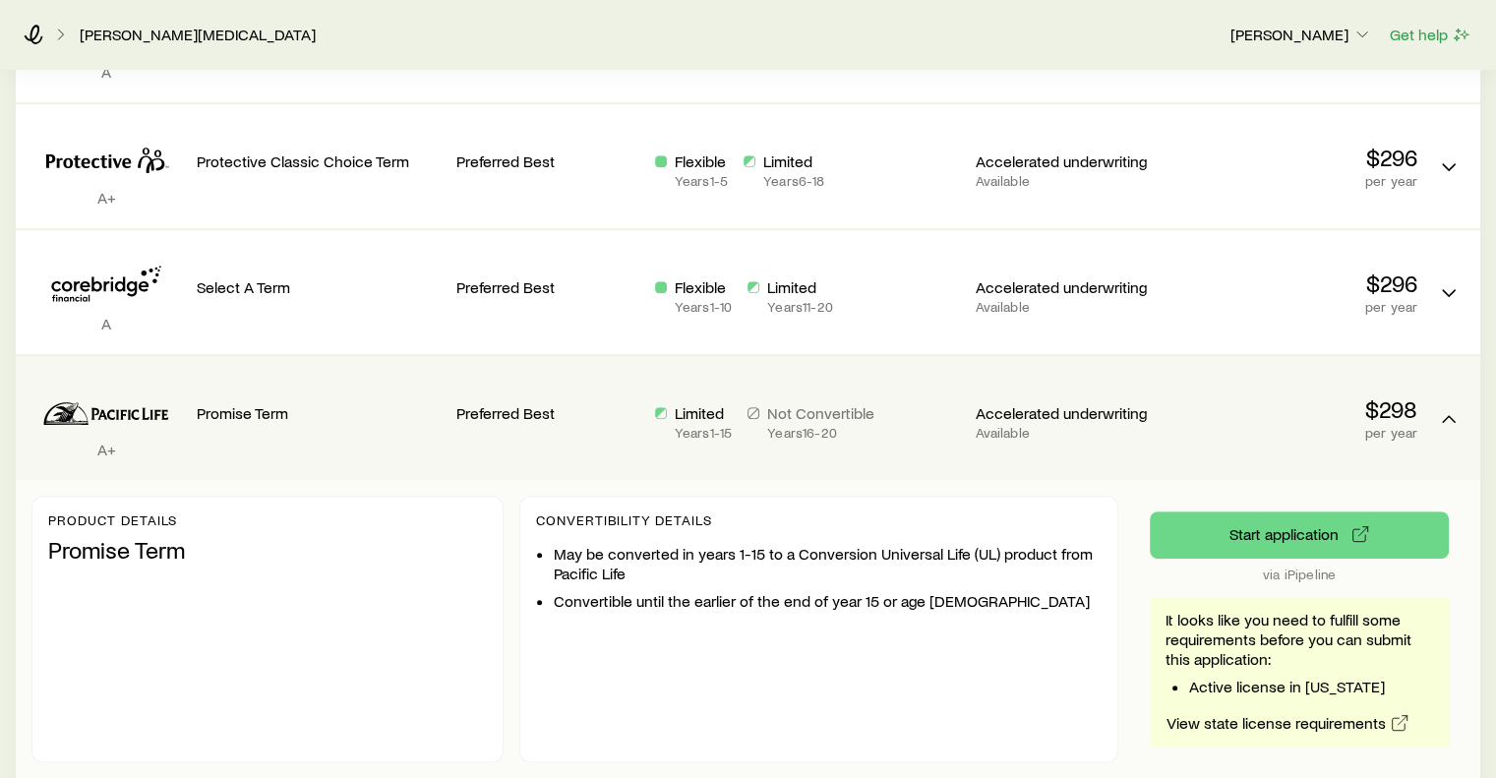
click at [593, 382] on div "Preferred Best" at bounding box center [547, 410] width 183 height 77
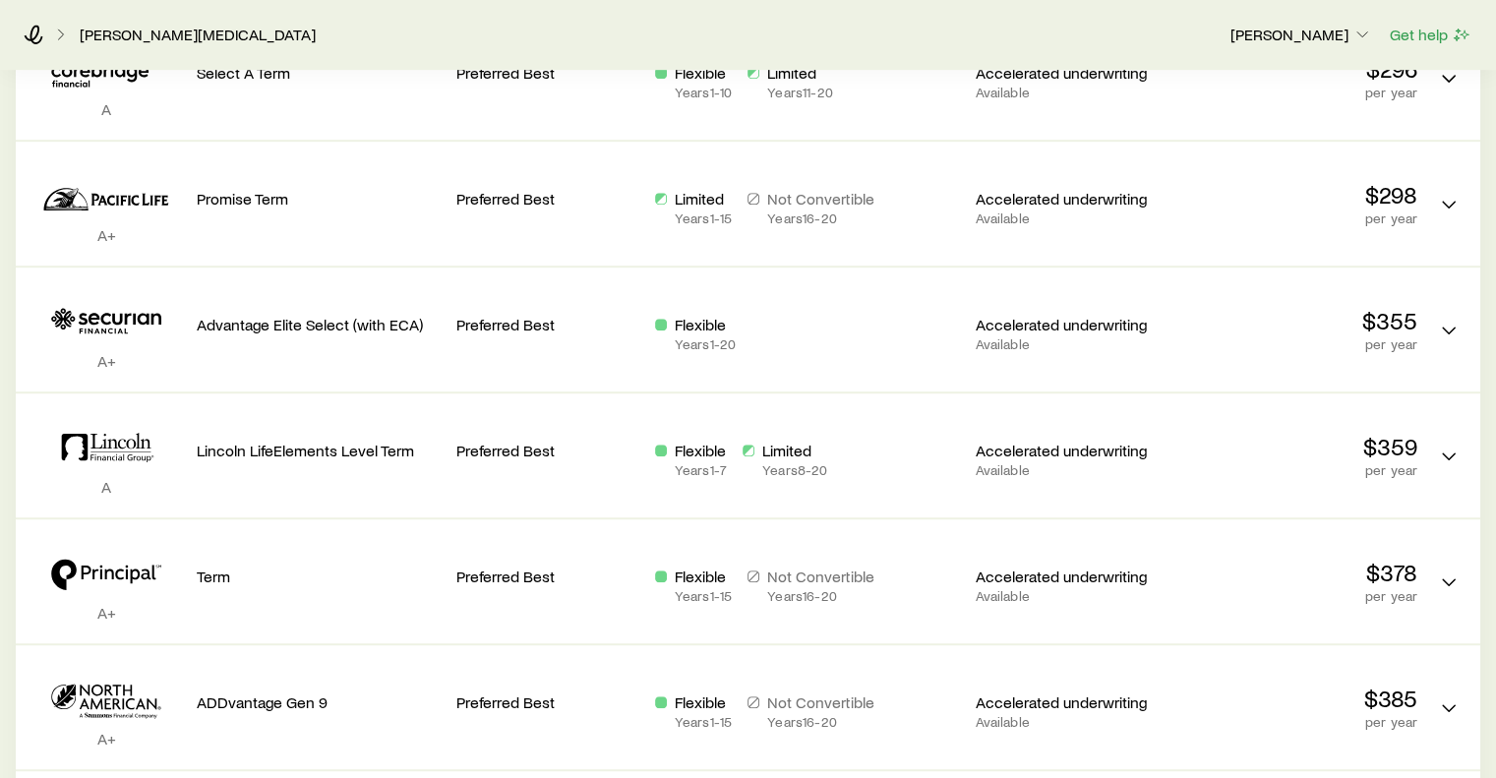
scroll to position [1046, 0]
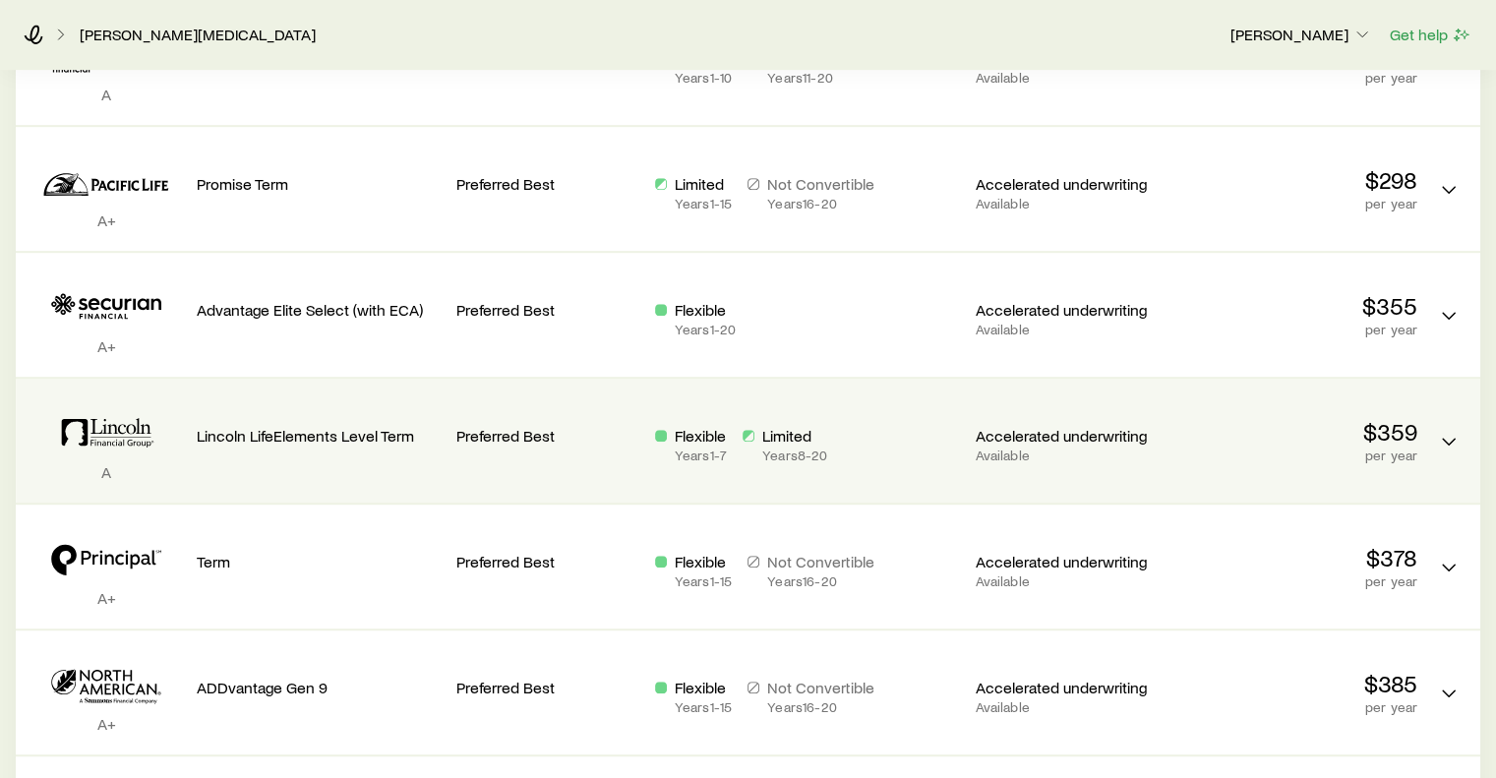
click at [727, 395] on div "Flexible Years 1 - 7 Limited Years 8 - 20" at bounding box center [807, 440] width 305 height 92
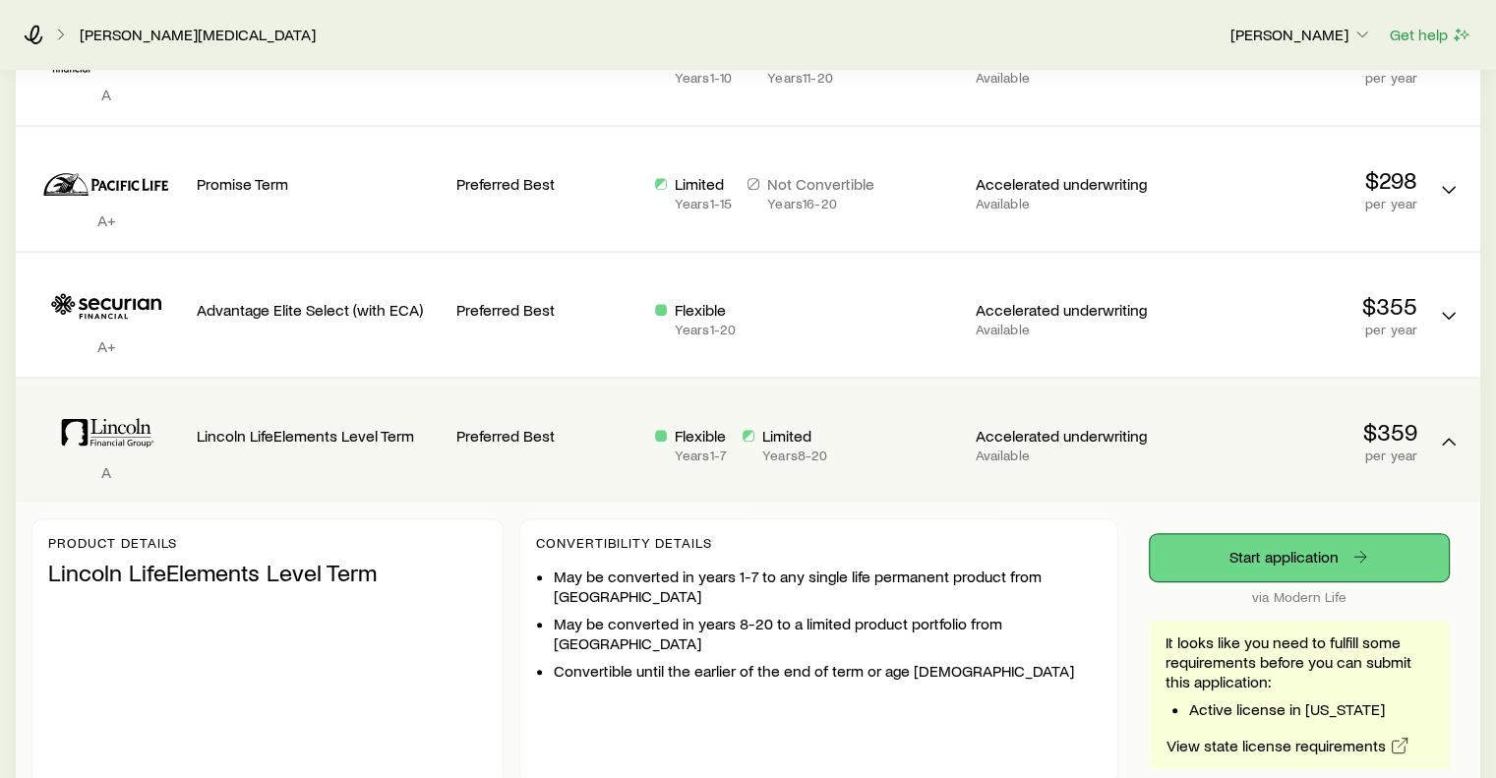
click at [1230, 560] on link "Start application" at bounding box center [1299, 557] width 299 height 47
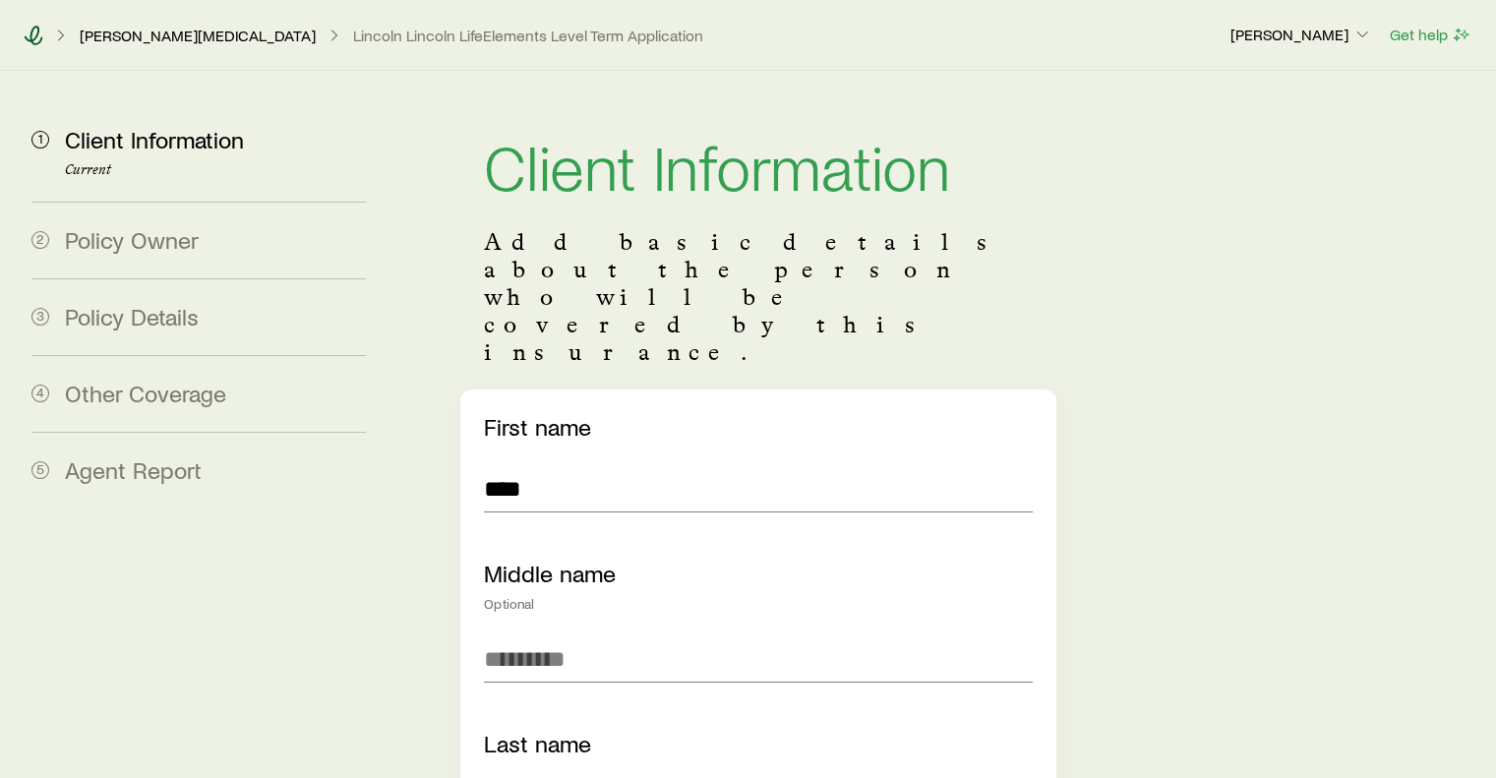
click at [29, 32] on icon at bounding box center [34, 36] width 20 height 20
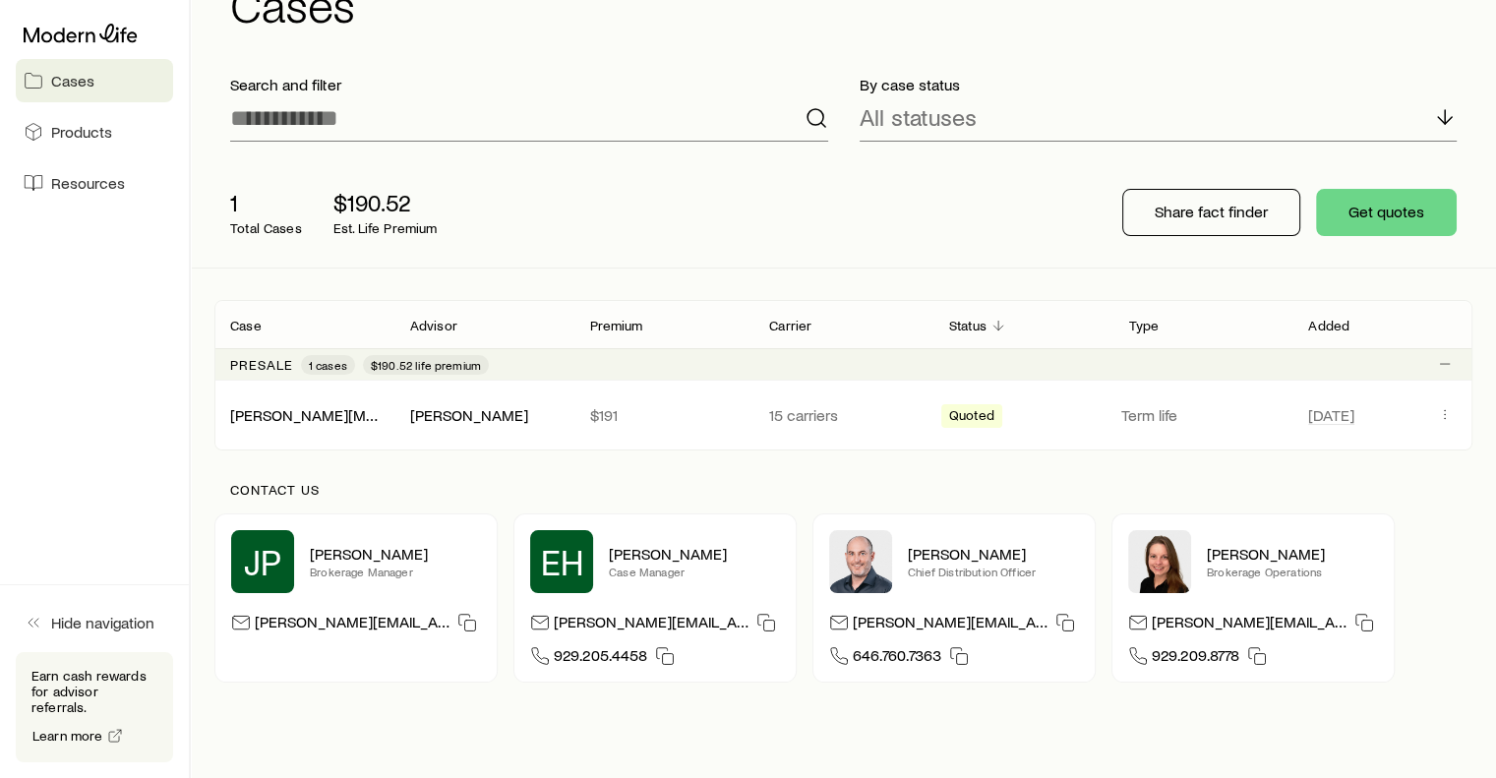
scroll to position [78, 0]
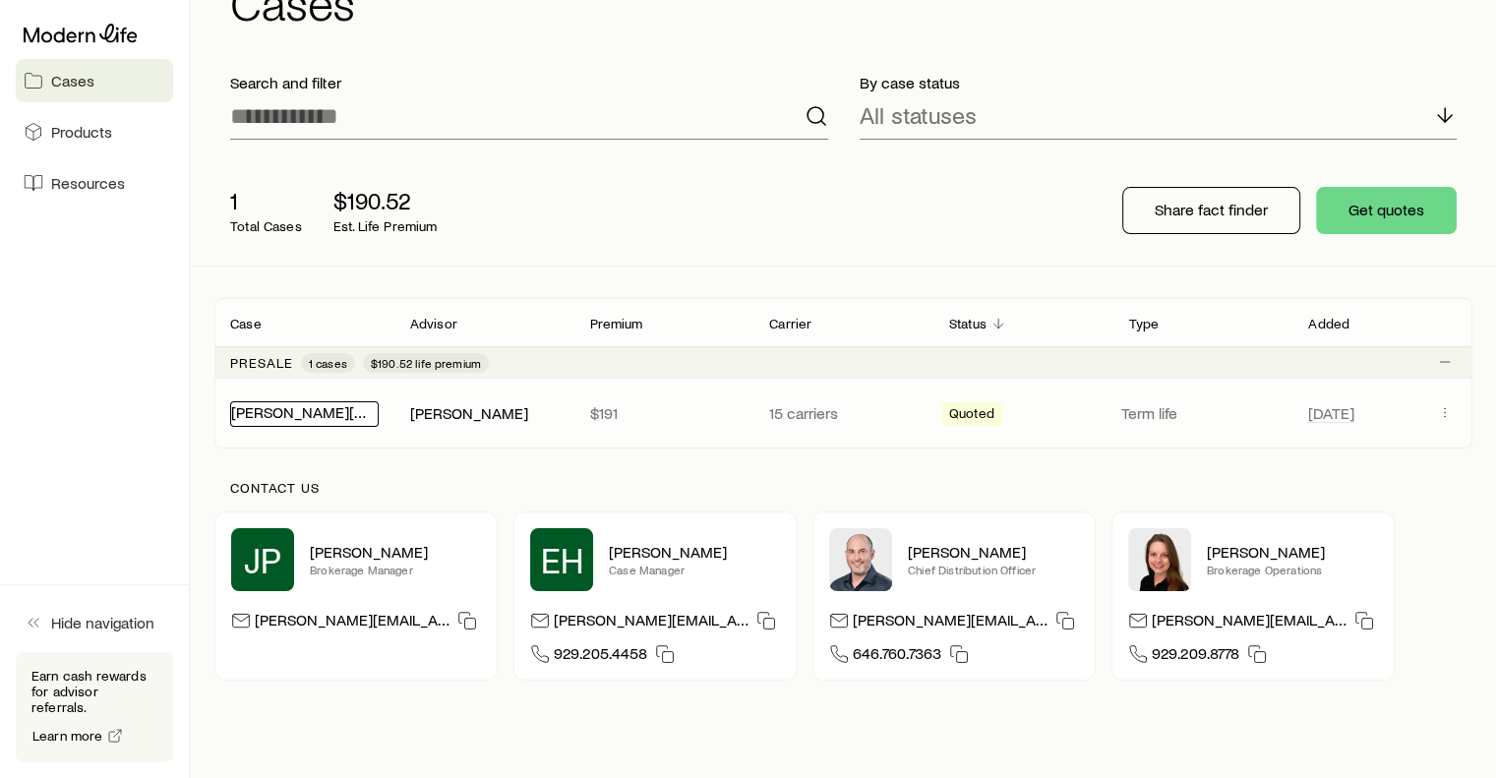
click at [279, 408] on link "[PERSON_NAME][MEDICAL_DATA]" at bounding box center [349, 411] width 236 height 19
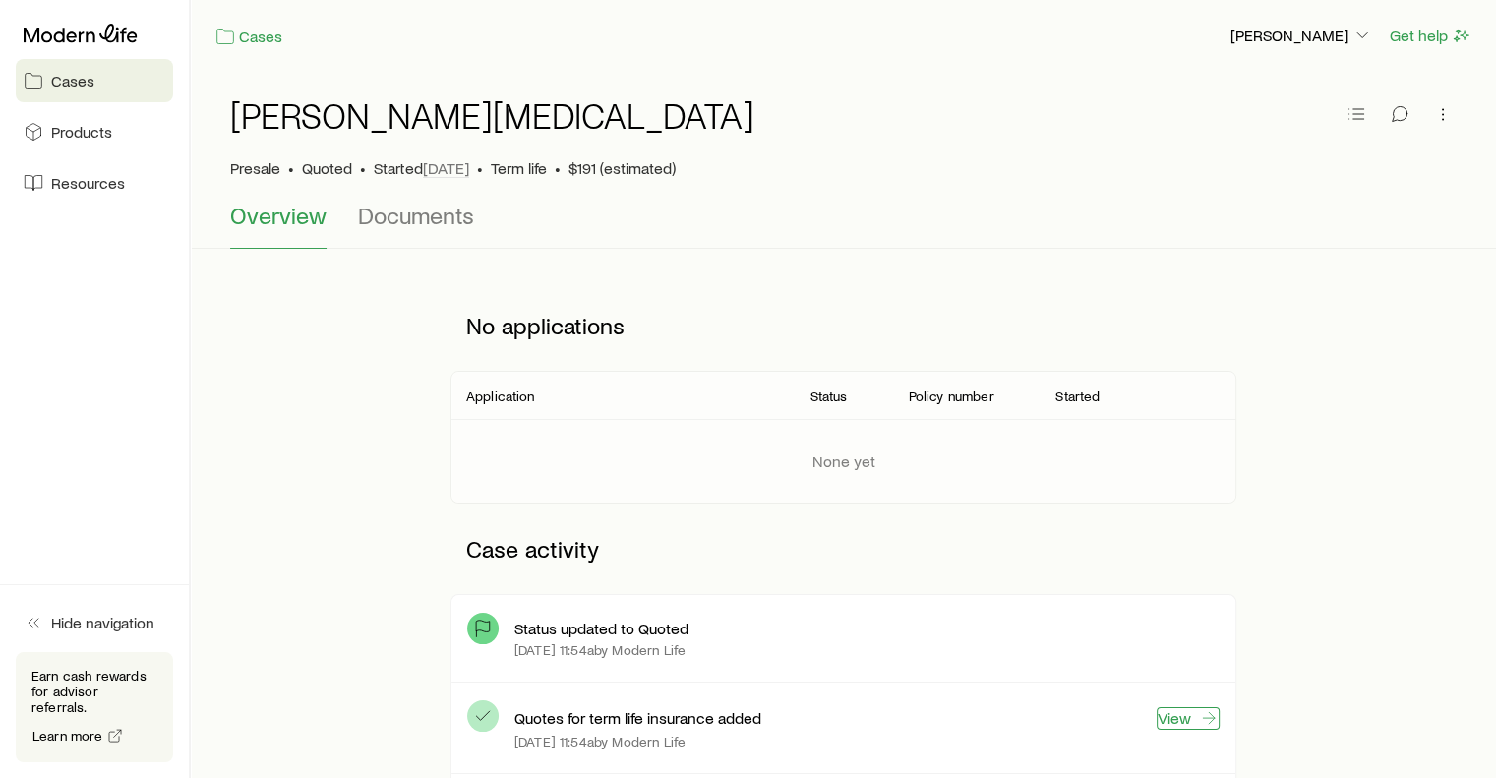
click at [1191, 719] on link "View" at bounding box center [1188, 718] width 63 height 23
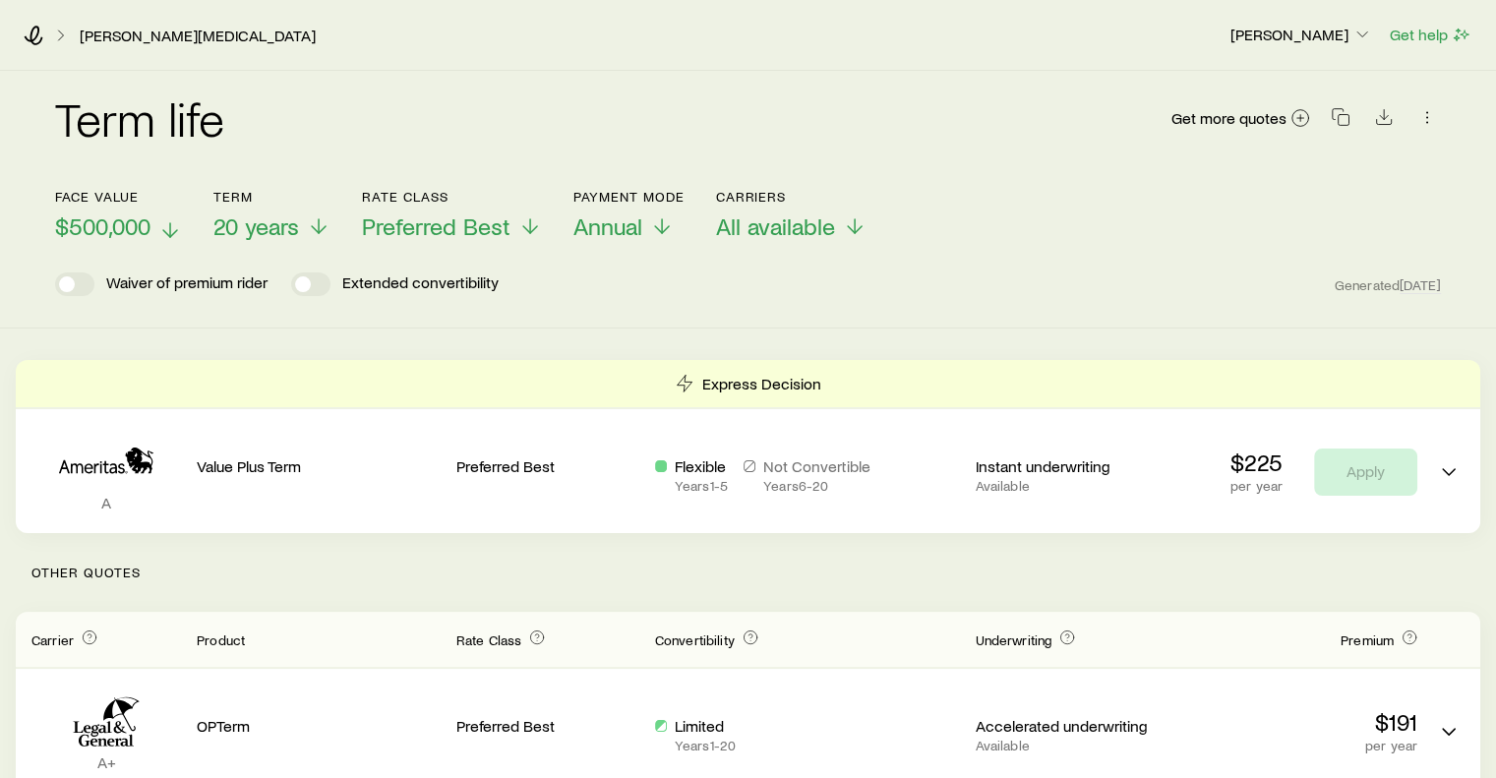
click at [168, 222] on icon at bounding box center [170, 230] width 24 height 24
click at [35, 35] on icon at bounding box center [34, 36] width 19 height 20
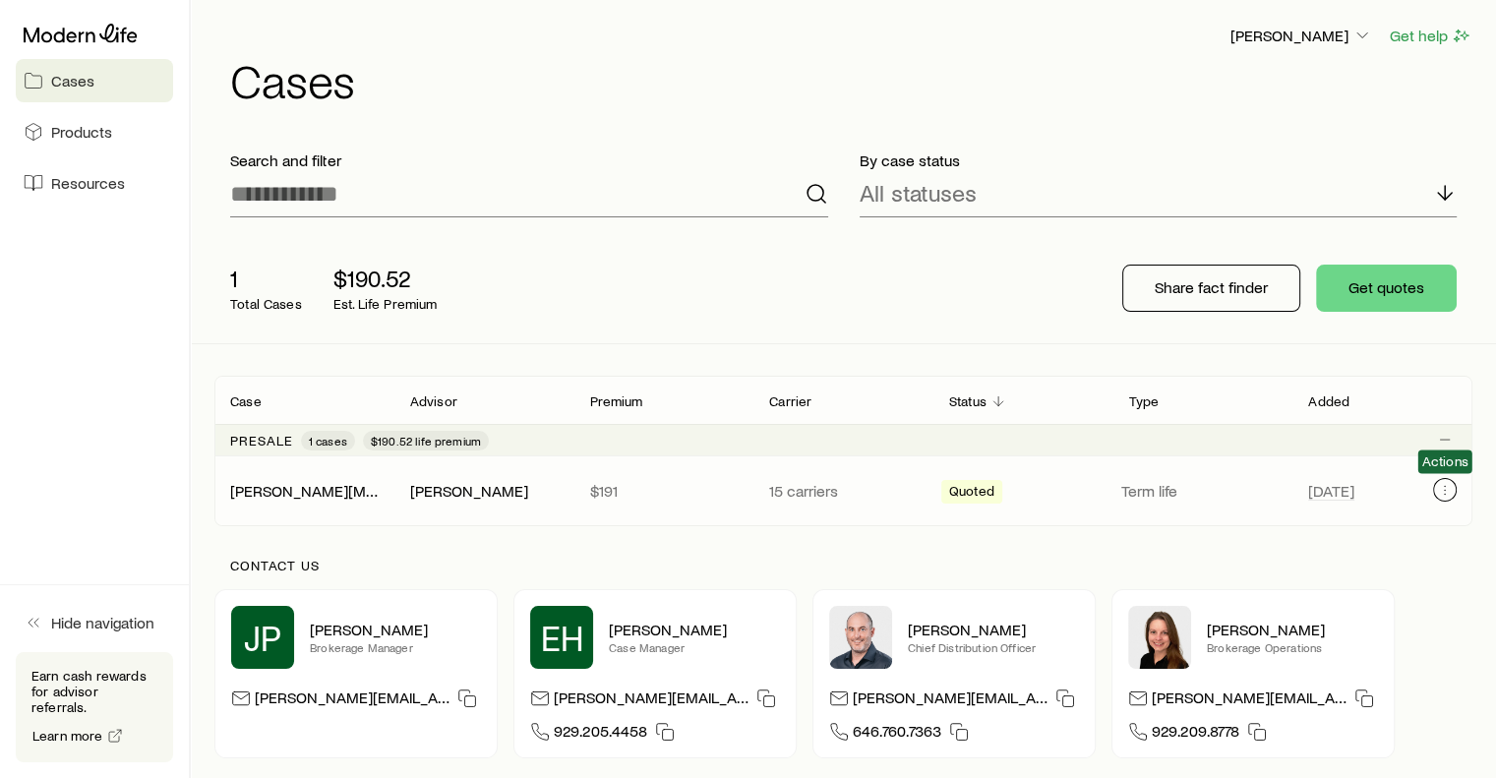
click at [1449, 491] on icon "Client cases" at bounding box center [1445, 490] width 16 height 16
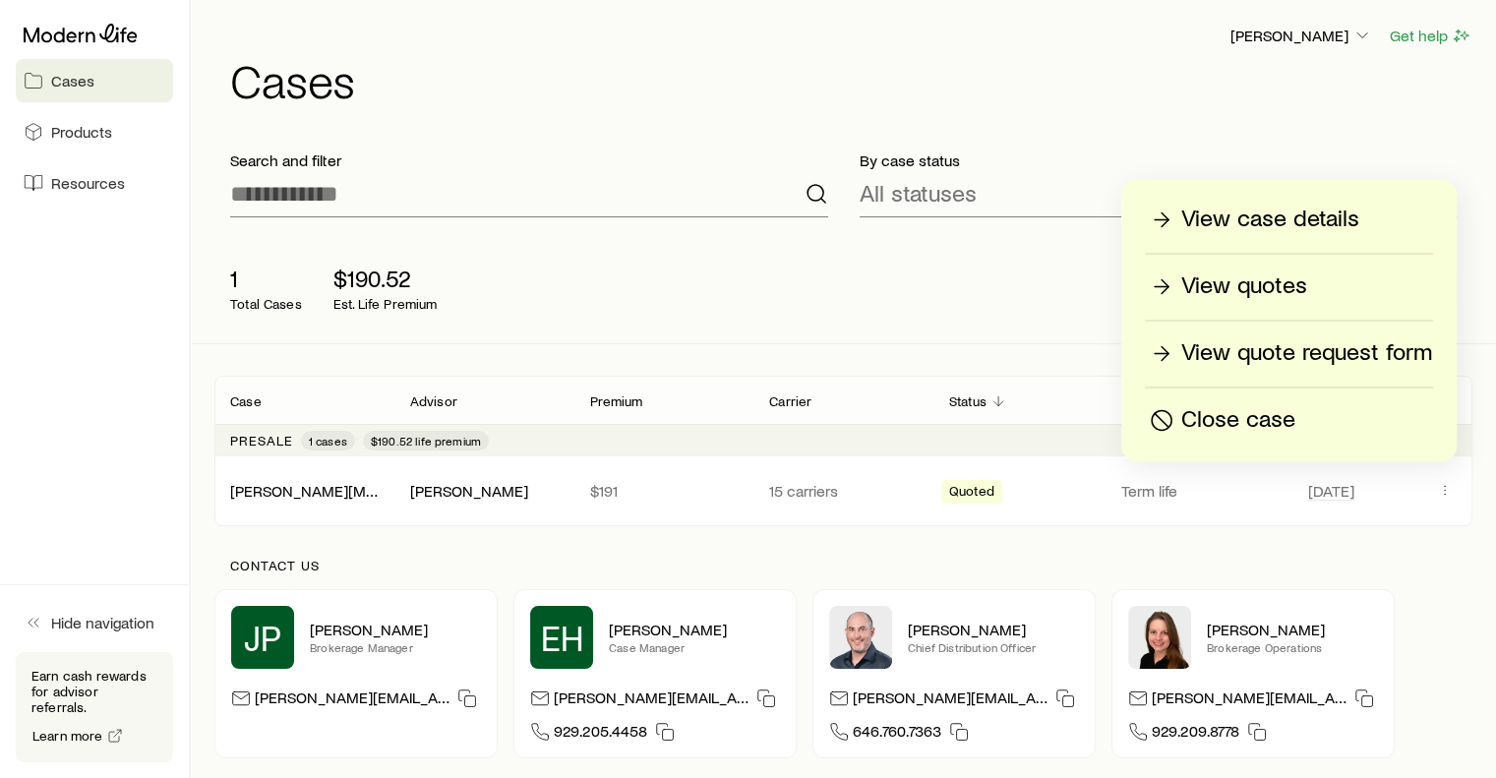
click at [1324, 219] on p "View case details" at bounding box center [1270, 219] width 178 height 31
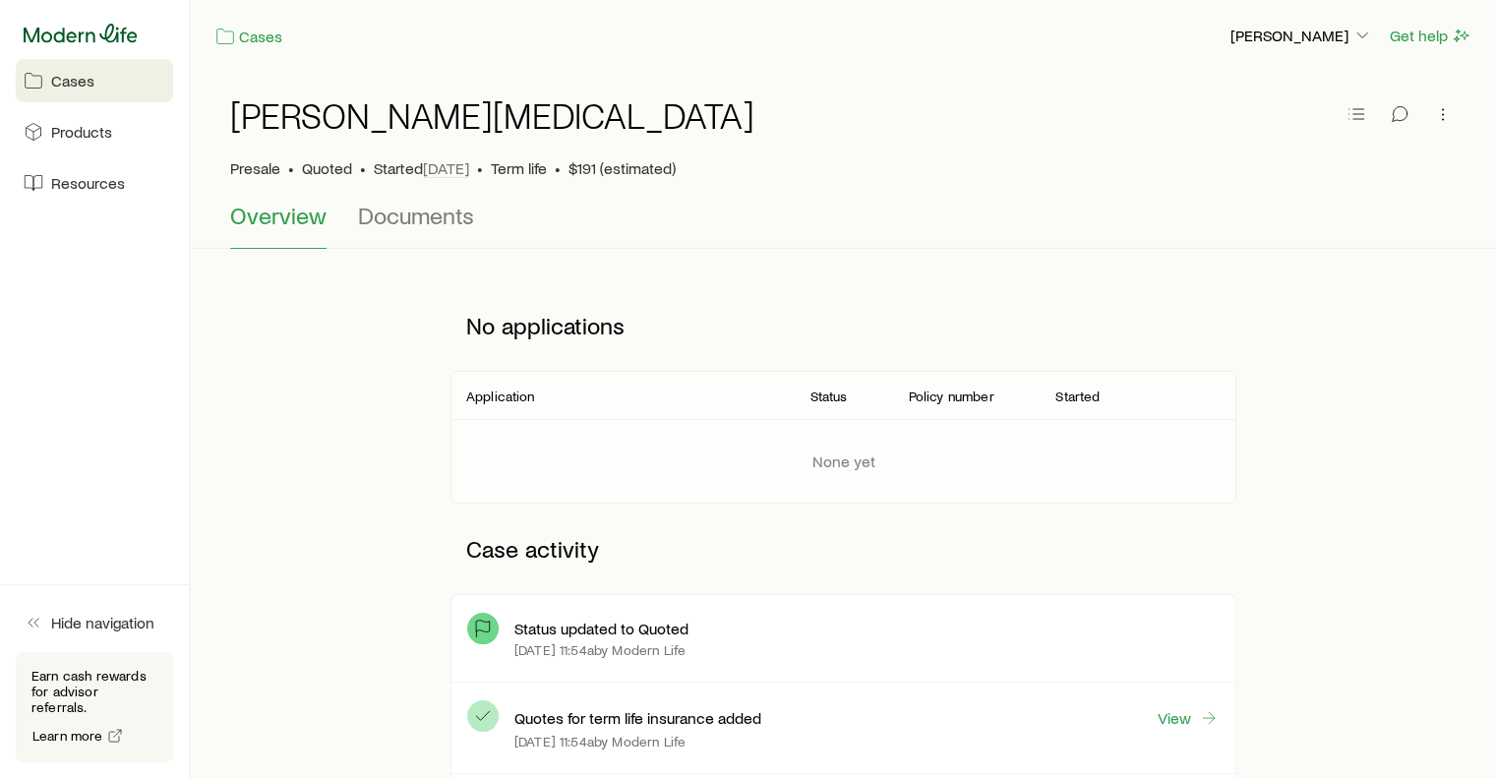
click at [52, 39] on icon at bounding box center [81, 34] width 114 height 20
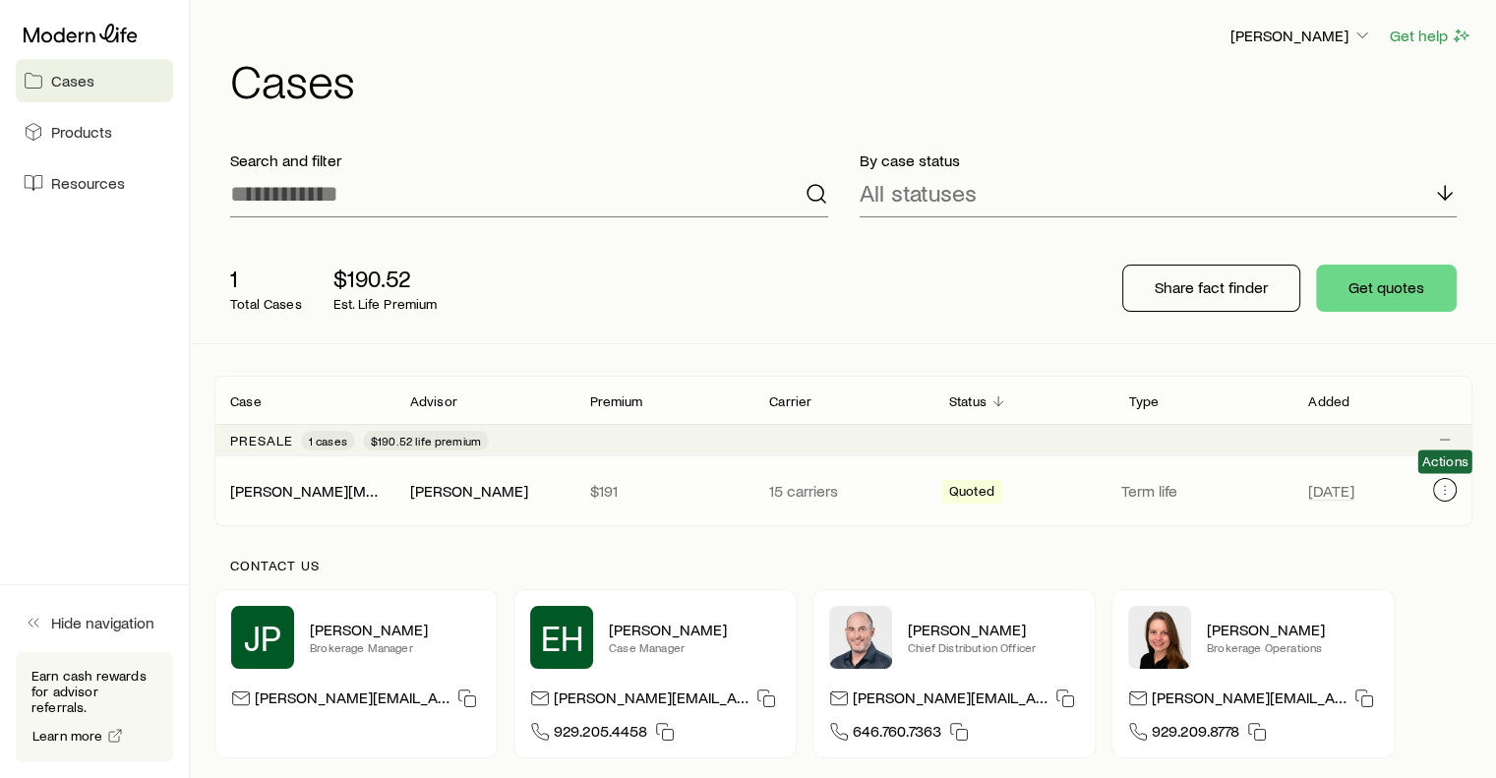
click at [1454, 491] on button "Client cases" at bounding box center [1445, 490] width 24 height 24
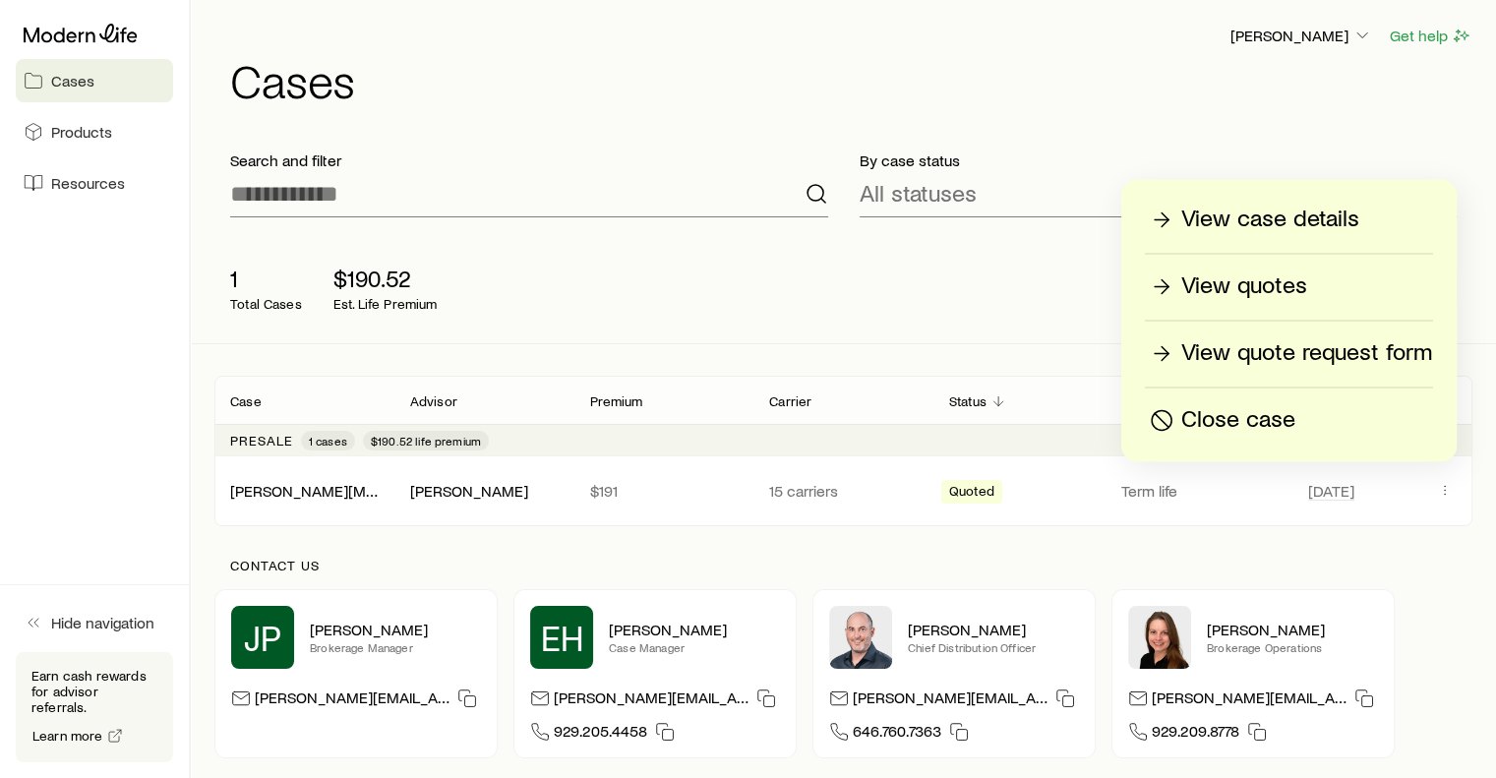
click at [1065, 298] on div "1 Total Cases $190.52 Est. Life Premium Share fact finder Get quotes" at bounding box center [843, 288] width 1258 height 110
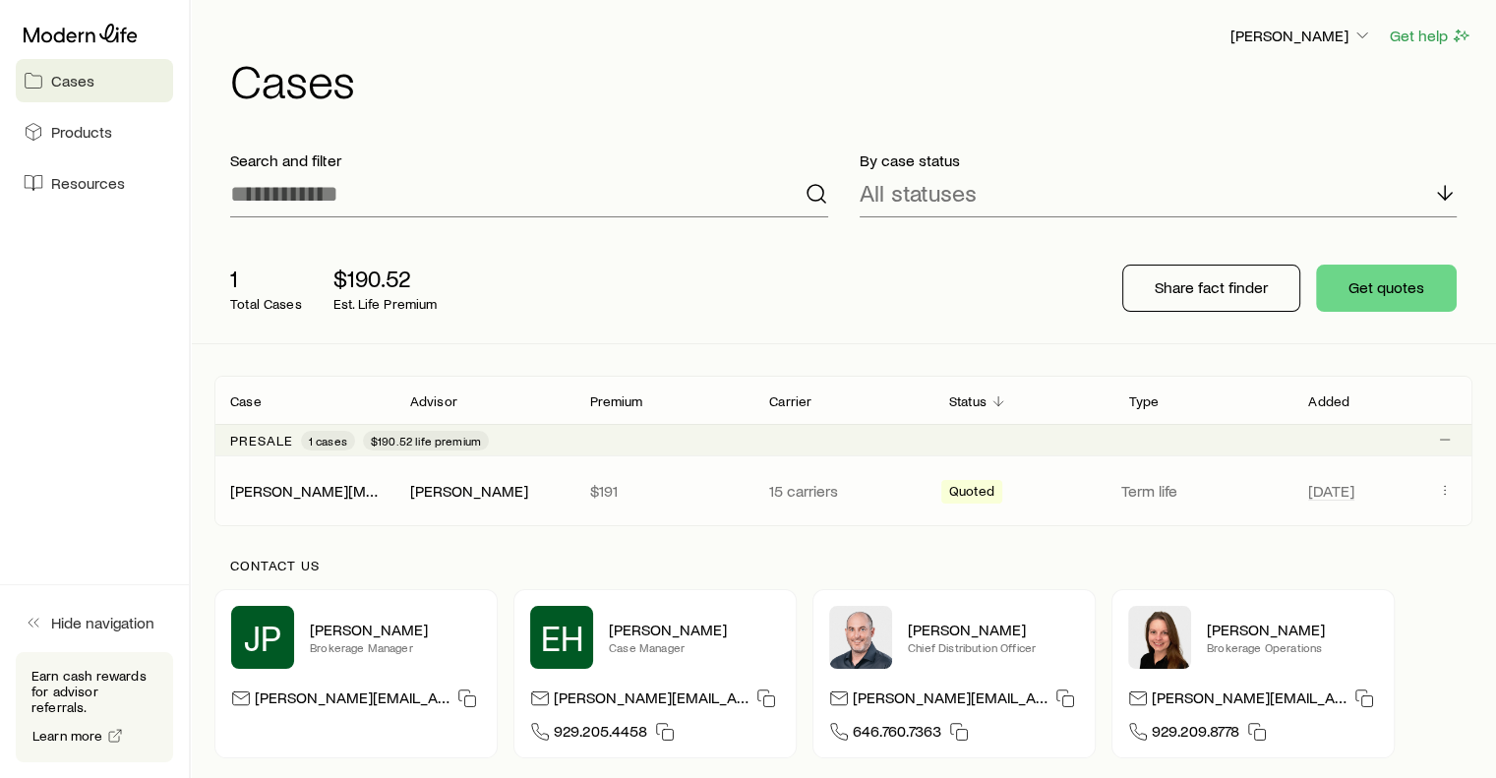
click at [611, 491] on p "$191" at bounding box center [663, 491] width 149 height 20
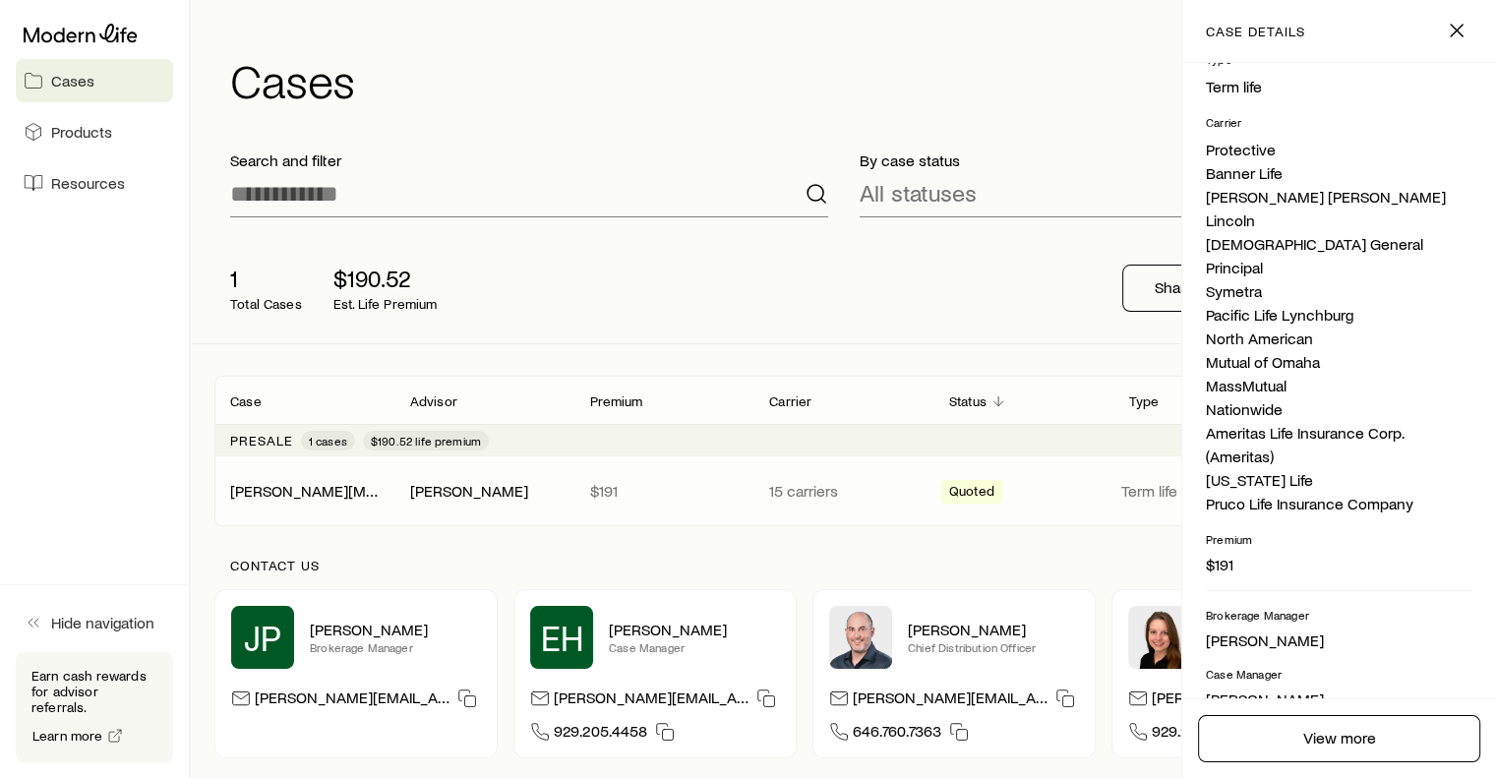
scroll to position [451, 0]
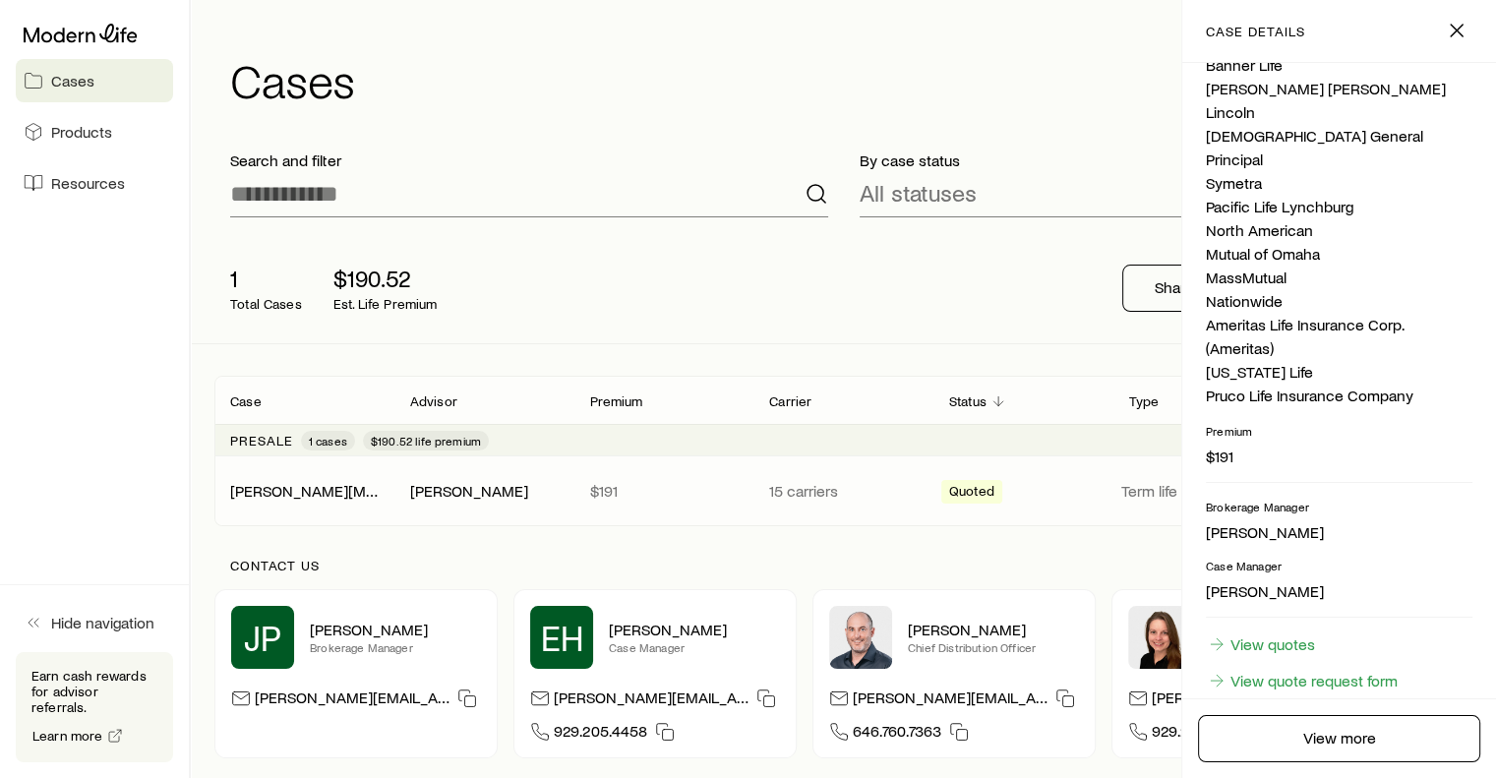
click at [1277, 465] on div "Type Term life Carrier Protective Banner Life John Hancock Lincoln American Gen…" at bounding box center [1339, 213] width 267 height 540
click at [1238, 452] on p "$191" at bounding box center [1339, 457] width 267 height 20
drag, startPoint x: 1485, startPoint y: 402, endPoint x: 1479, endPoint y: 125, distance: 277.4
click at [1479, 125] on div "Hernandez, Kyra Advisor Jason Pratt Status Quoted Started Sep 15 Type Term life…" at bounding box center [1339, 380] width 314 height 635
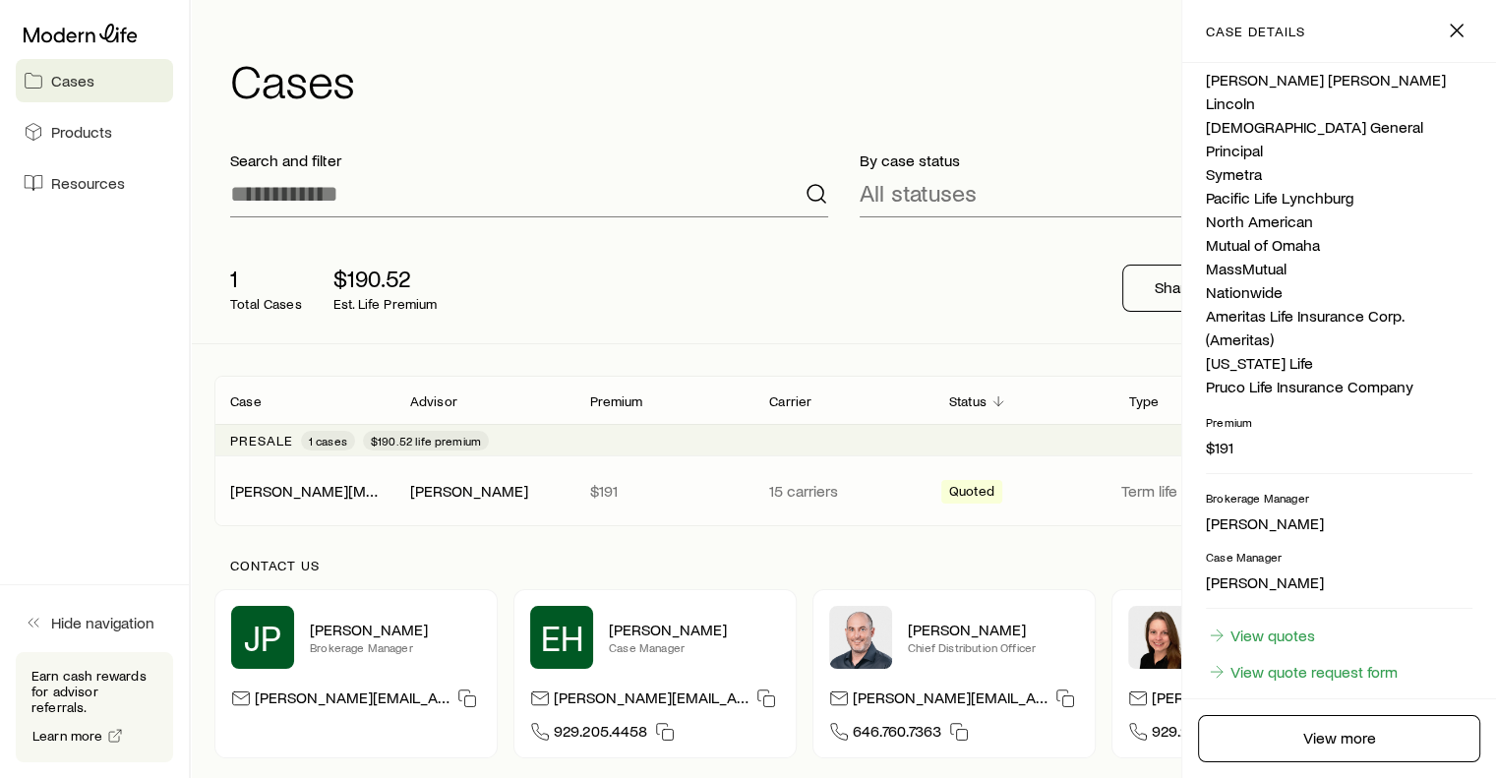
scroll to position [515, 0]
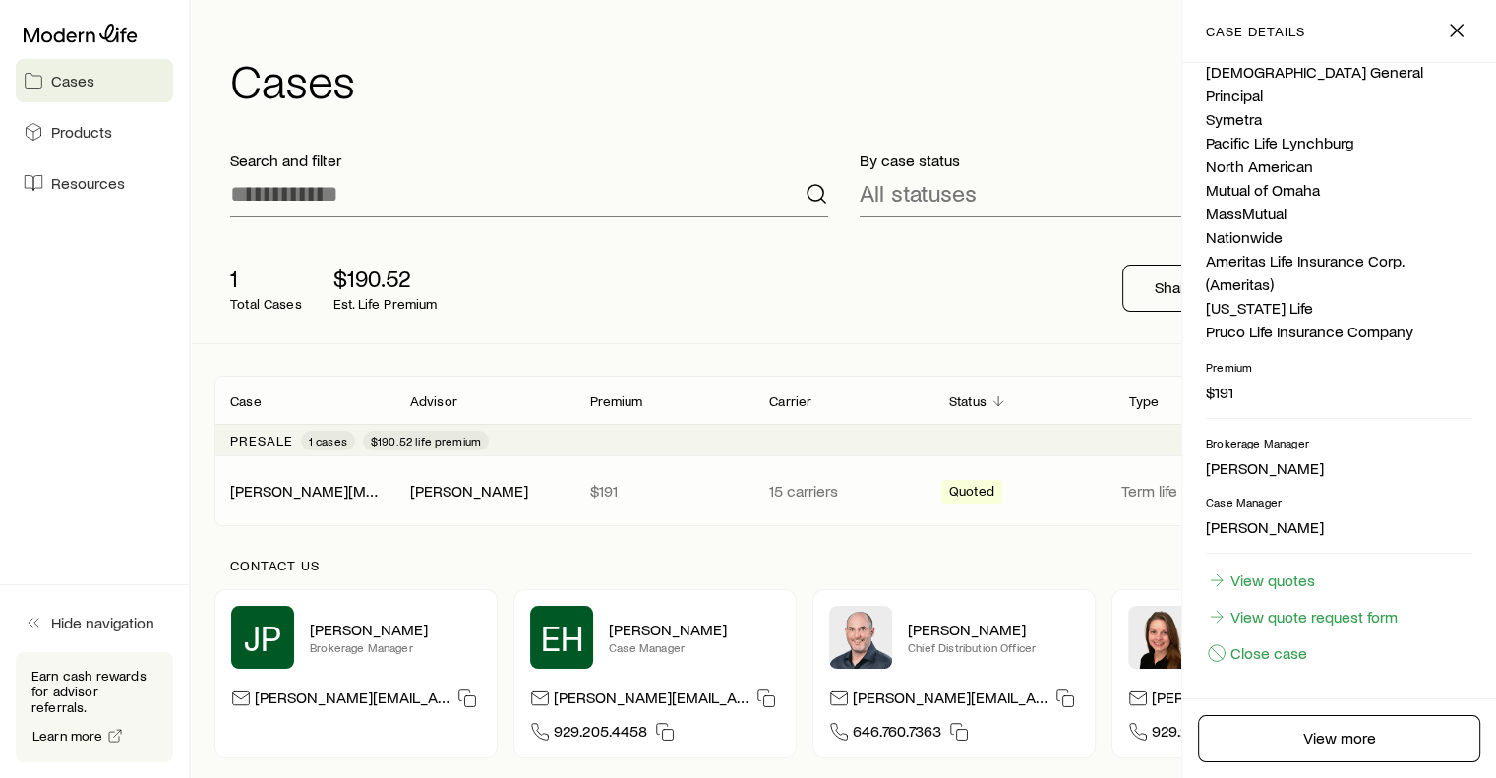
click at [630, 82] on h1 "Cases" at bounding box center [851, 79] width 1242 height 47
click at [1460, 25] on icon "button" at bounding box center [1457, 31] width 24 height 24
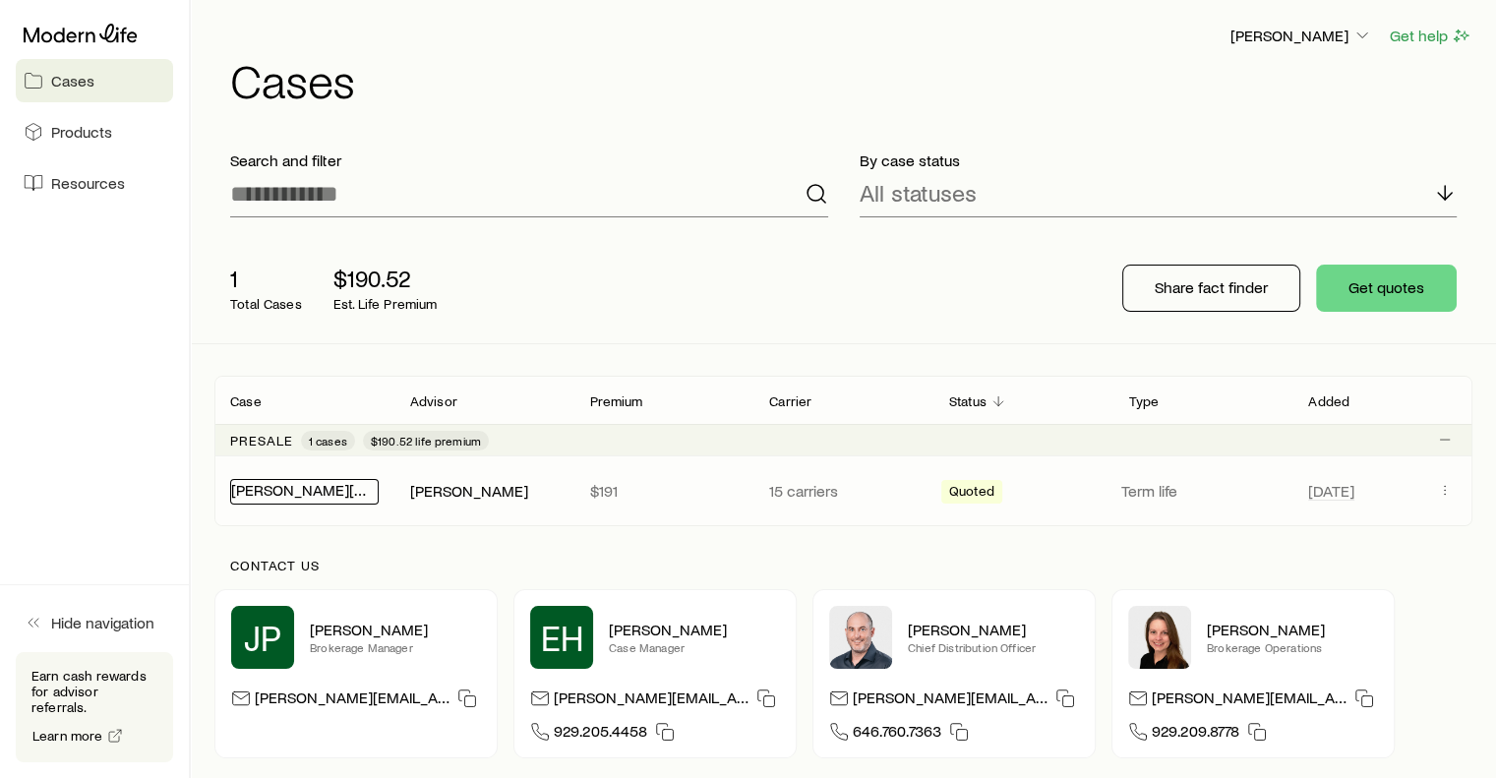
click at [307, 495] on link "[PERSON_NAME][MEDICAL_DATA]" at bounding box center [349, 489] width 236 height 19
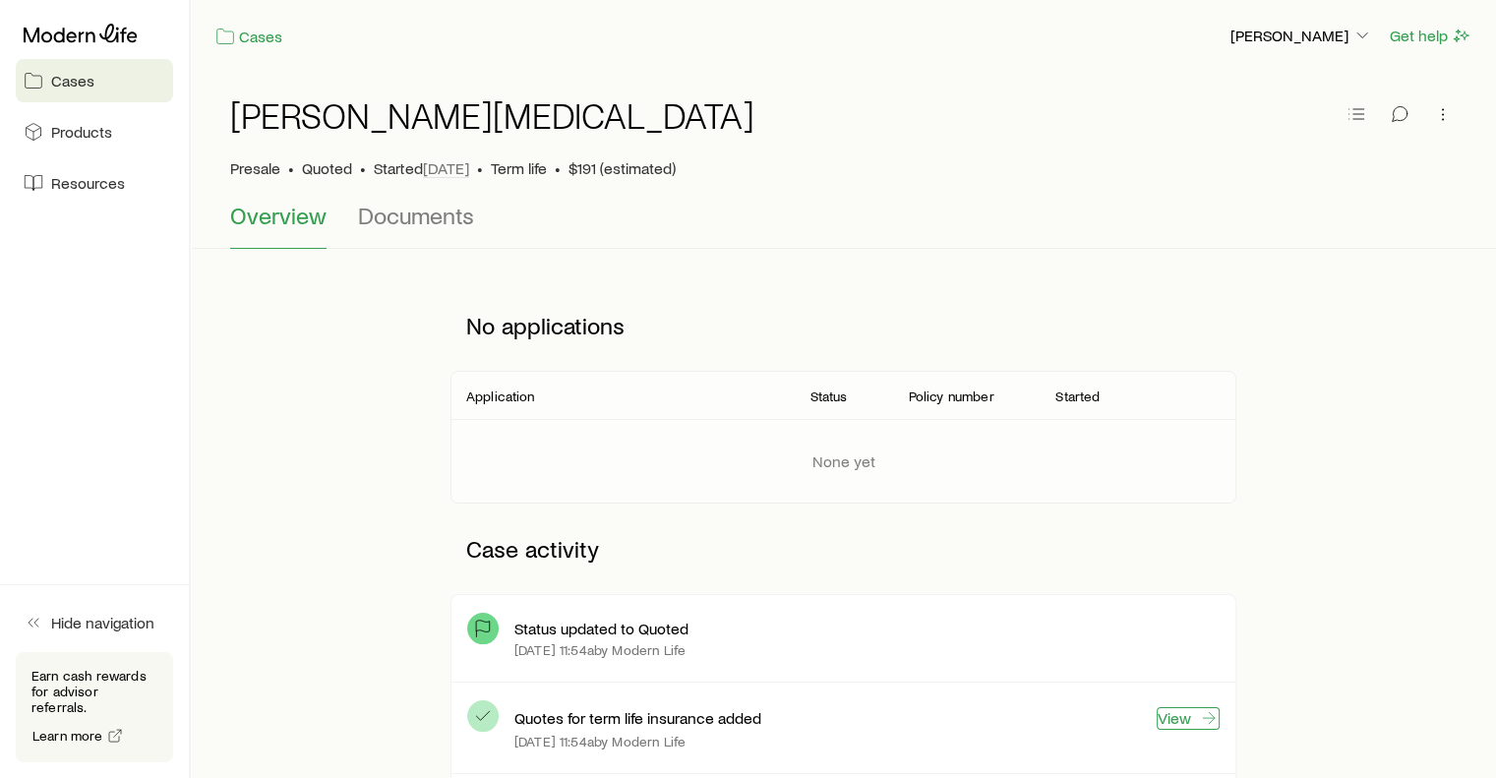
click at [1179, 717] on link "View" at bounding box center [1188, 718] width 63 height 23
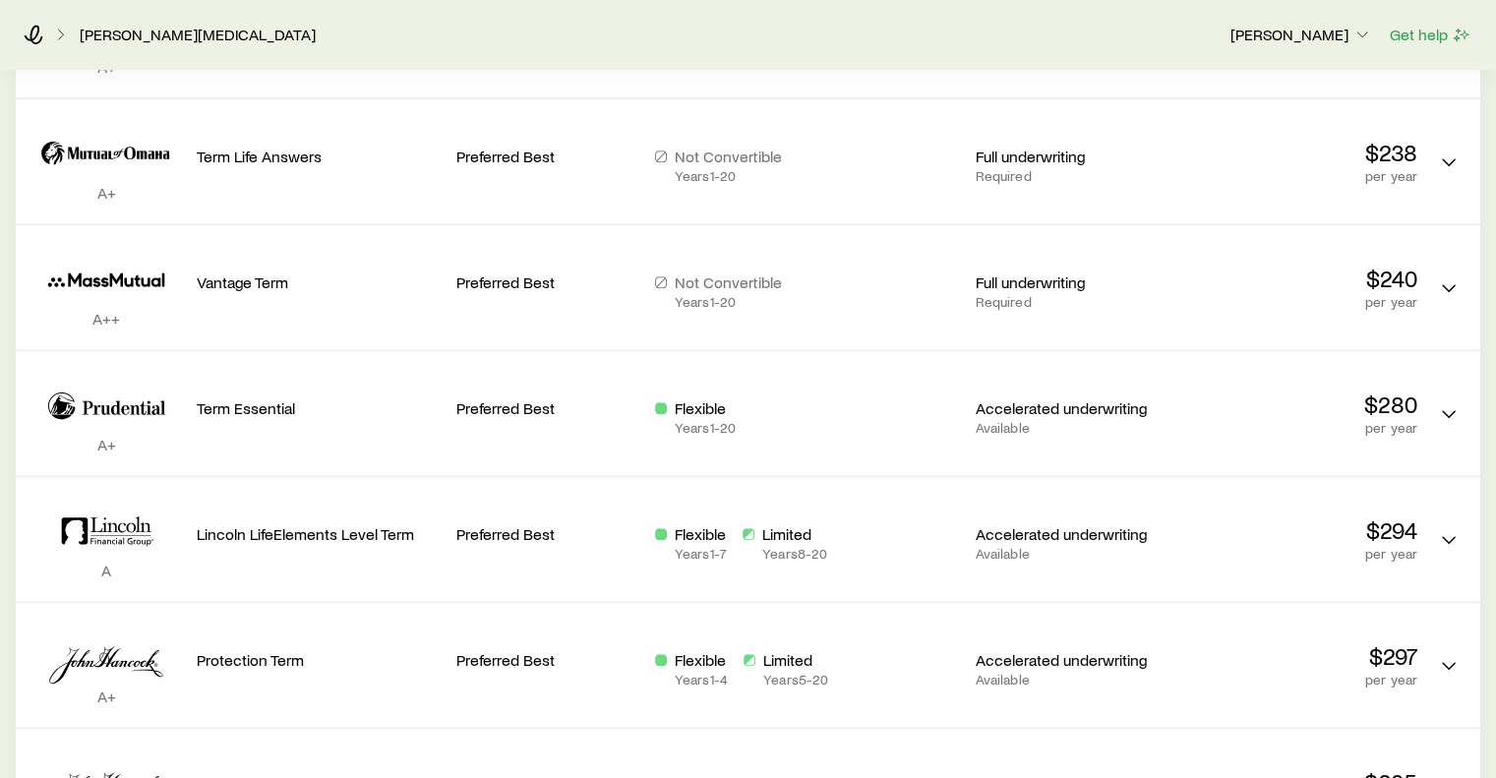
scroll to position [1716, 0]
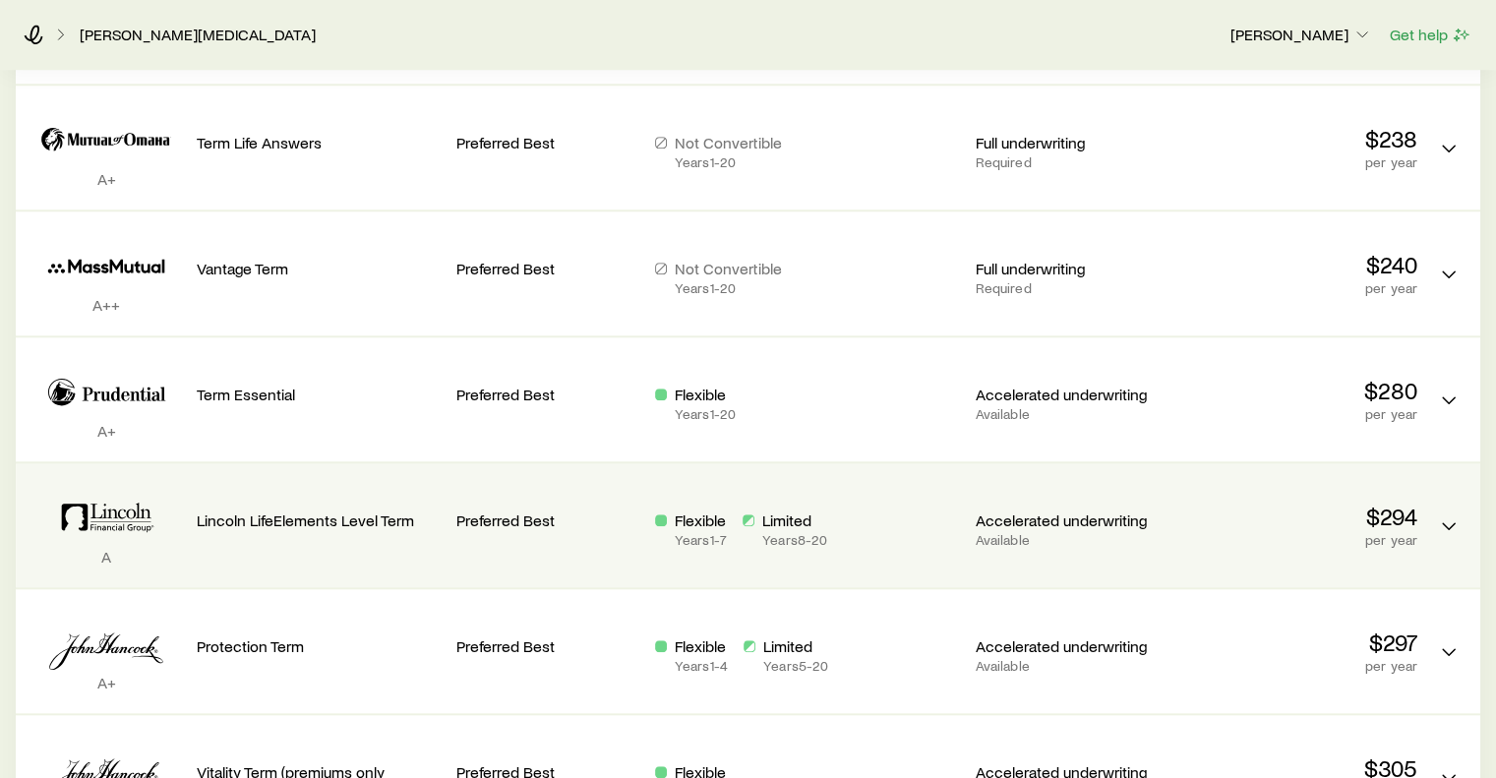
click at [1221, 509] on p "$294" at bounding box center [1295, 517] width 244 height 28
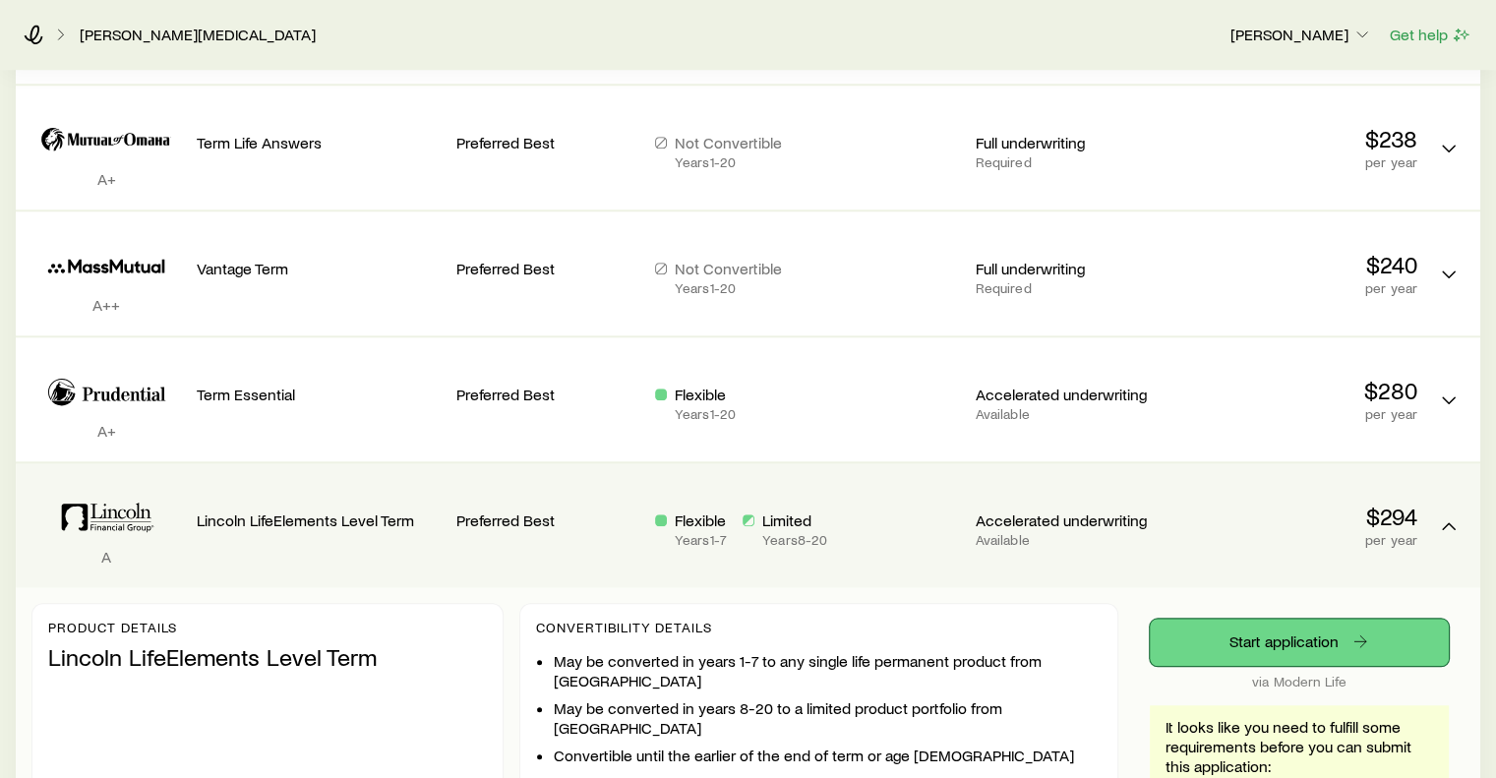
click at [1275, 640] on link "Start application" at bounding box center [1299, 642] width 299 height 47
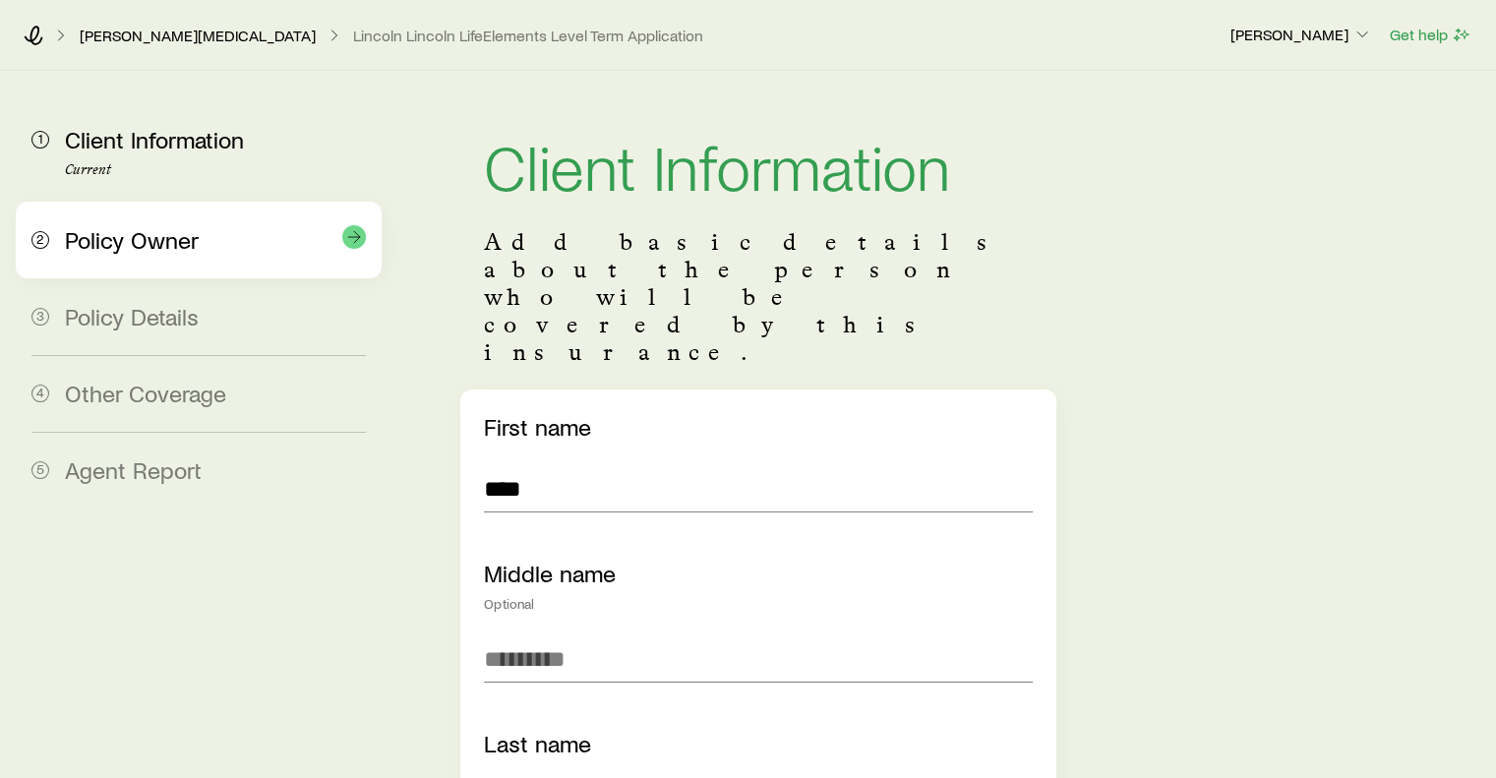
click at [130, 244] on span "Policy Owner" at bounding box center [132, 239] width 134 height 29
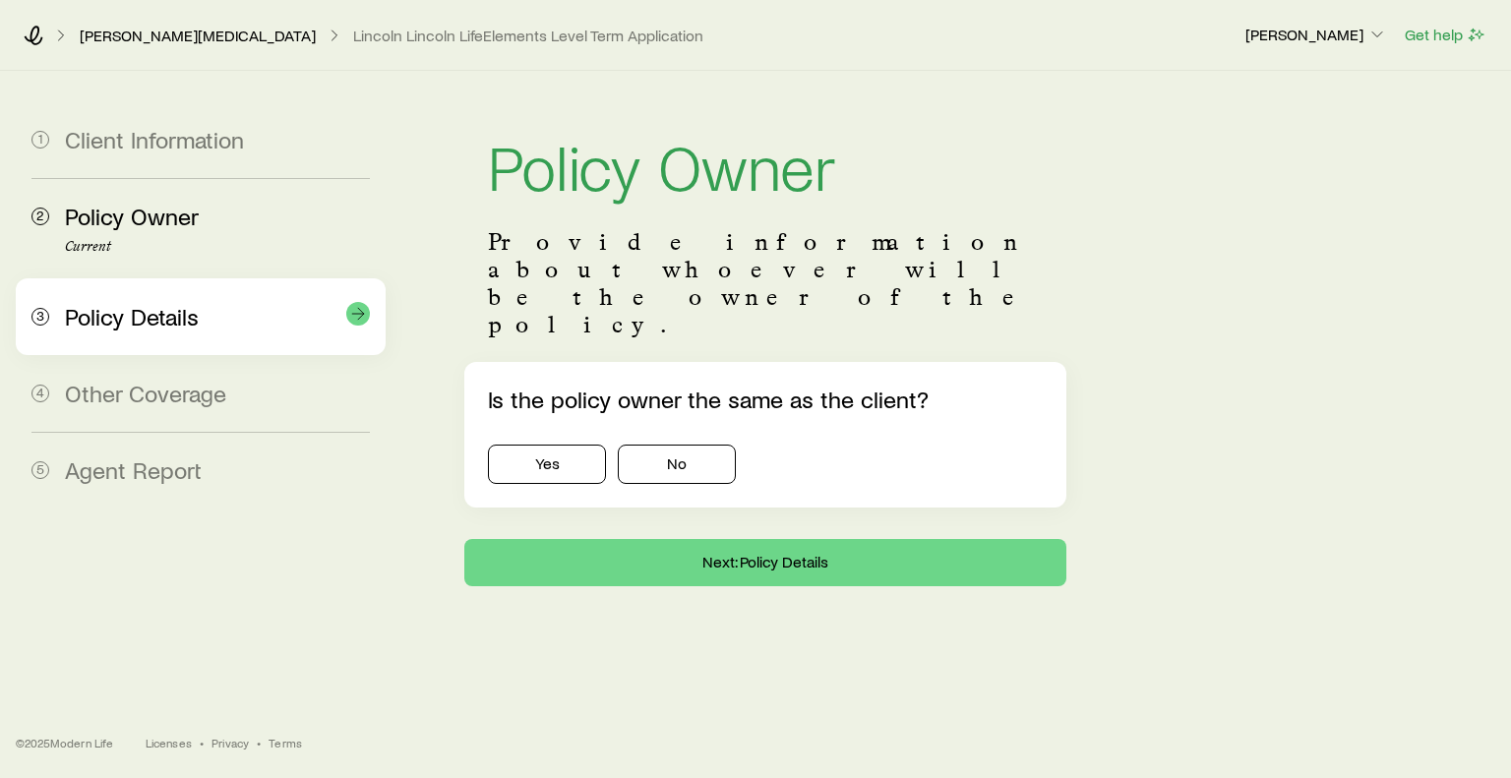
click at [110, 311] on span "Policy Details" at bounding box center [132, 316] width 134 height 29
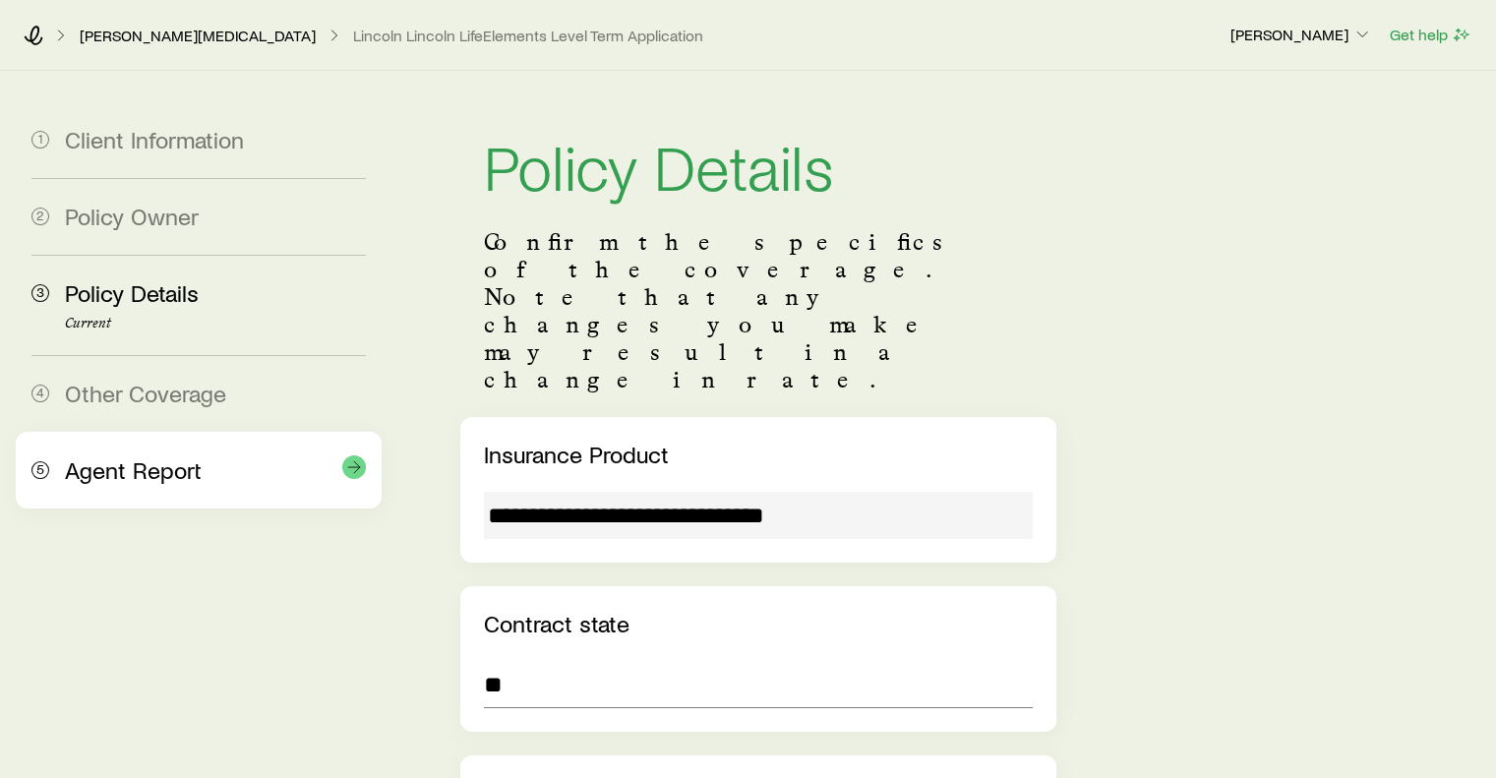
click at [134, 448] on div "5 Agent Report" at bounding box center [198, 470] width 334 height 77
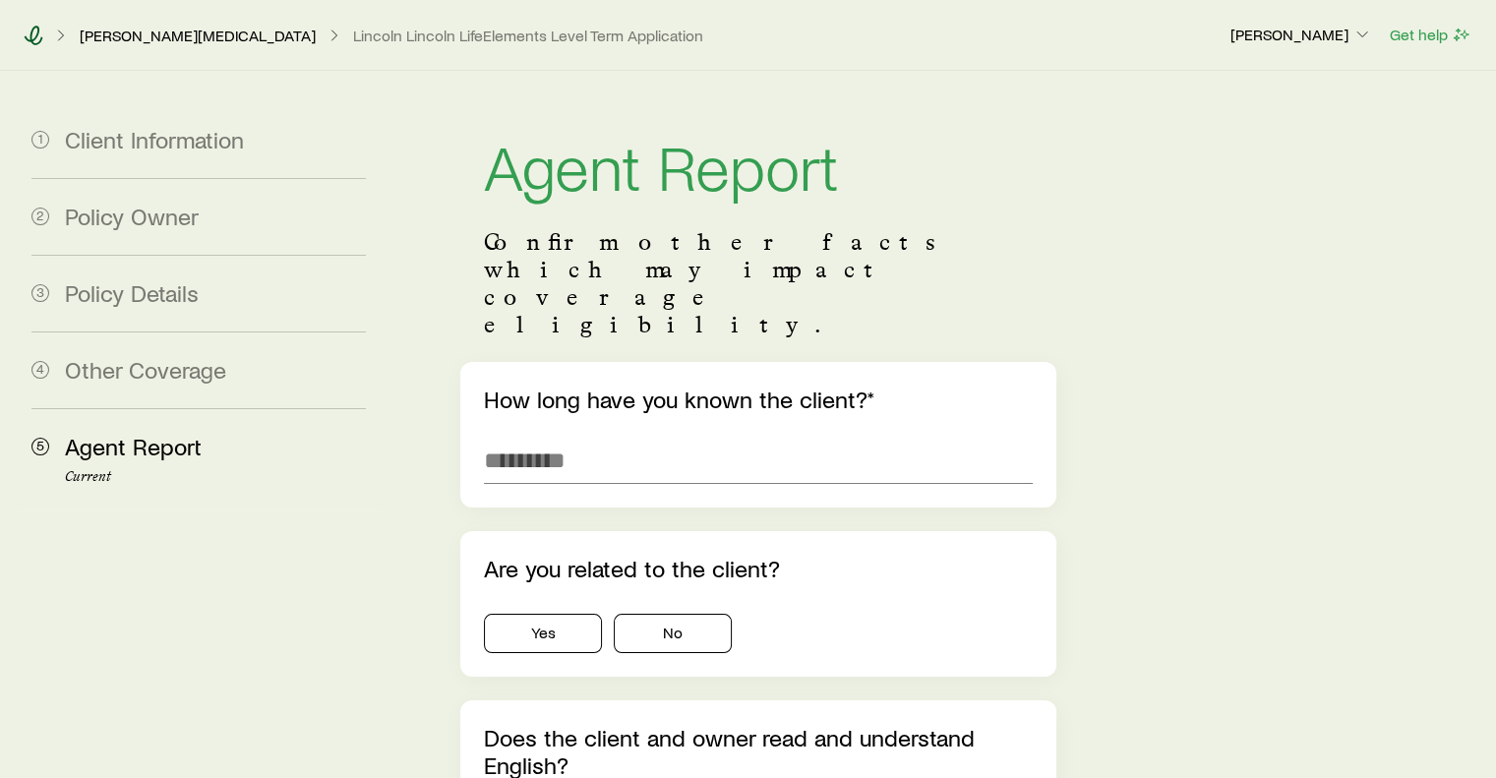
click at [25, 37] on icon at bounding box center [34, 36] width 19 height 20
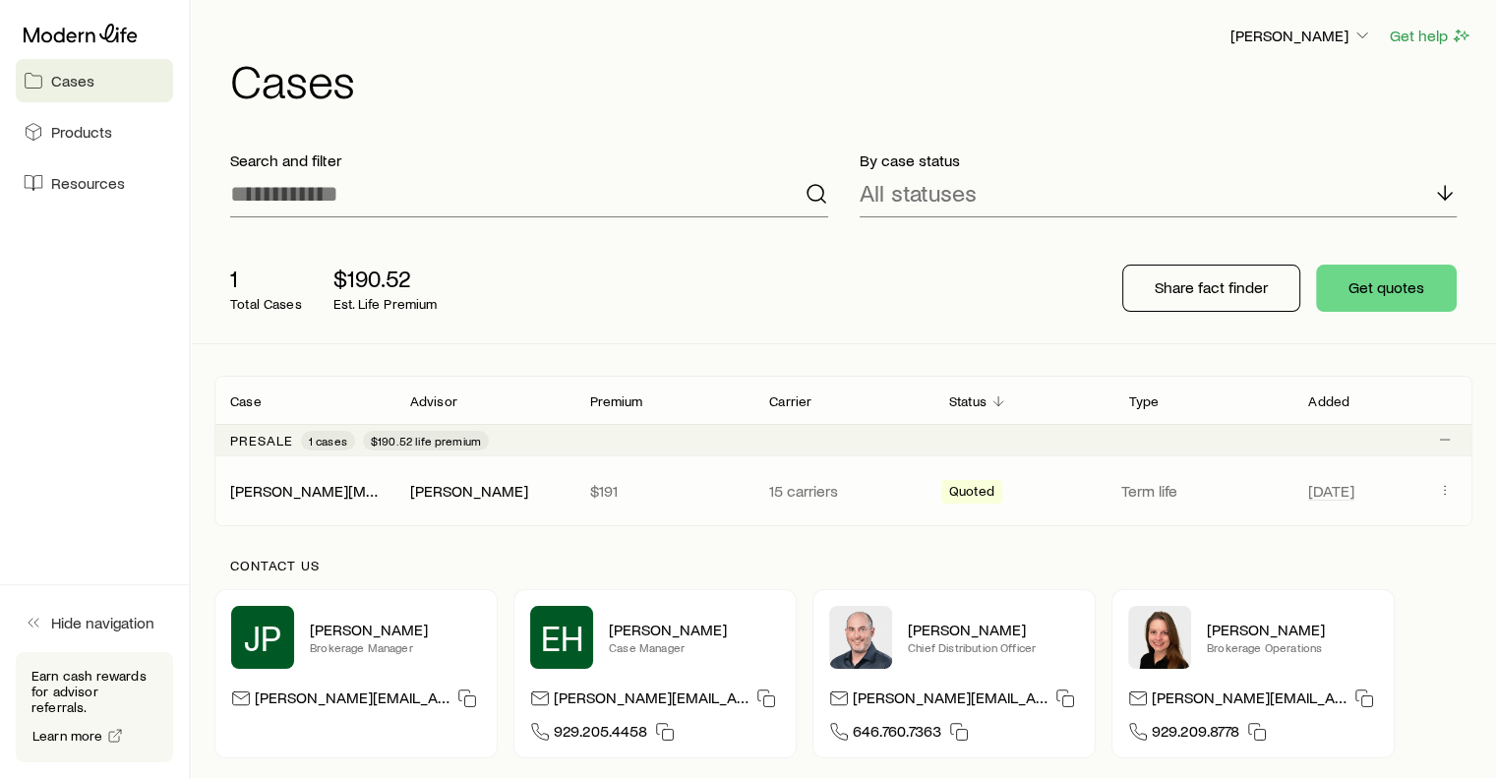
click at [804, 493] on p "15 carriers" at bounding box center [843, 491] width 149 height 20
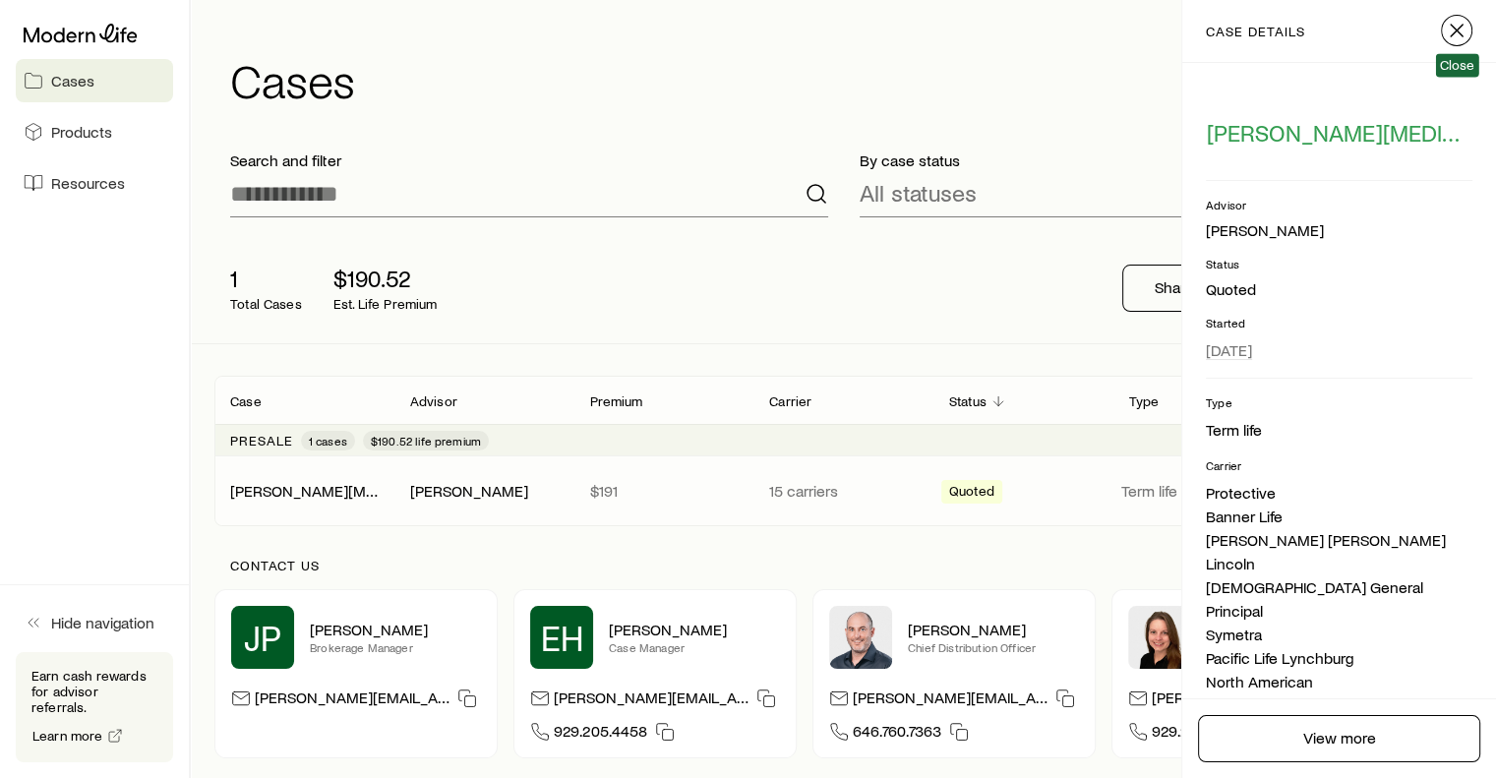
click at [1453, 23] on icon "button" at bounding box center [1457, 31] width 24 height 24
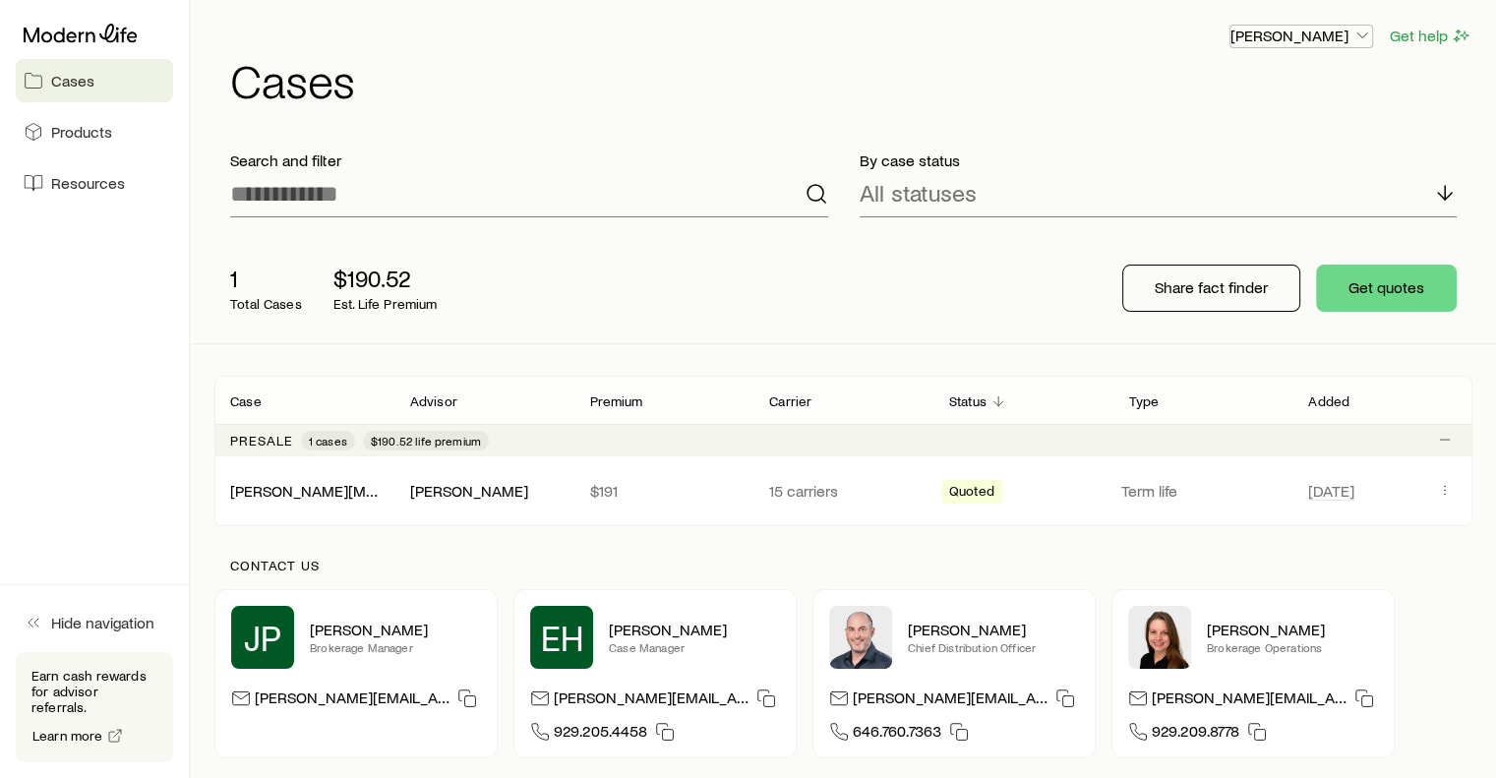
click at [1345, 35] on p "[PERSON_NAME]" at bounding box center [1301, 36] width 142 height 20
click at [1258, 90] on span "Licenses and contracts" at bounding box center [1261, 91] width 161 height 20
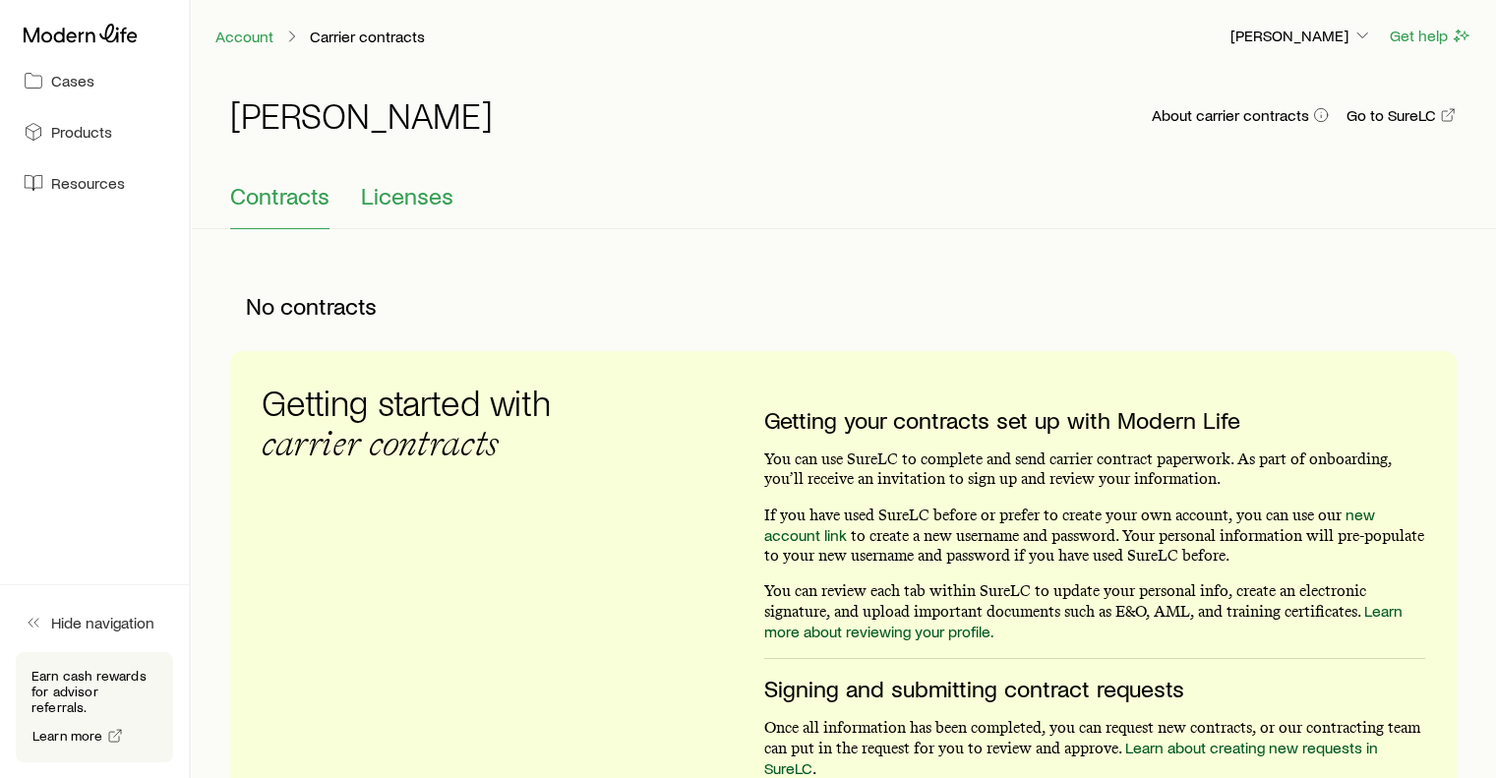
click at [404, 192] on span "Licenses" at bounding box center [407, 196] width 92 height 28
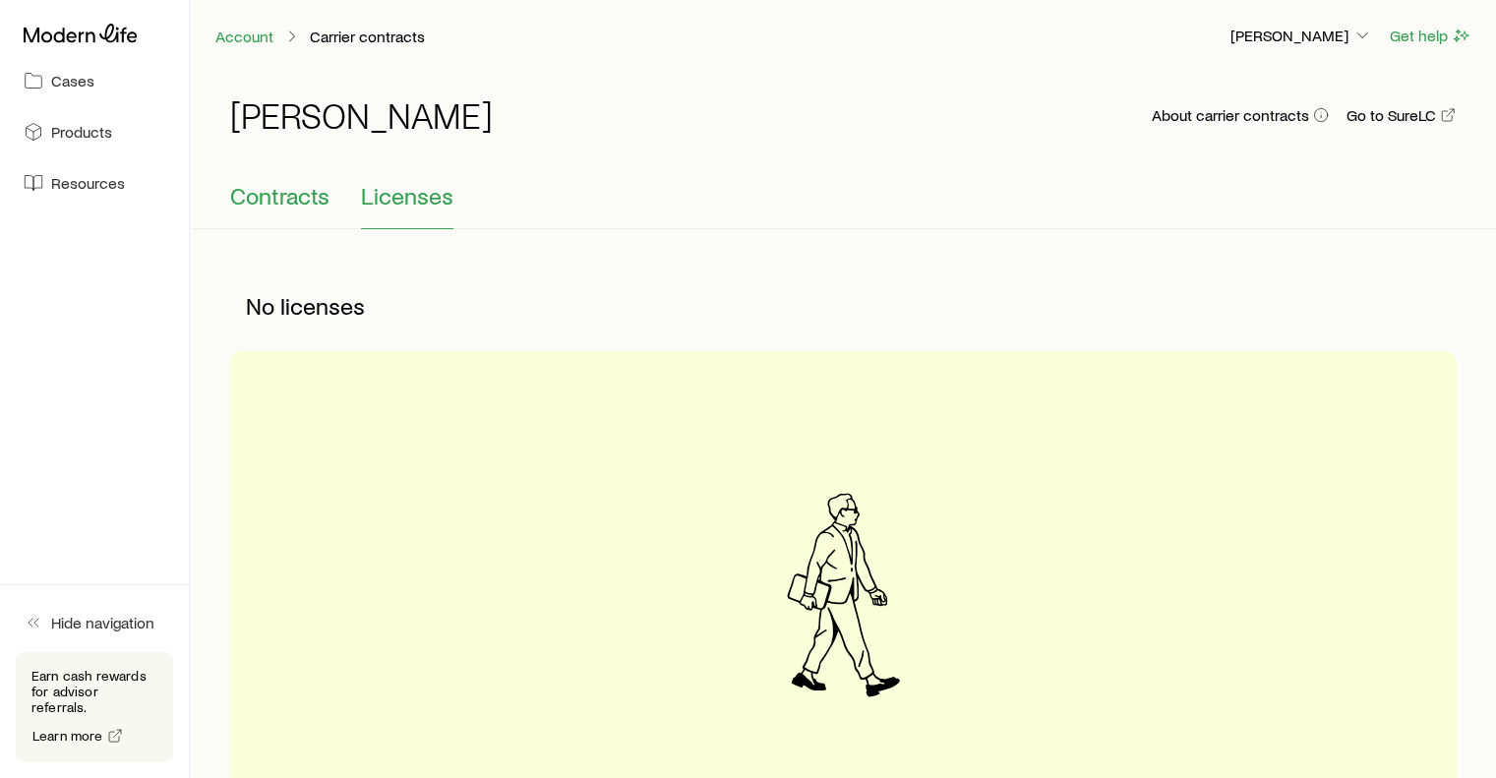
click at [267, 210] on button "Contracts" at bounding box center [279, 205] width 99 height 47
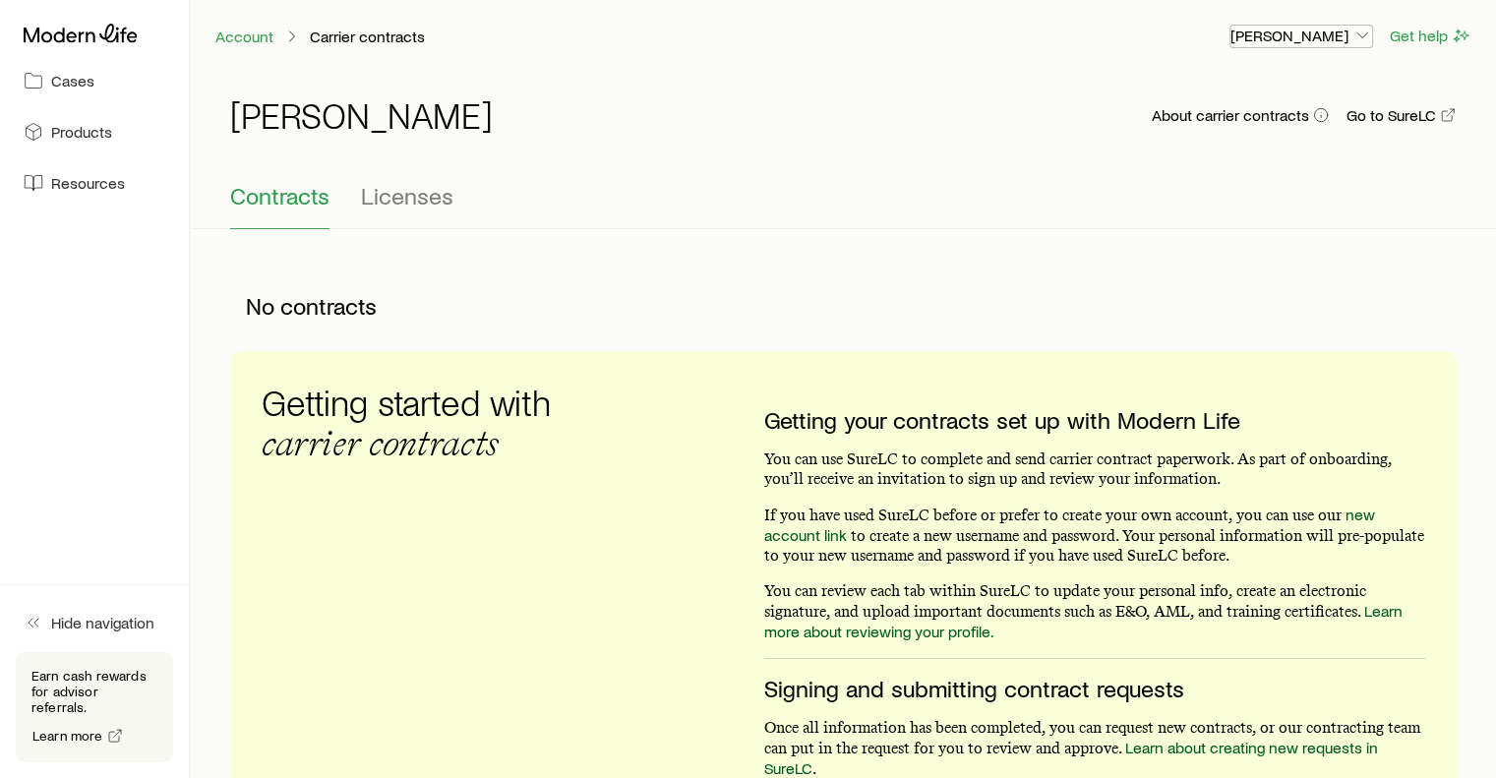
click at [1363, 33] on icon "button" at bounding box center [1362, 36] width 20 height 20
click at [1098, 148] on div "Jason Pratt About carrier contracts Go to SureLC" at bounding box center [843, 126] width 1227 height 63
click at [1361, 36] on polyline "button" at bounding box center [1362, 35] width 10 height 5
click at [1165, 38] on div "Account Carrier contracts" at bounding box center [713, 36] width 999 height 25
click at [69, 88] on span "Cases" at bounding box center [72, 81] width 43 height 20
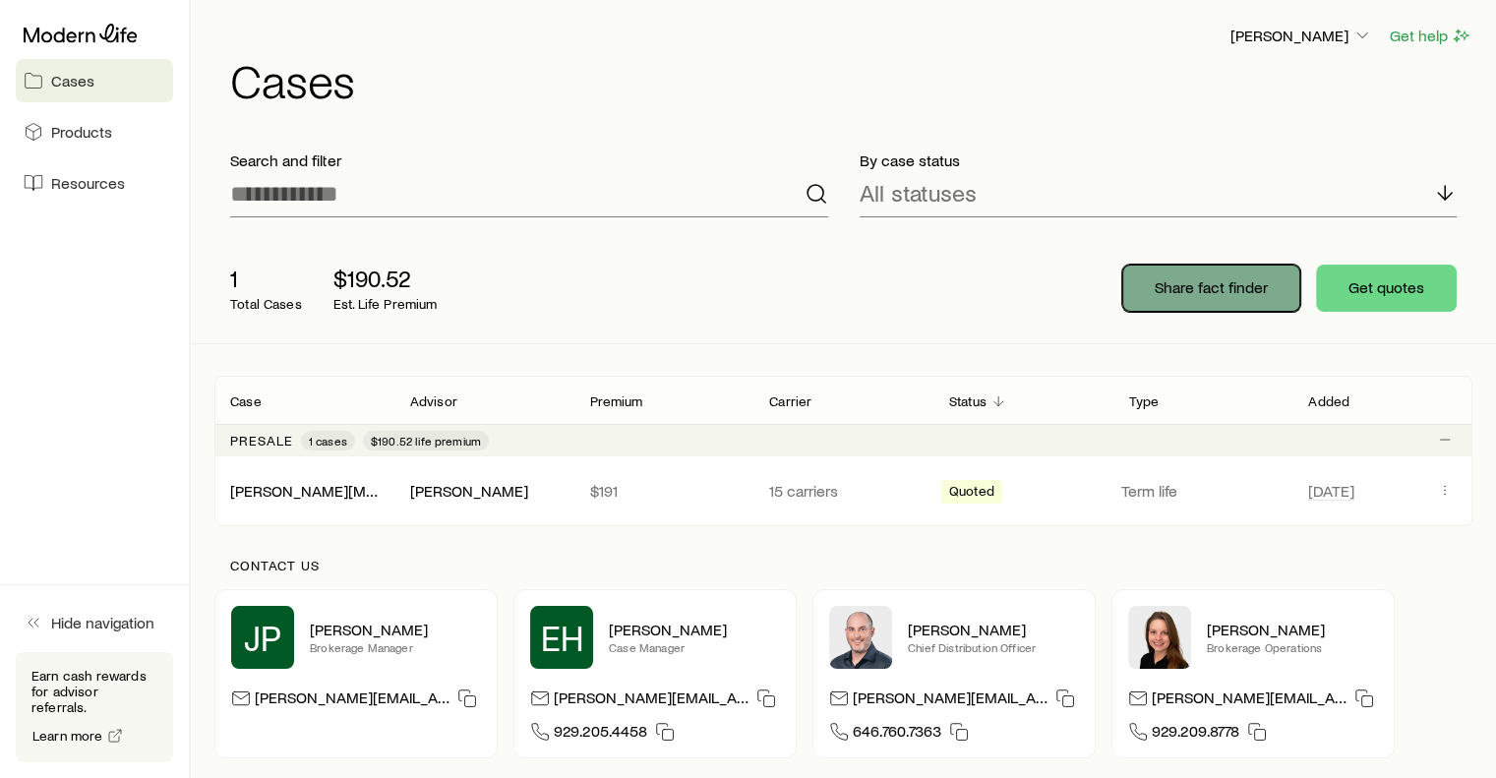
click at [1189, 278] on p "Share fact finder" at bounding box center [1211, 287] width 113 height 20
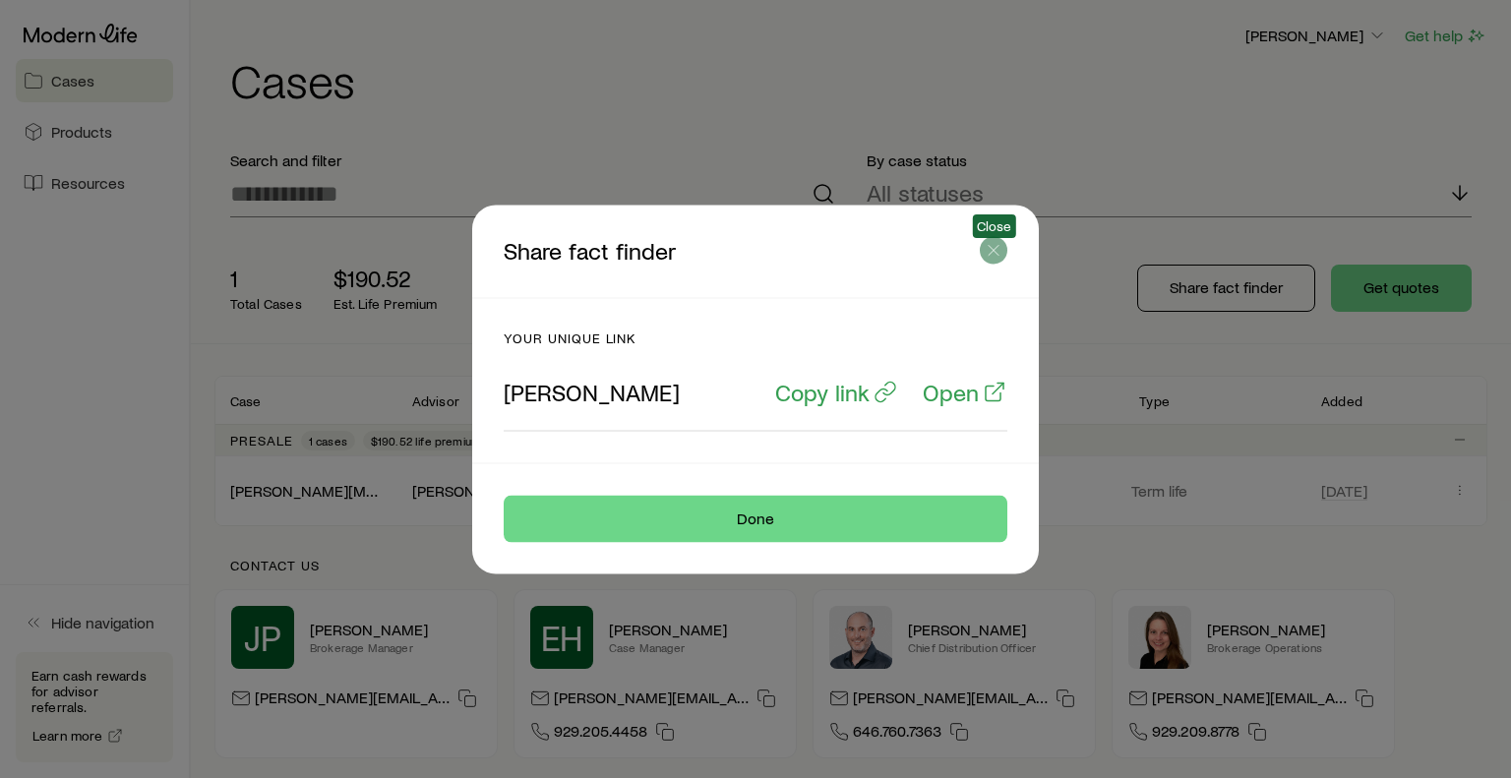
click at [992, 247] on icon "button" at bounding box center [994, 250] width 20 height 20
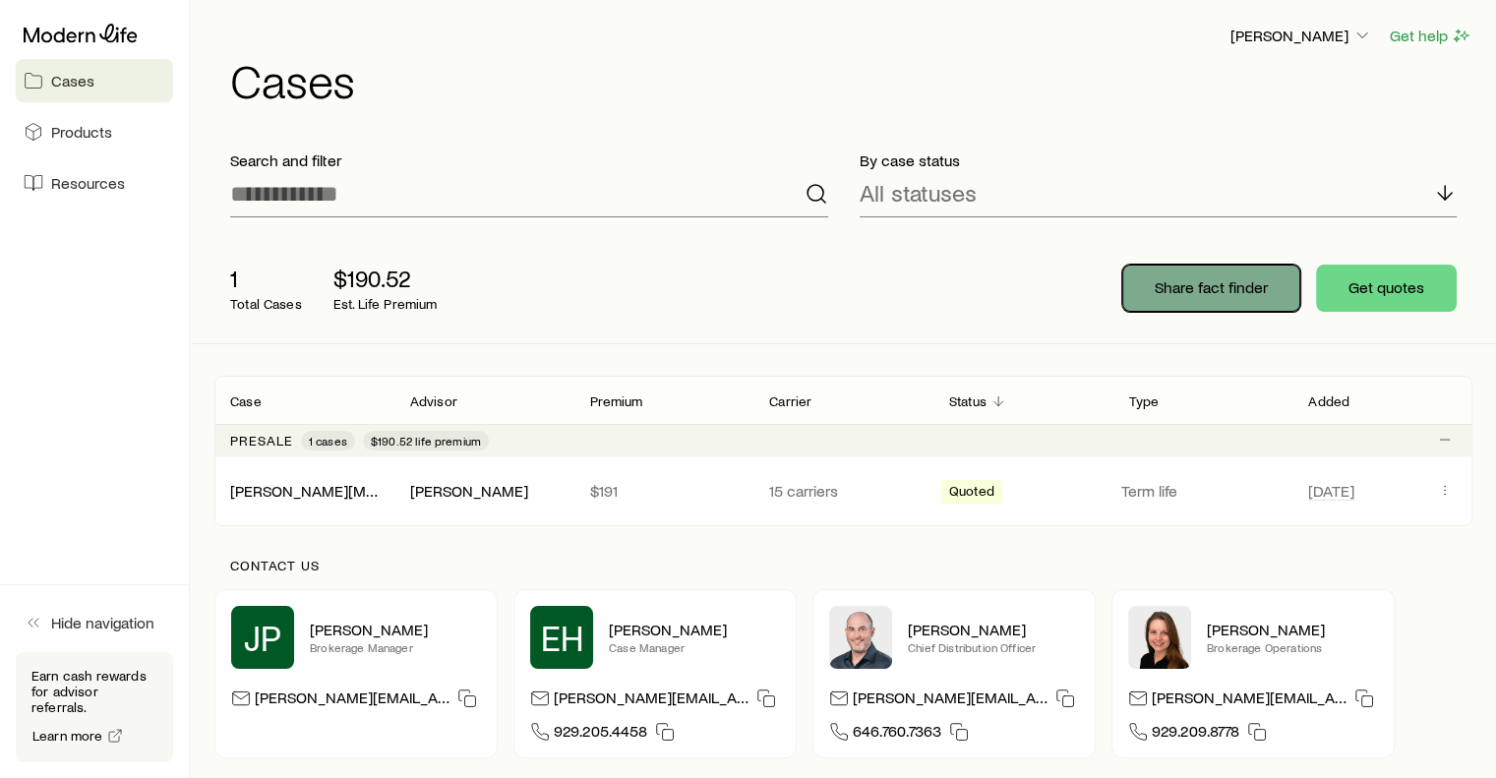
click at [1193, 296] on p "Share fact finder" at bounding box center [1211, 287] width 113 height 20
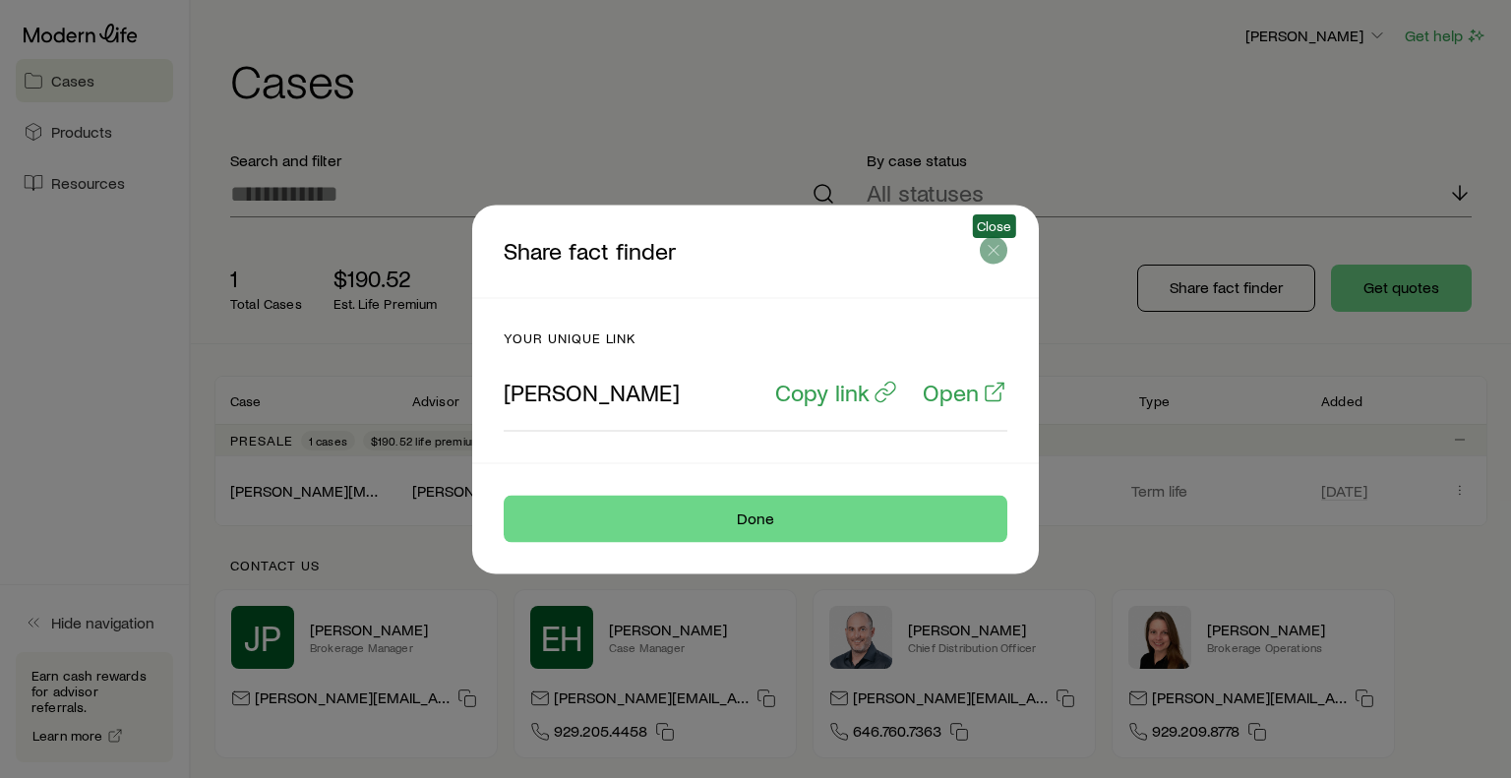
click at [992, 261] on button "button" at bounding box center [994, 250] width 28 height 28
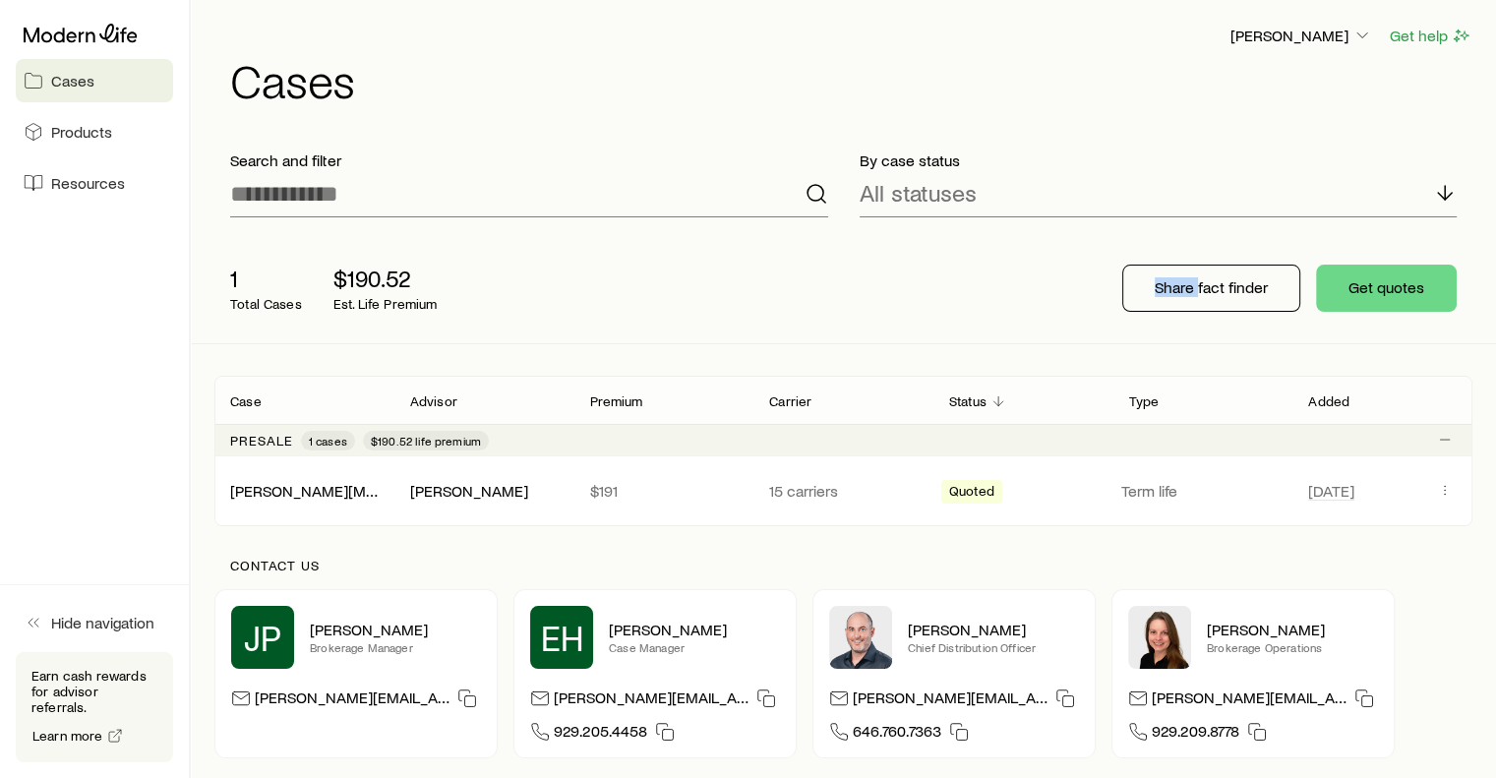
click at [992, 261] on div "1 Total Cases $190.52 Est. Life Premium Share fact finder Get quotes" at bounding box center [843, 288] width 1258 height 110
click at [679, 113] on div "Jason Pratt Get help Cases" at bounding box center [843, 63] width 1258 height 127
click at [84, 138] on span "Products" at bounding box center [81, 132] width 61 height 20
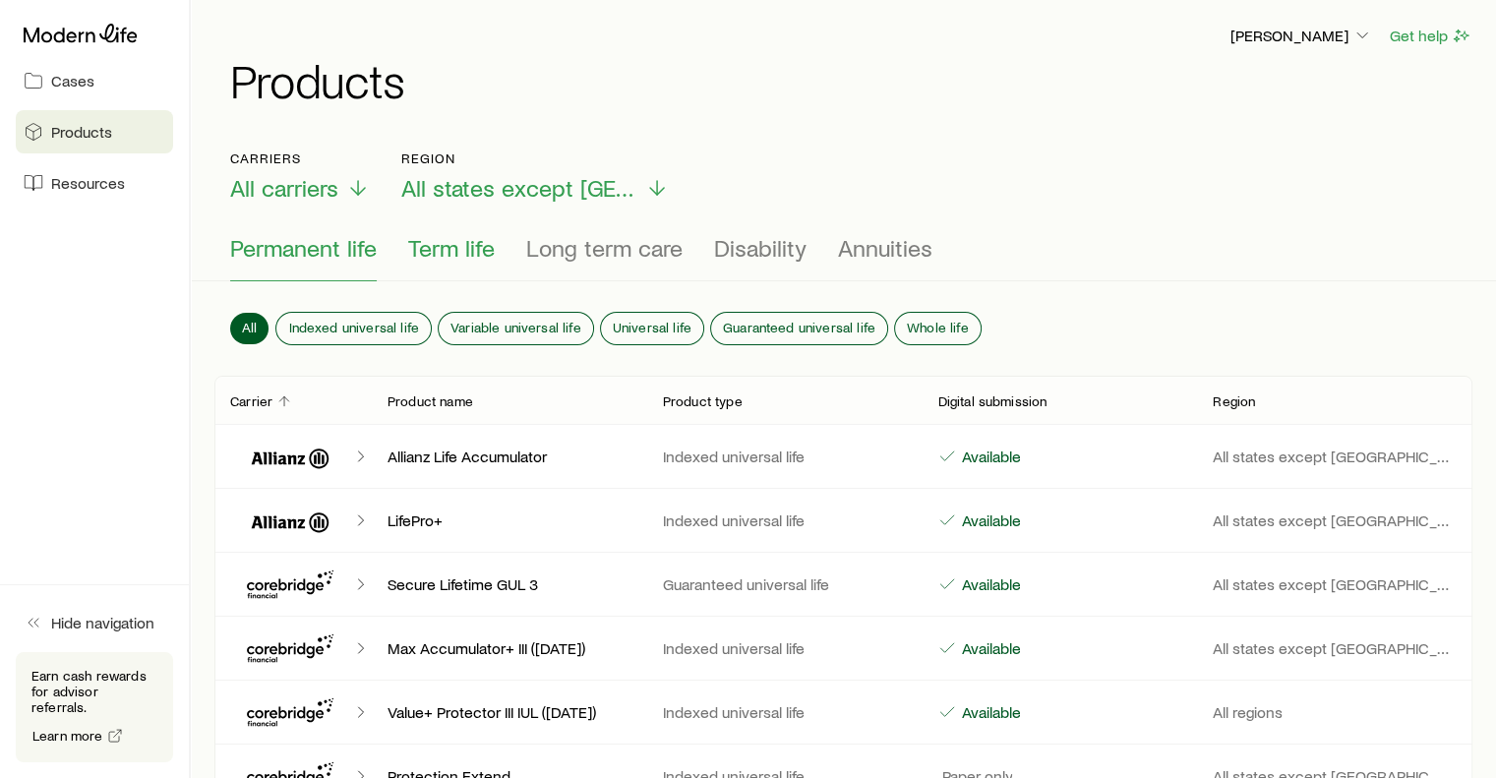
click at [460, 250] on span "Term life" at bounding box center [451, 248] width 87 height 28
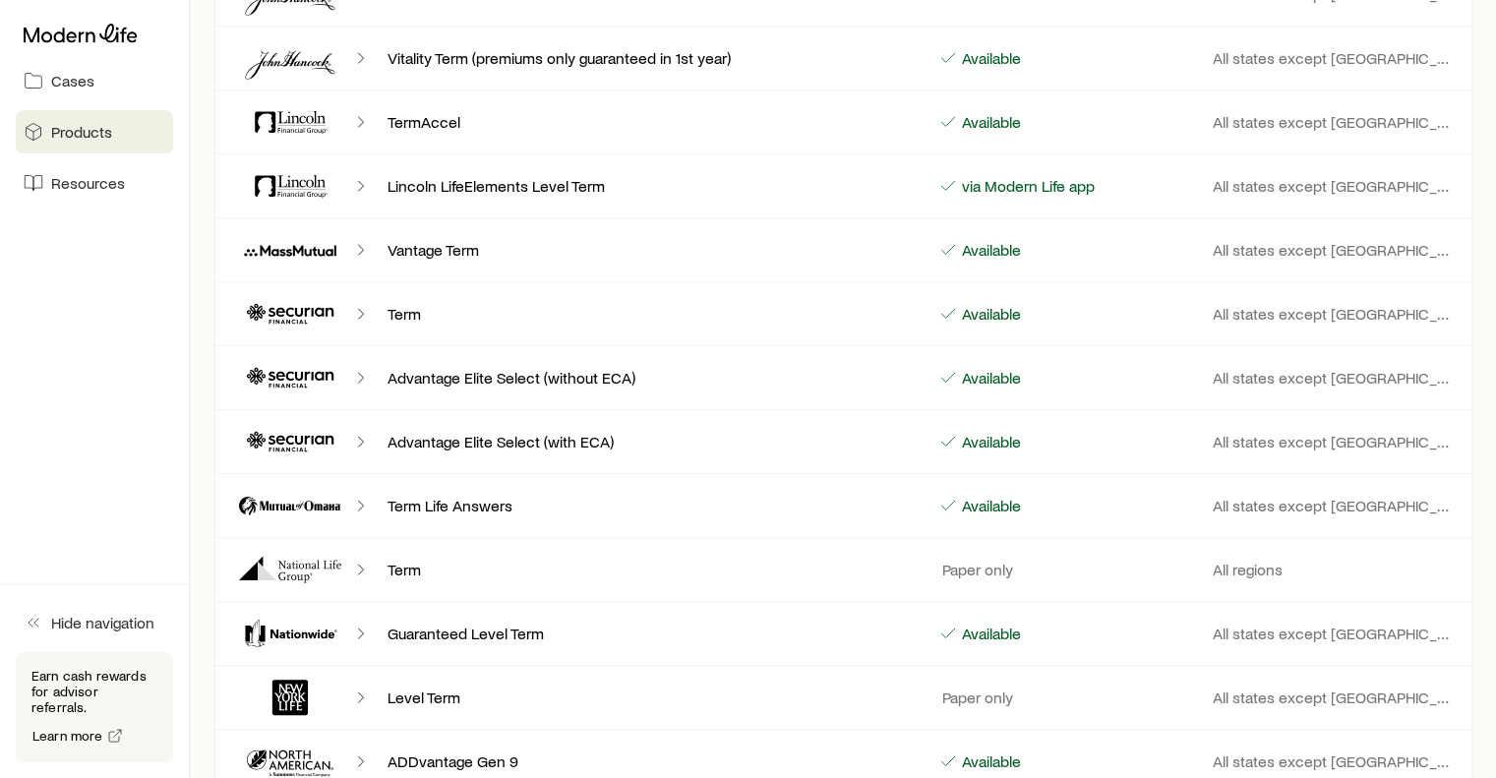
scroll to position [902, 0]
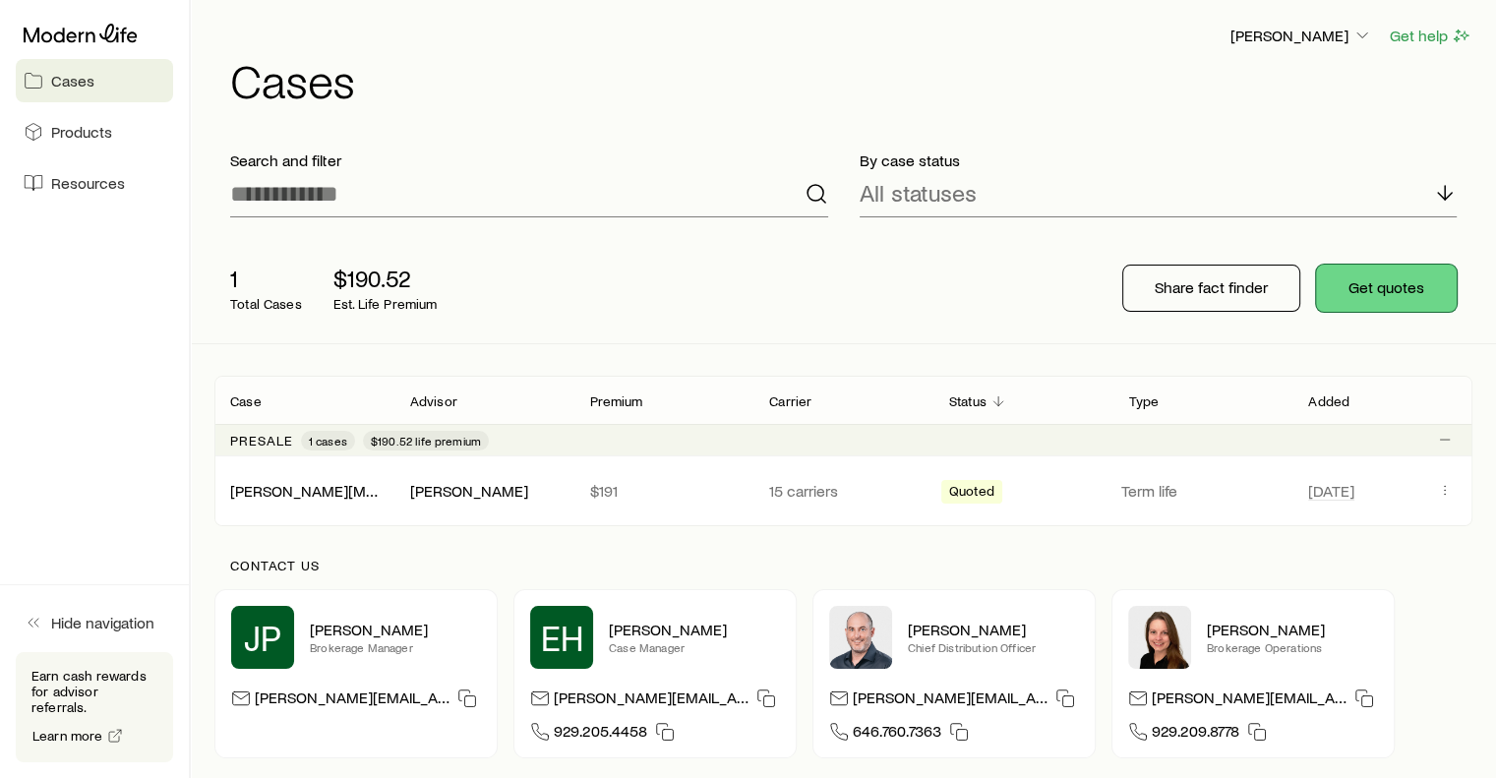
click at [1383, 293] on button "Get quotes" at bounding box center [1386, 288] width 141 height 47
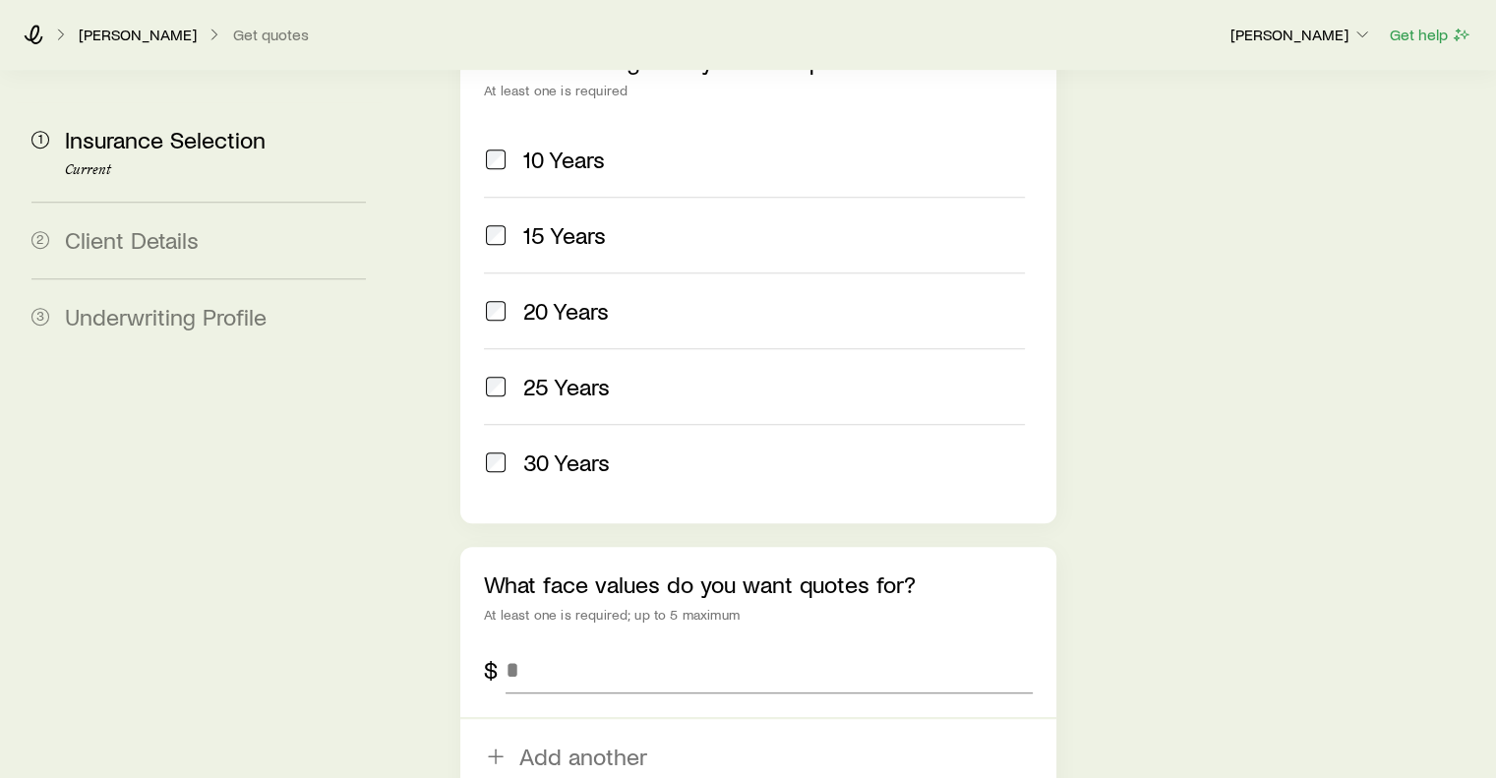
scroll to position [1122, 0]
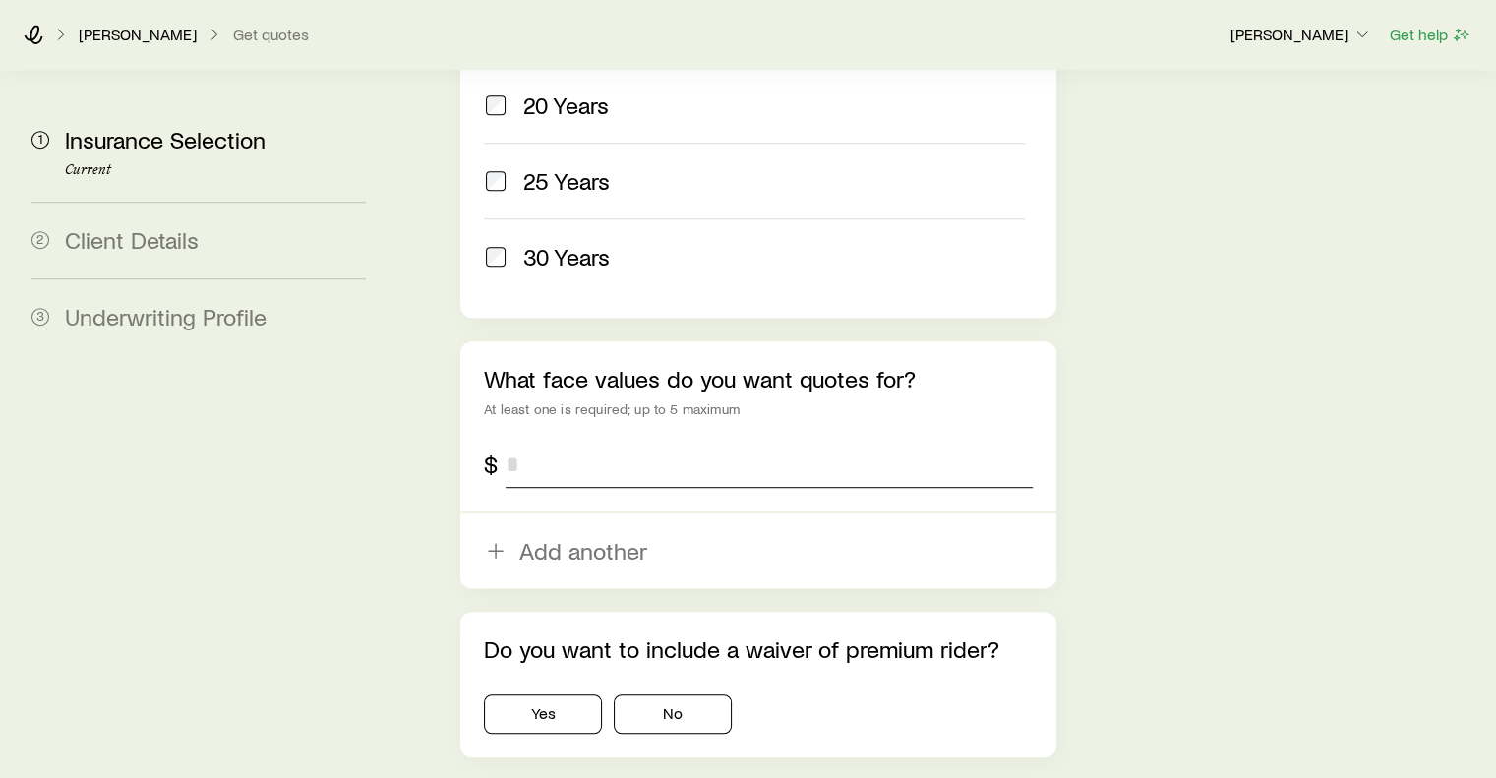
click at [533, 441] on input "tel" at bounding box center [769, 464] width 526 height 47
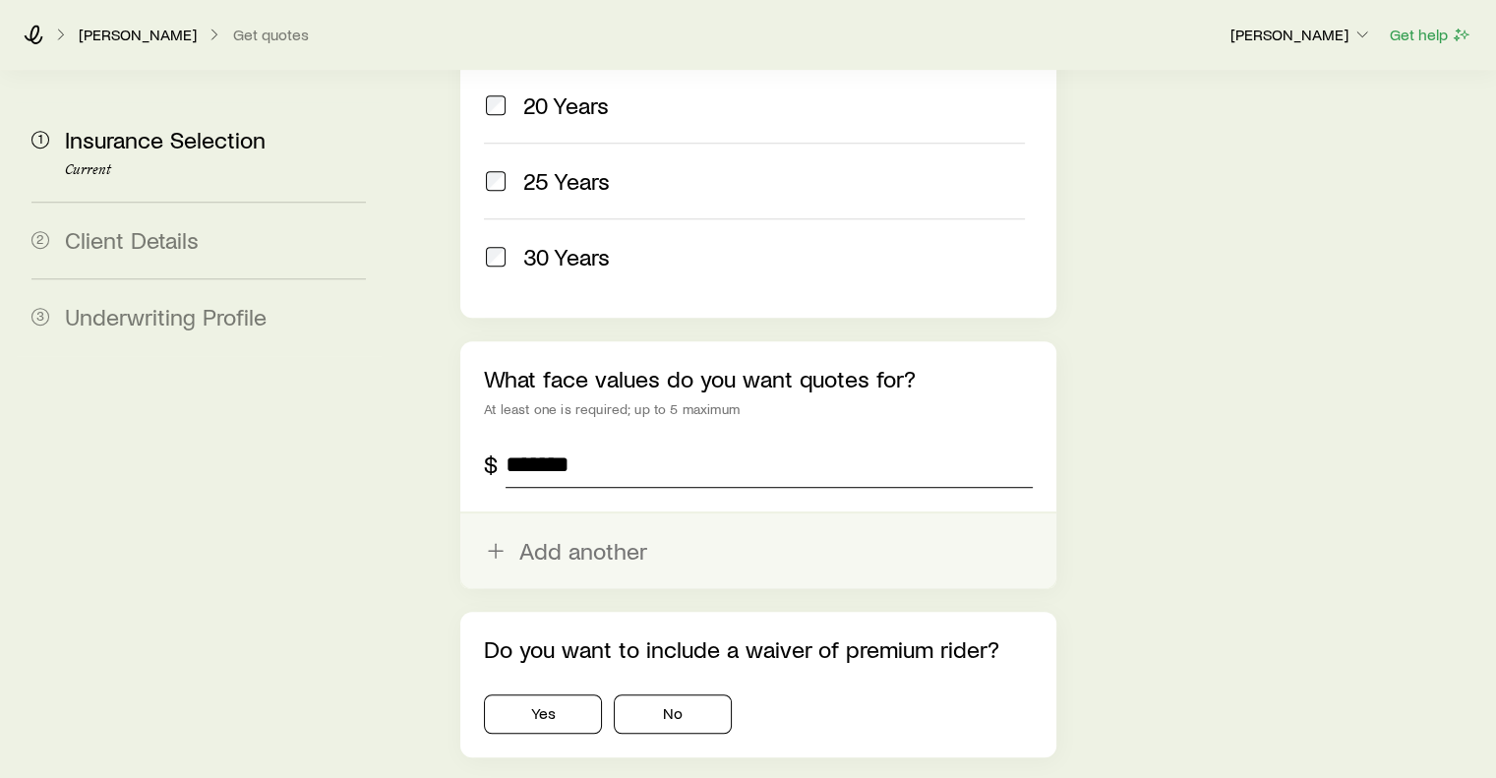
type input "*******"
click at [497, 551] on line "button" at bounding box center [496, 551] width 14 height 0
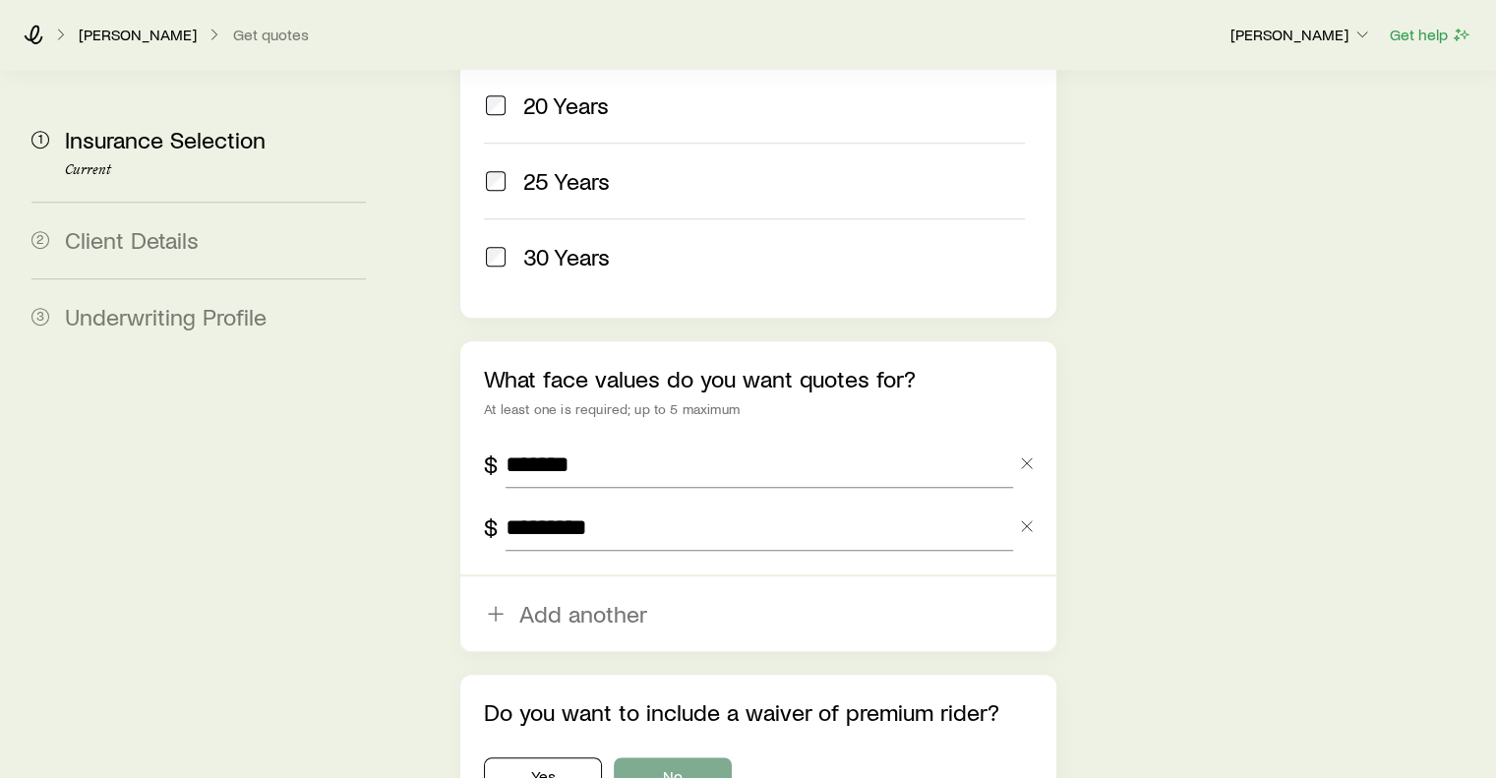
type input "*********"
click at [688, 757] on button "No" at bounding box center [673, 776] width 118 height 39
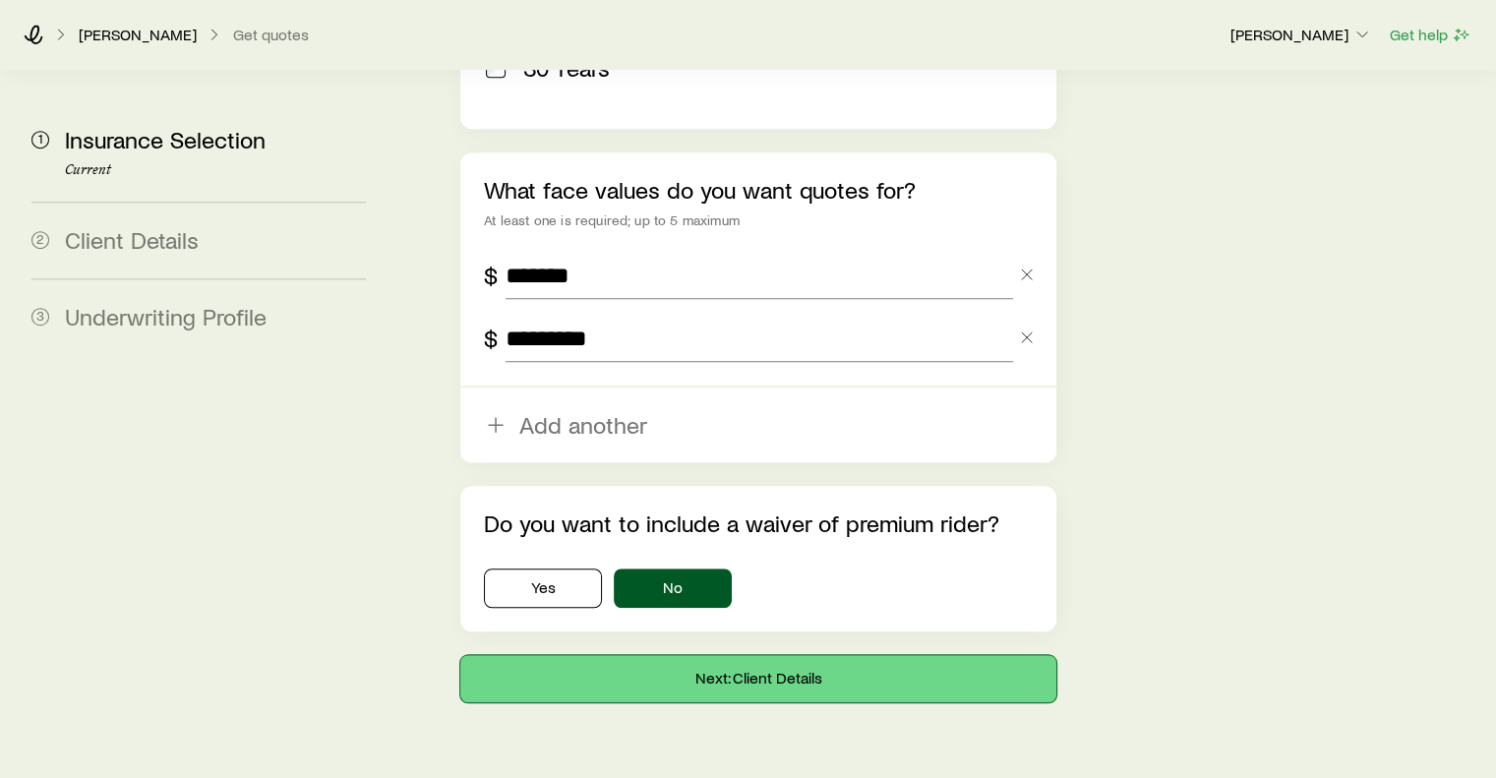
click at [754, 655] on button "Next: Client Details" at bounding box center [757, 678] width 595 height 47
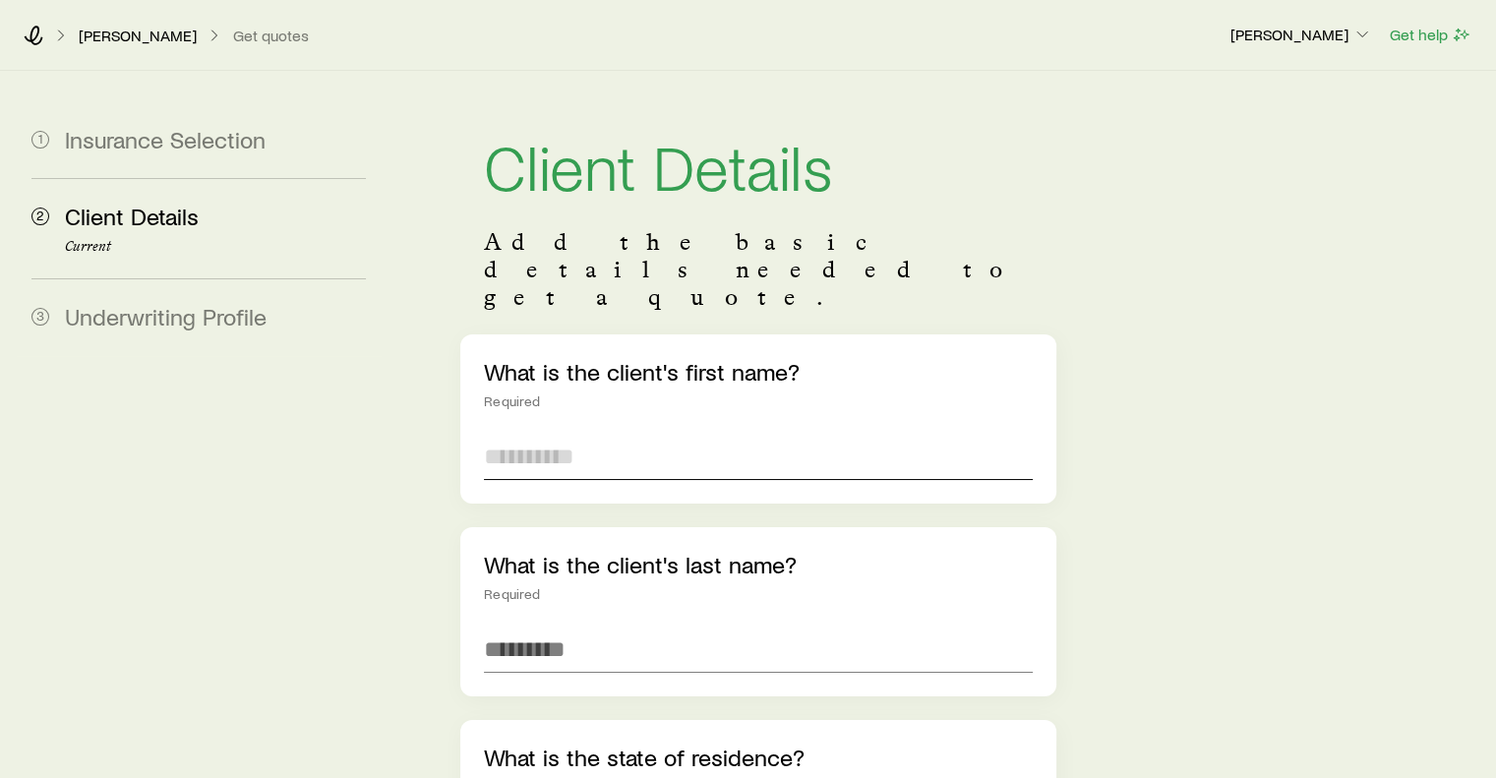
click at [564, 433] on input "text" at bounding box center [758, 456] width 548 height 47
type input "*******"
click at [535, 626] on input "text" at bounding box center [758, 649] width 548 height 47
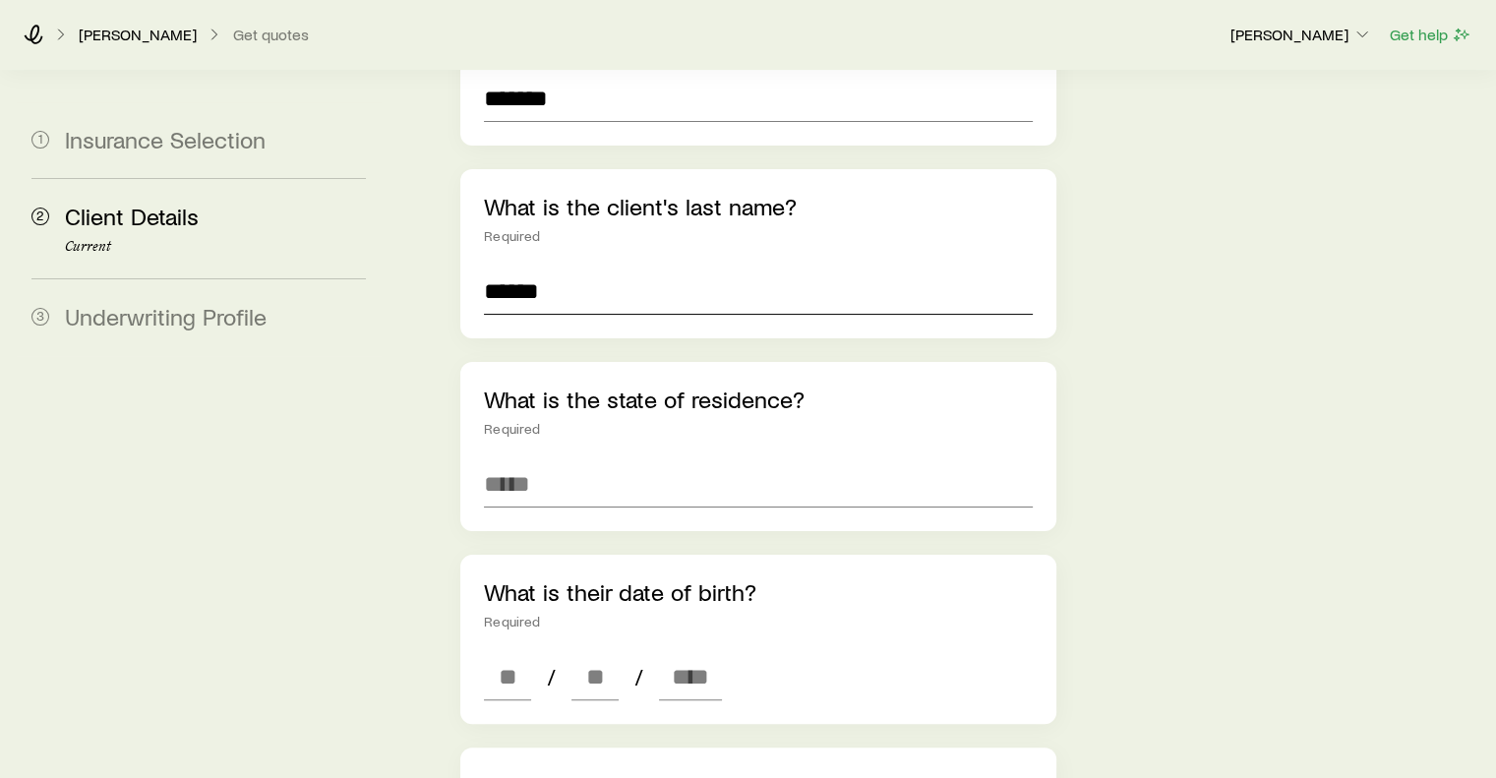
scroll to position [364, 0]
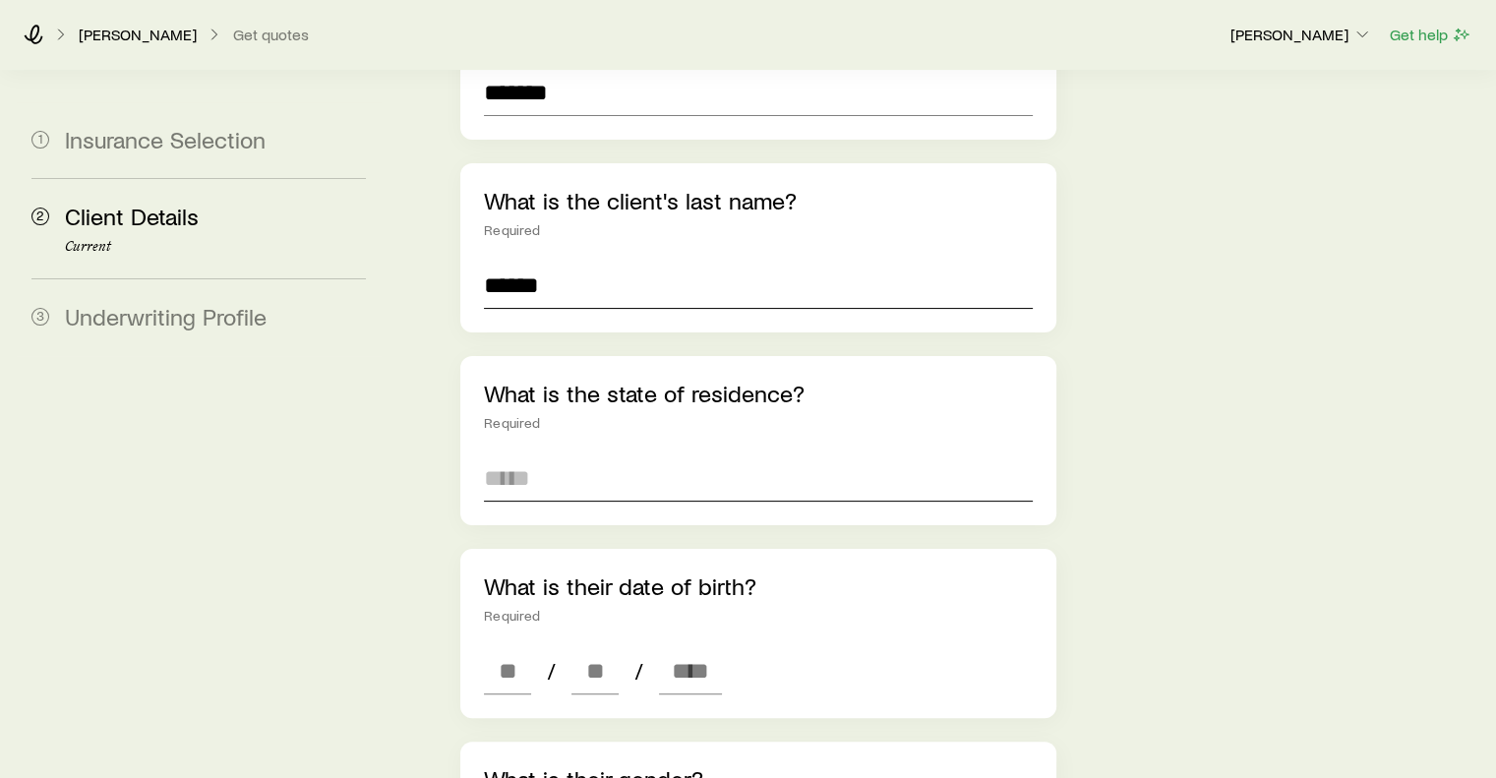
type input "******"
click at [638, 454] on input at bounding box center [758, 477] width 548 height 47
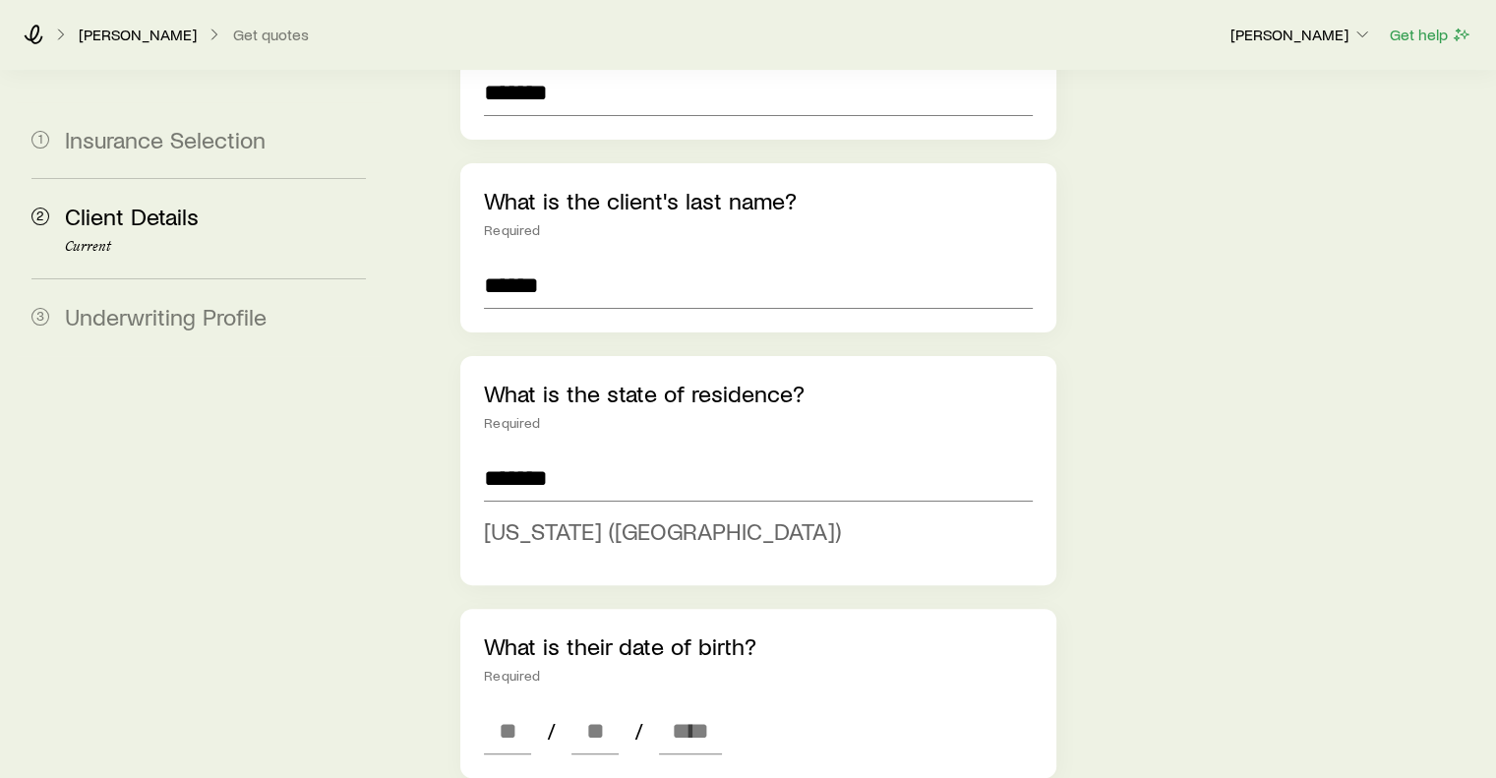
click at [555, 516] on span "[US_STATE] ([GEOGRAPHIC_DATA])" at bounding box center [662, 530] width 357 height 29
type input "**********"
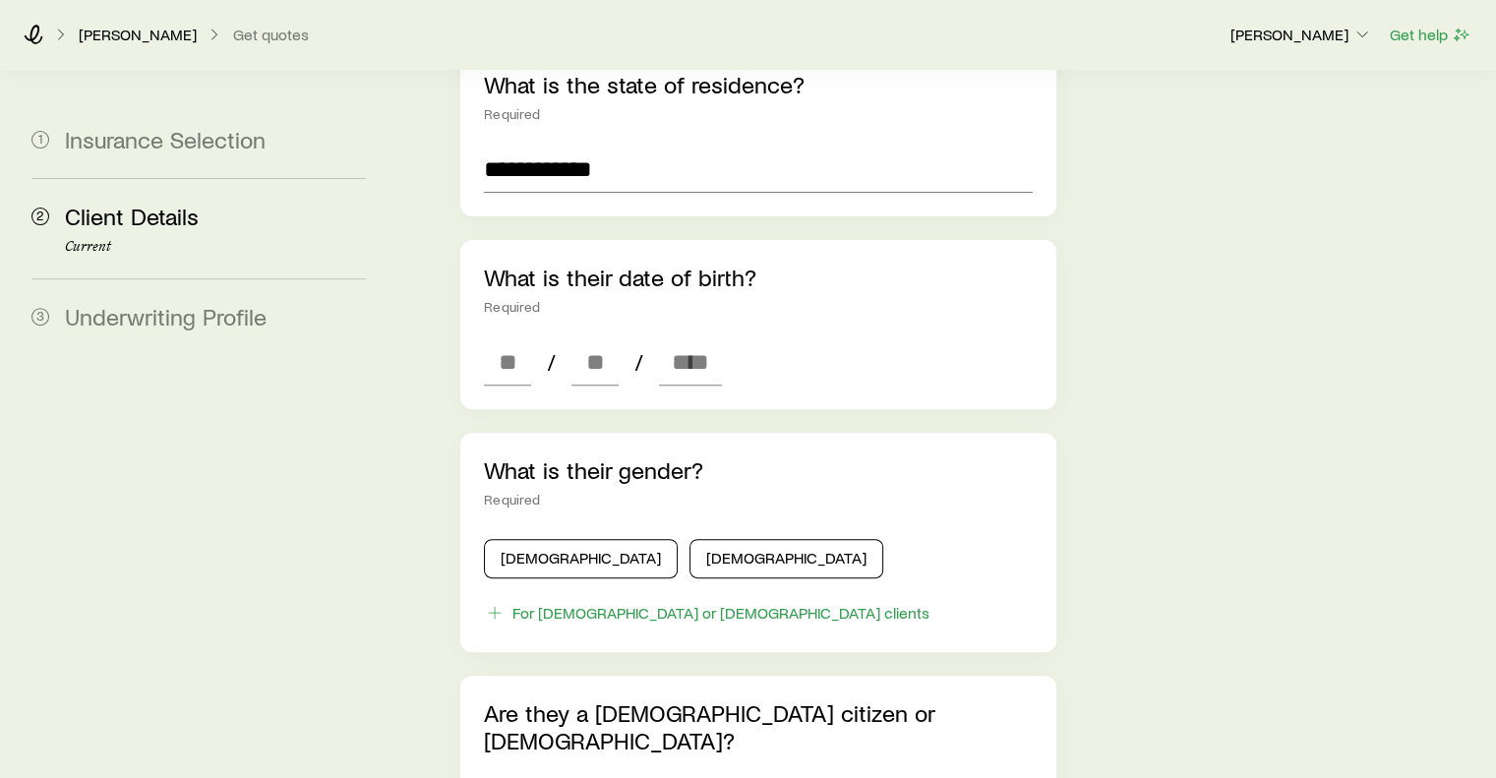
scroll to position [692, 0]
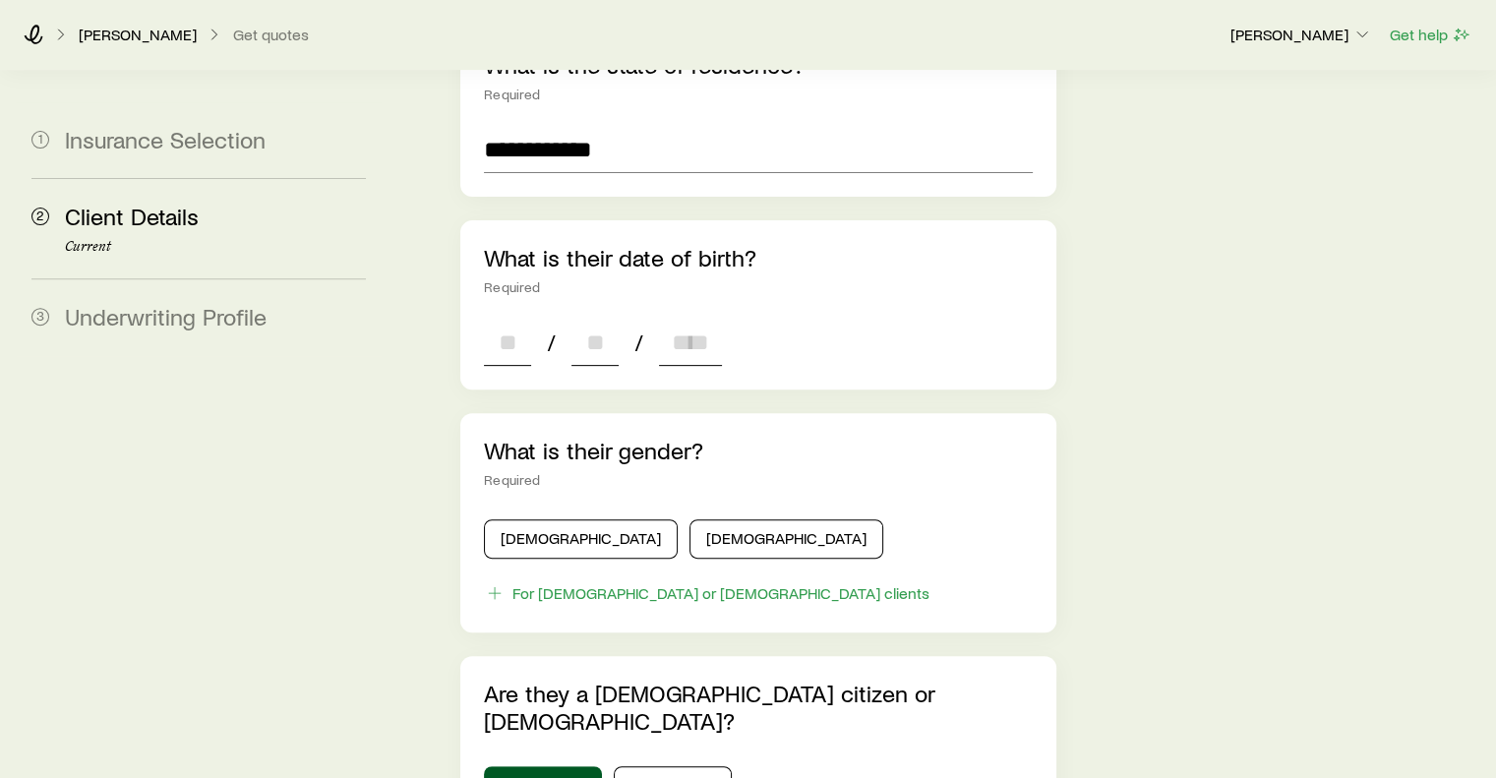
click at [511, 319] on input at bounding box center [507, 342] width 47 height 47
type input "**"
type input "****"
type input "*"
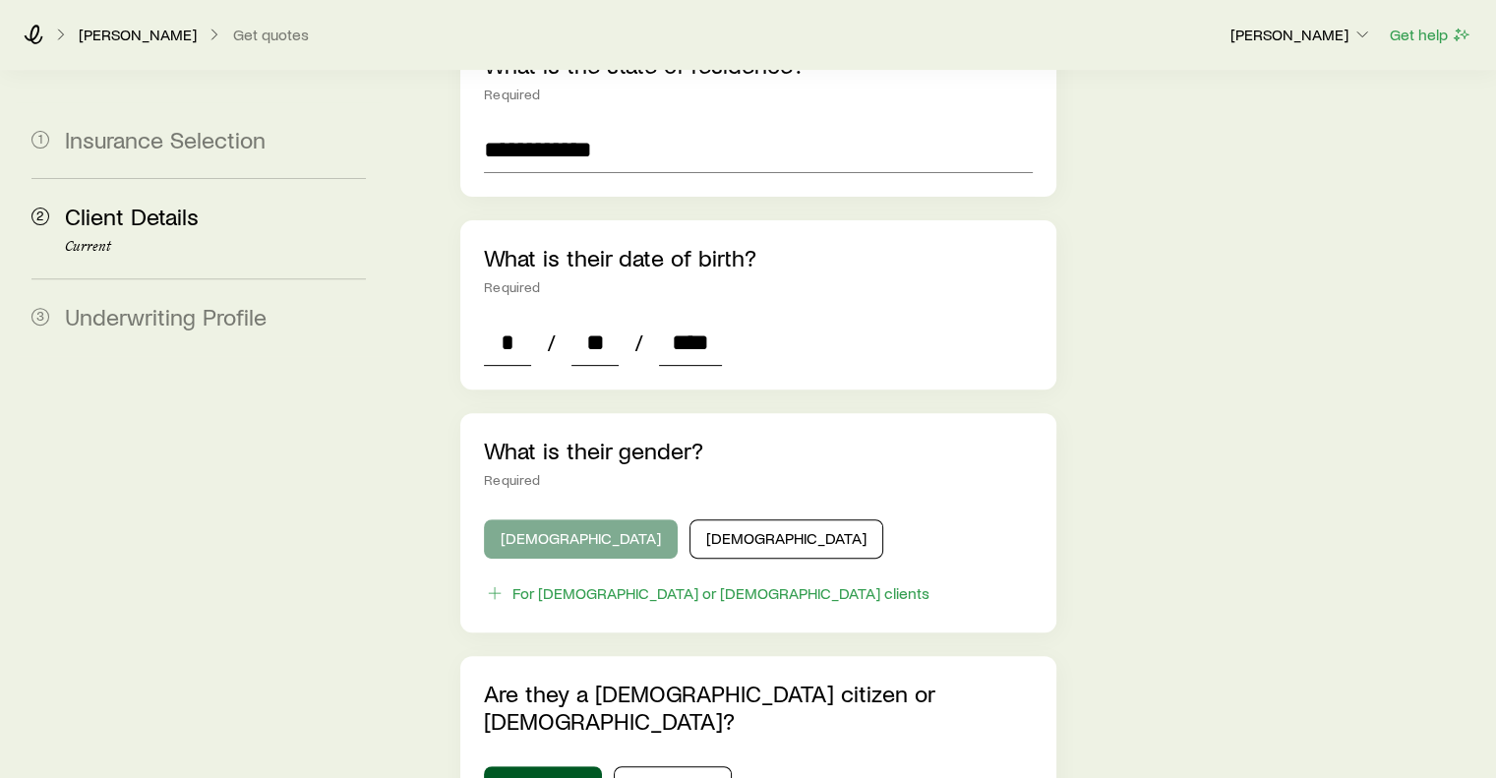
type input "****"
click at [527, 519] on button "[DEMOGRAPHIC_DATA]" at bounding box center [581, 538] width 194 height 39
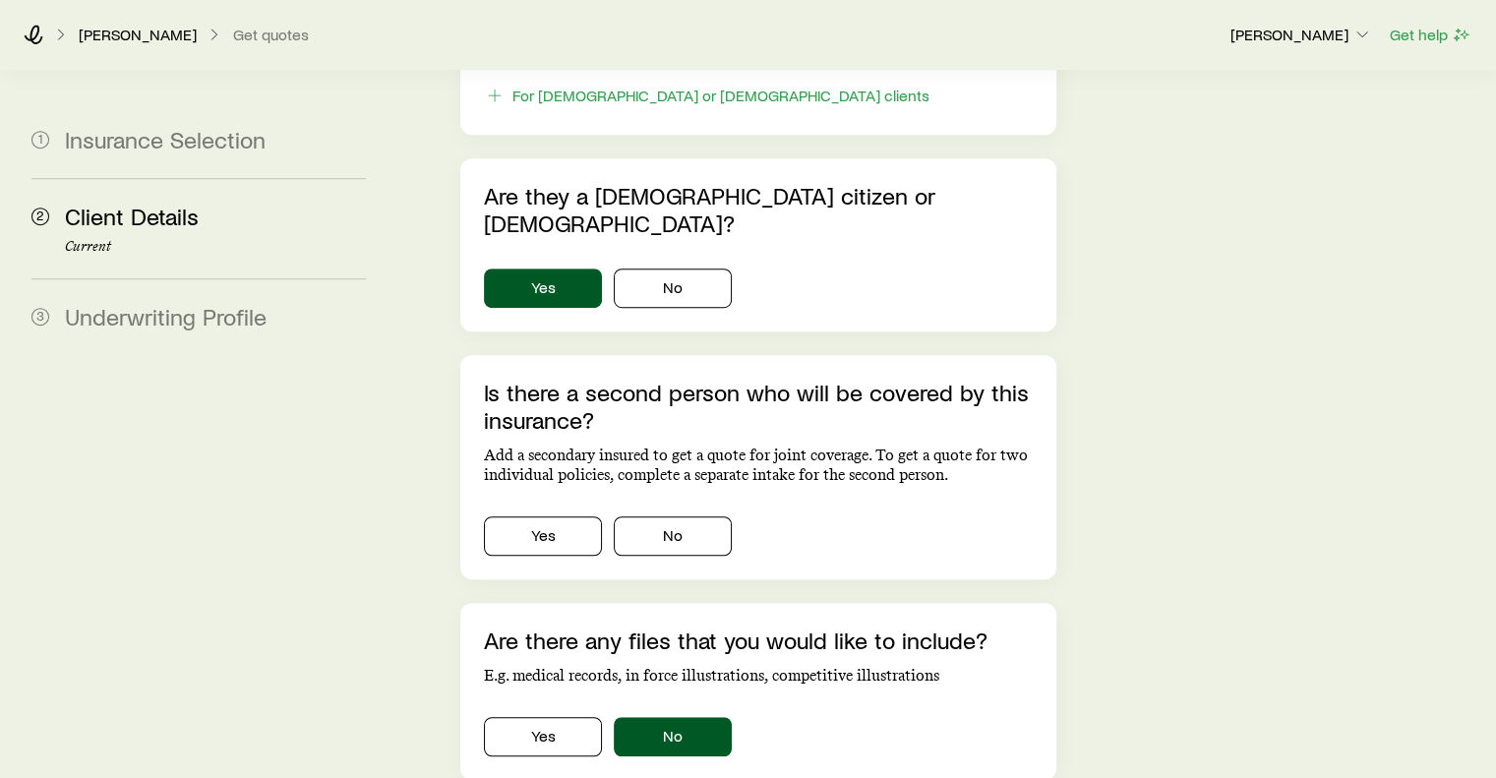
scroll to position [1227, 0]
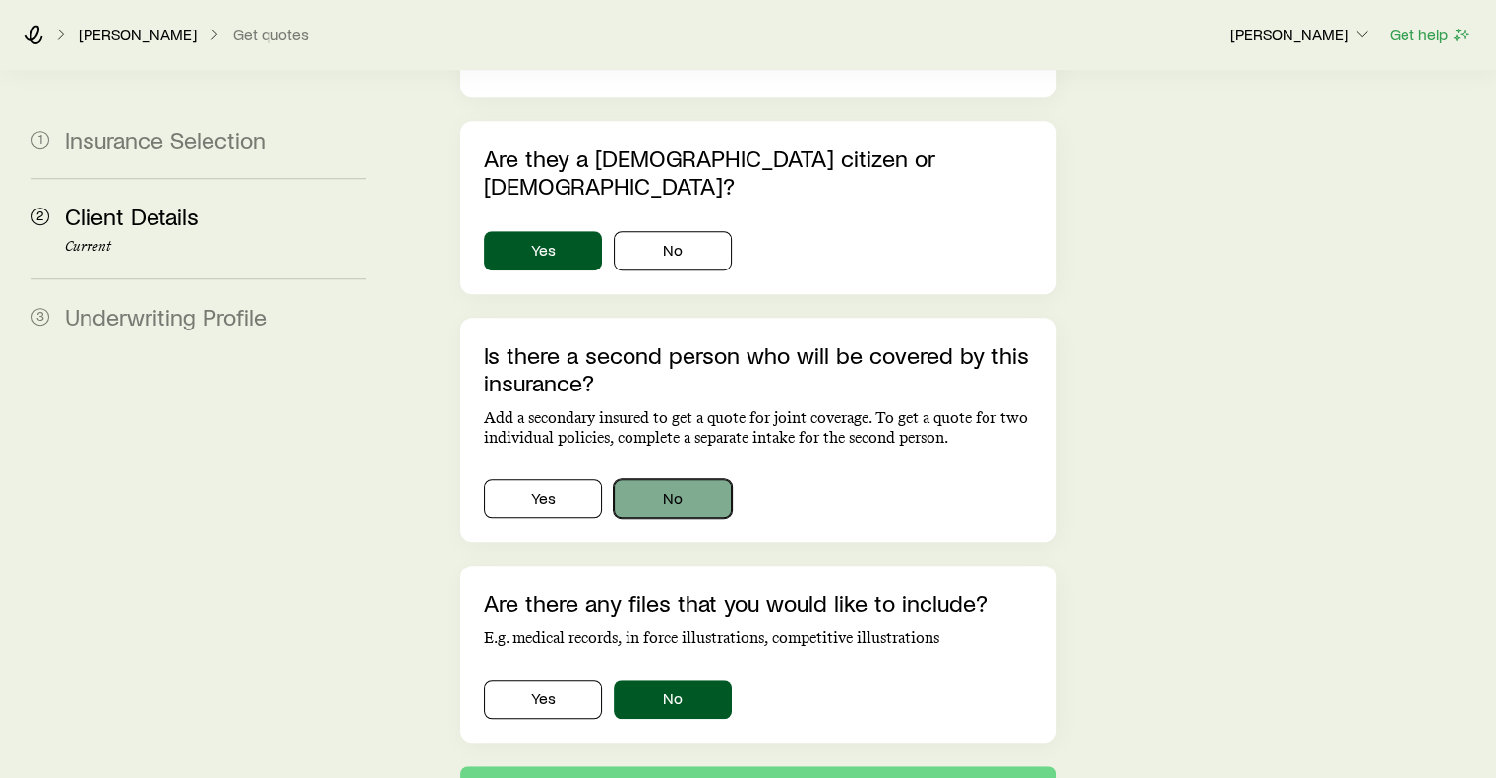
click at [673, 479] on button "No" at bounding box center [673, 498] width 118 height 39
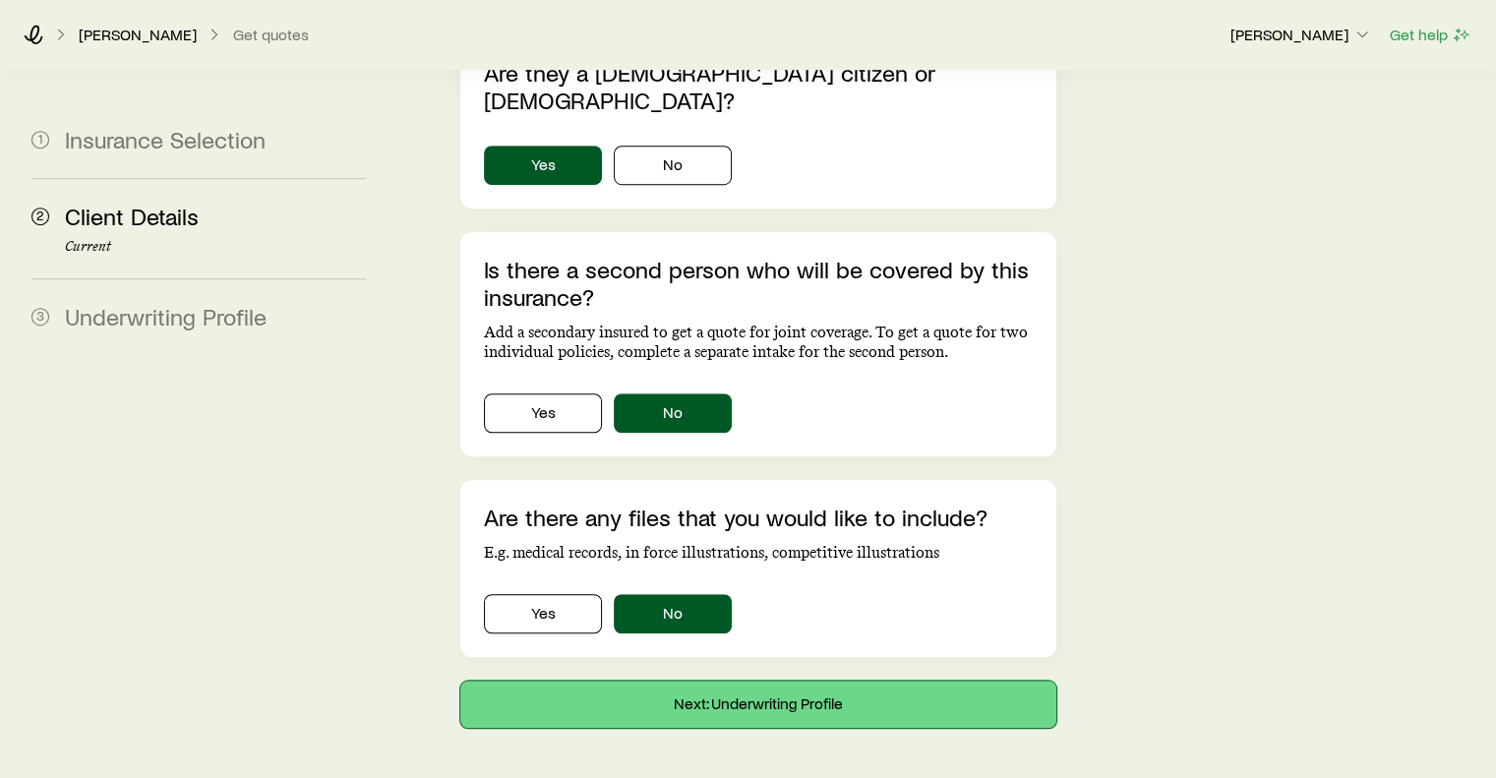
click at [804, 681] on button "Next: Underwriting Profile" at bounding box center [757, 704] width 595 height 47
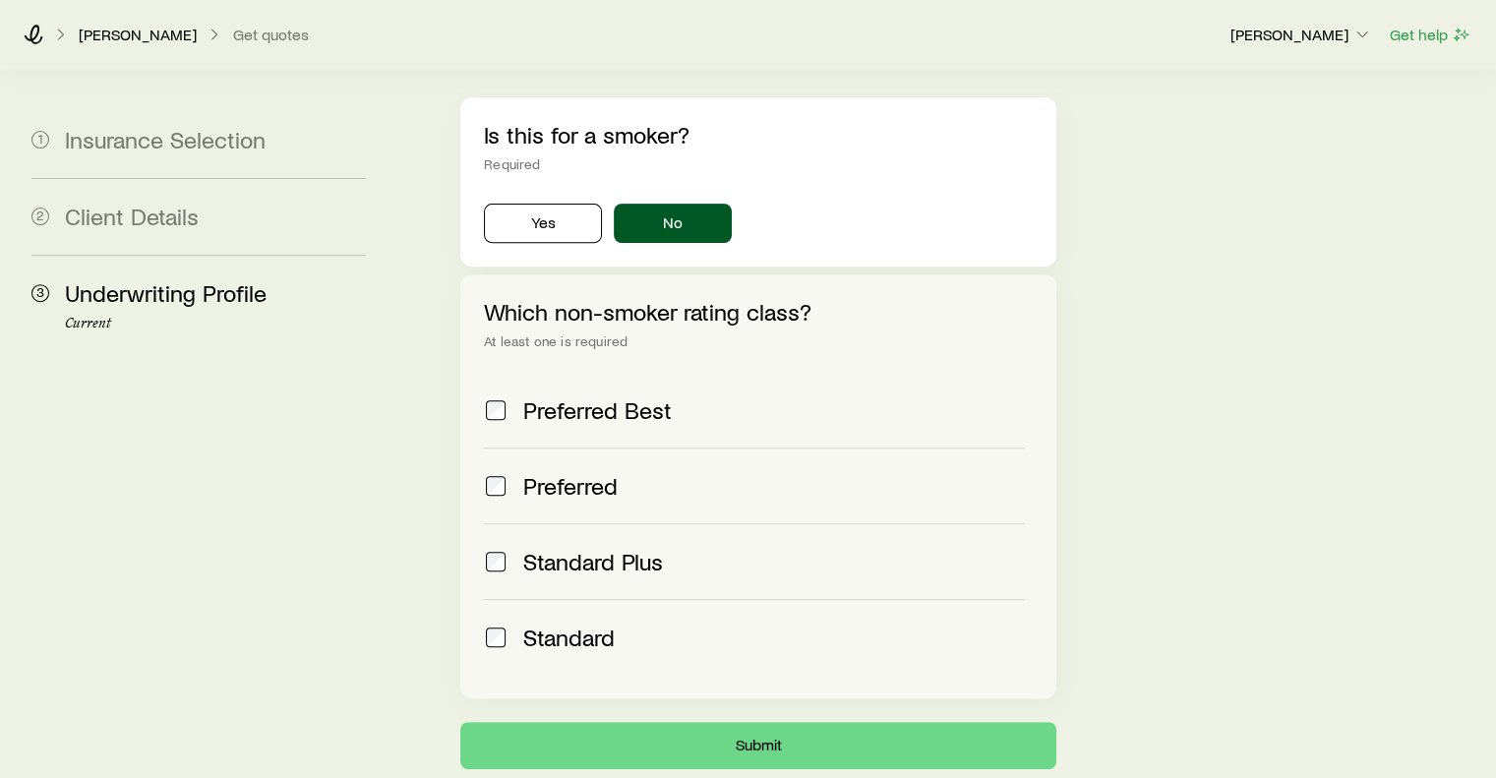
scroll to position [697, 0]
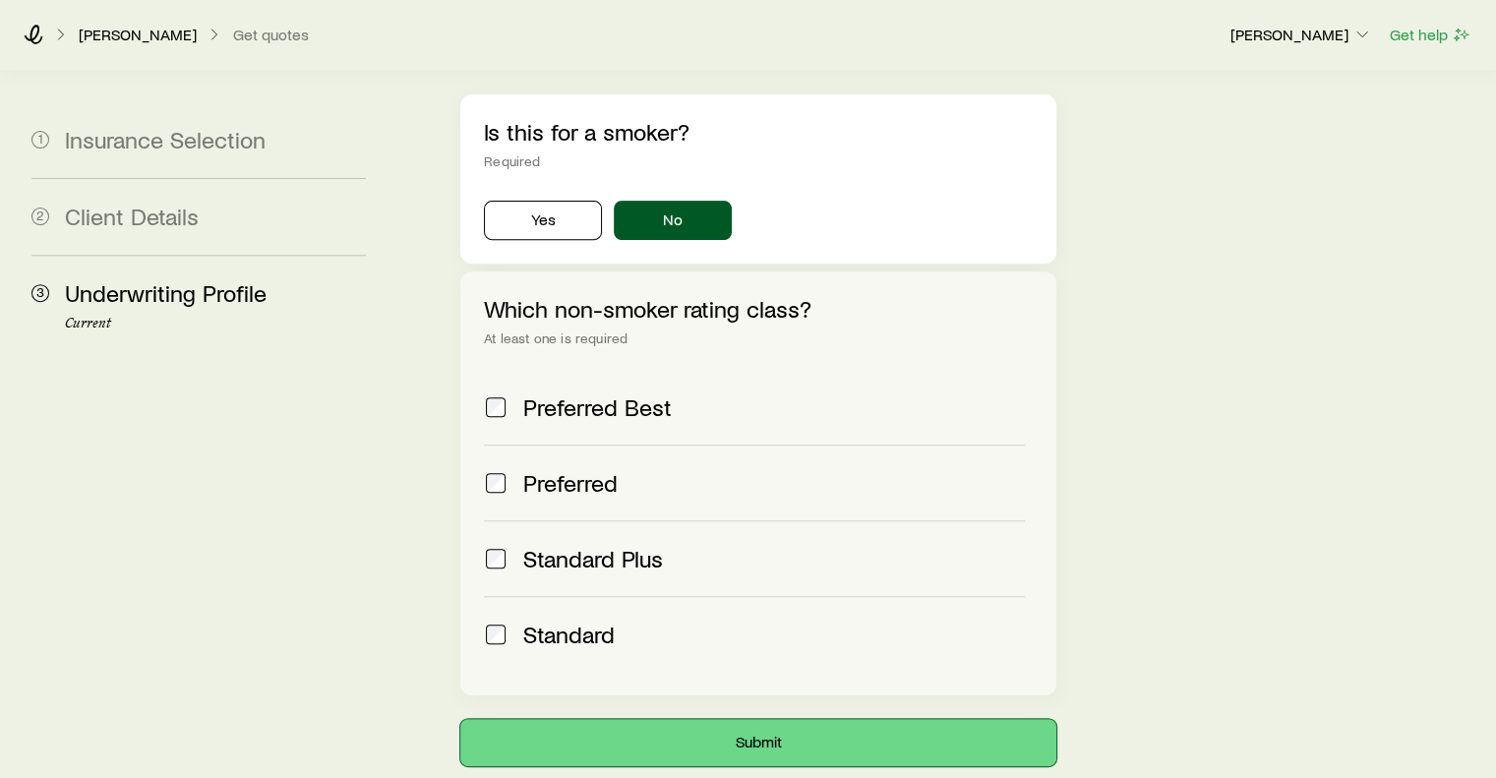
click at [761, 719] on button "Submit" at bounding box center [757, 742] width 595 height 47
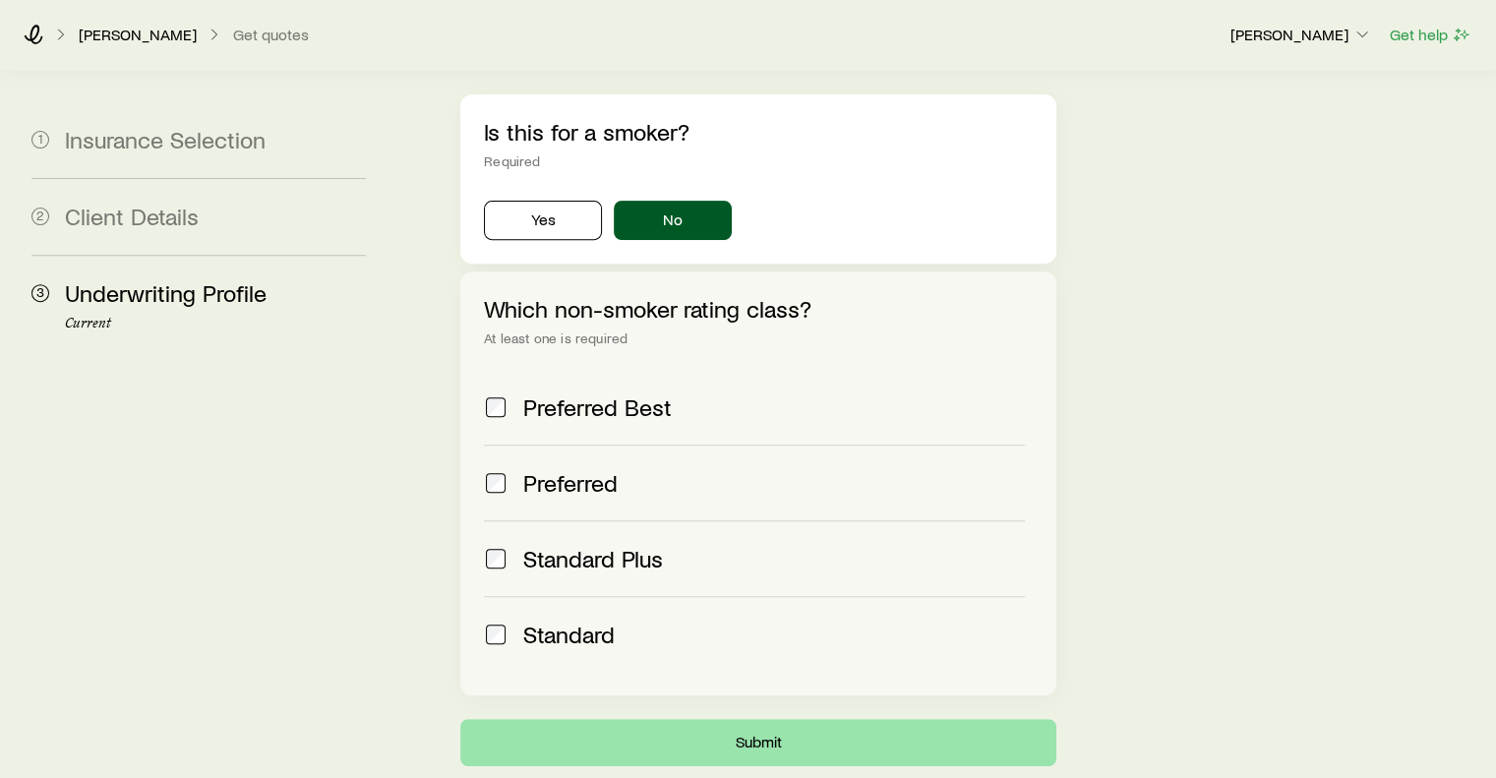
scroll to position [0, 0]
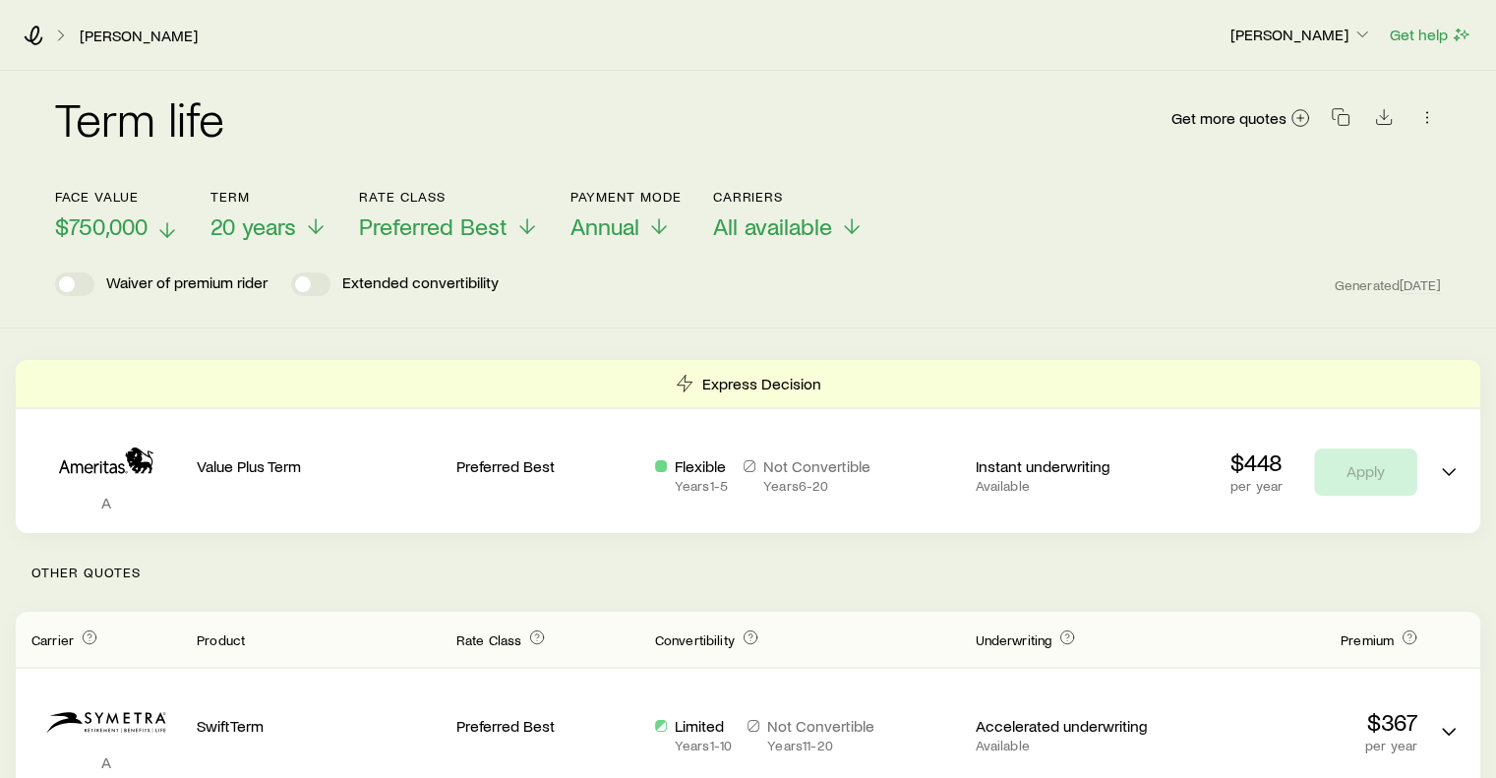
click at [163, 232] on polyline at bounding box center [167, 233] width 14 height 7
